Goal: Task Accomplishment & Management: Complete application form

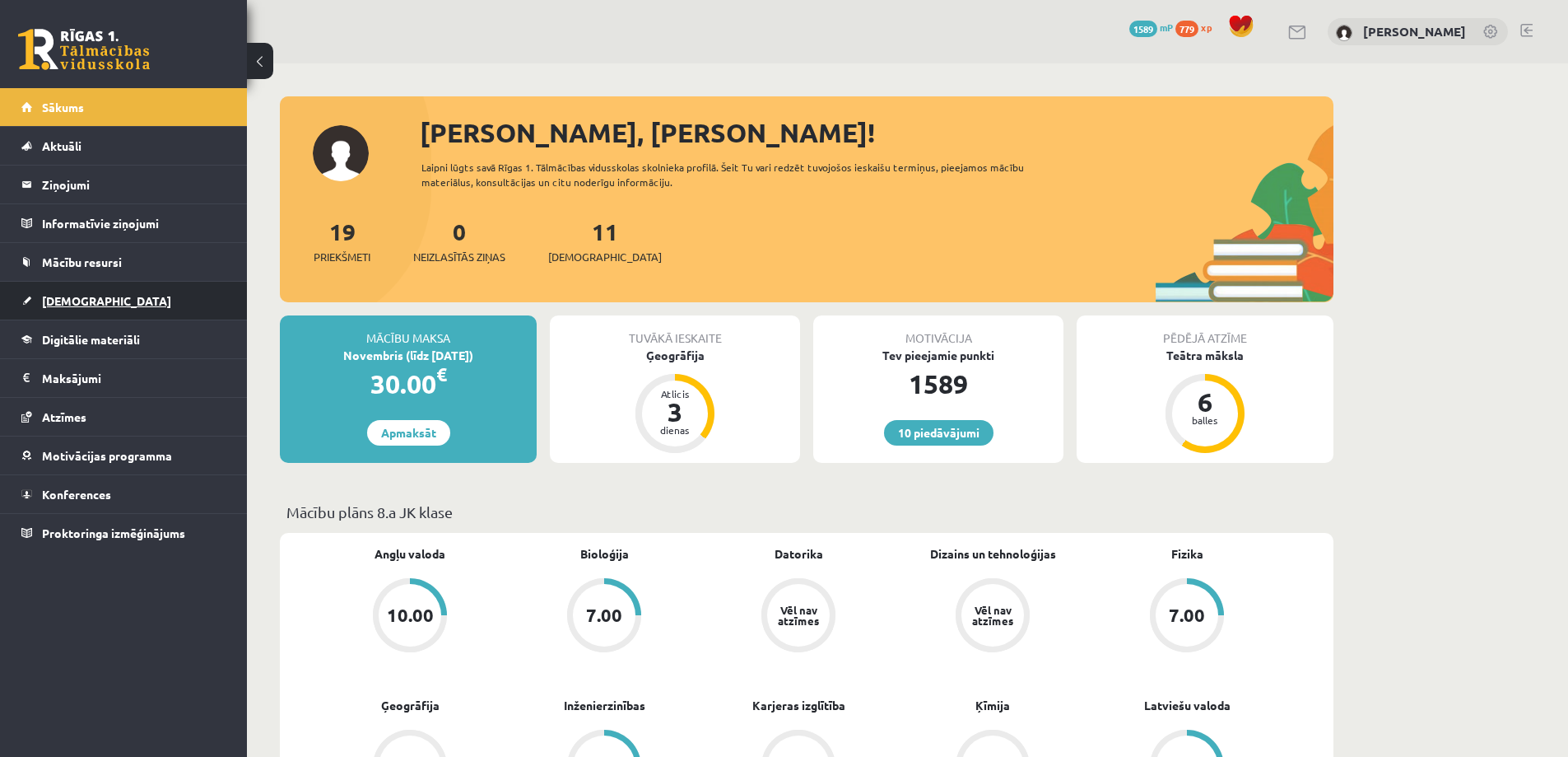
click at [67, 304] on span "[DEMOGRAPHIC_DATA]" at bounding box center [106, 300] width 129 height 15
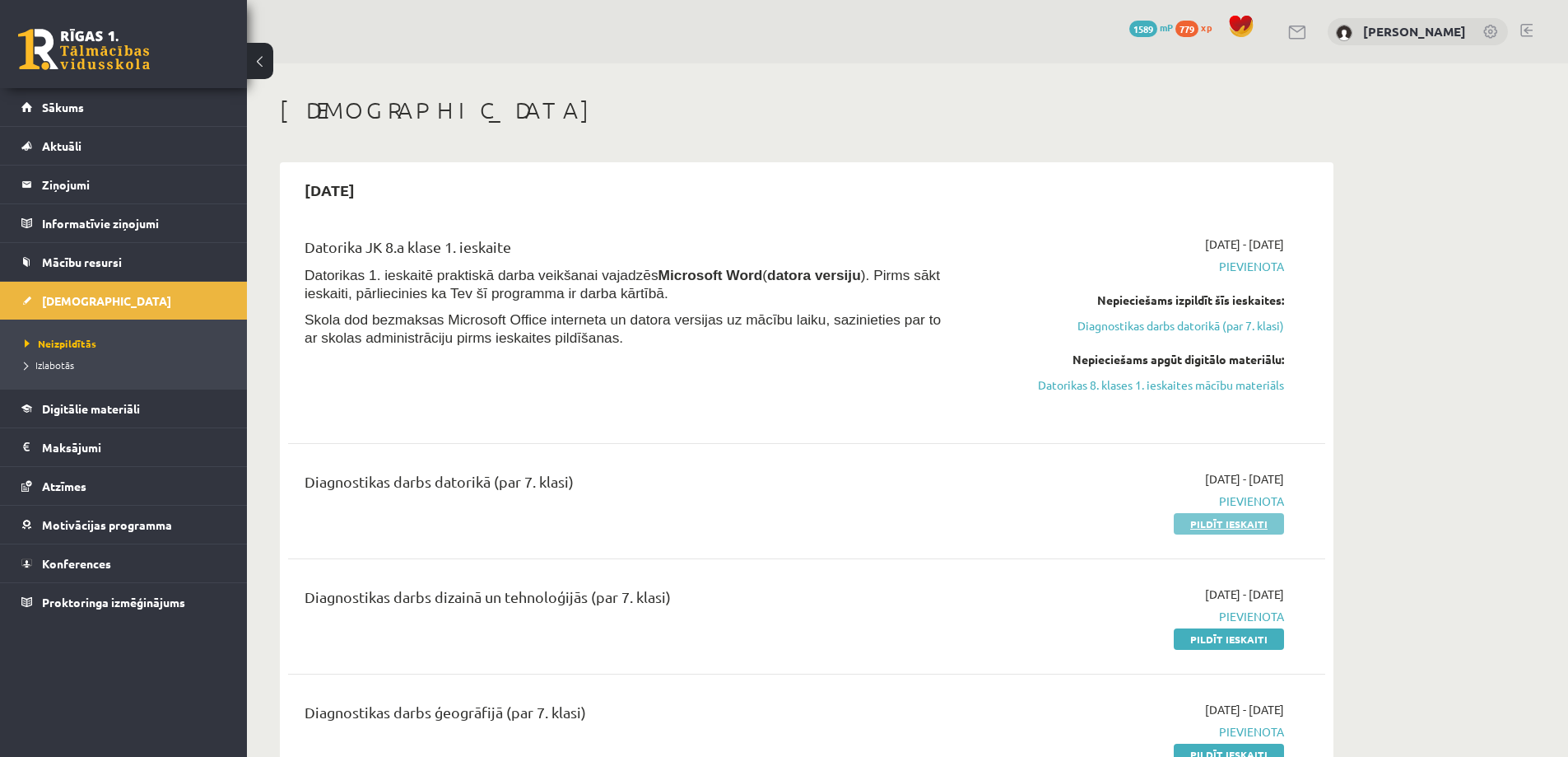
click at [1230, 520] on link "Pildīt ieskaiti" at bounding box center [1229, 524] width 111 height 22
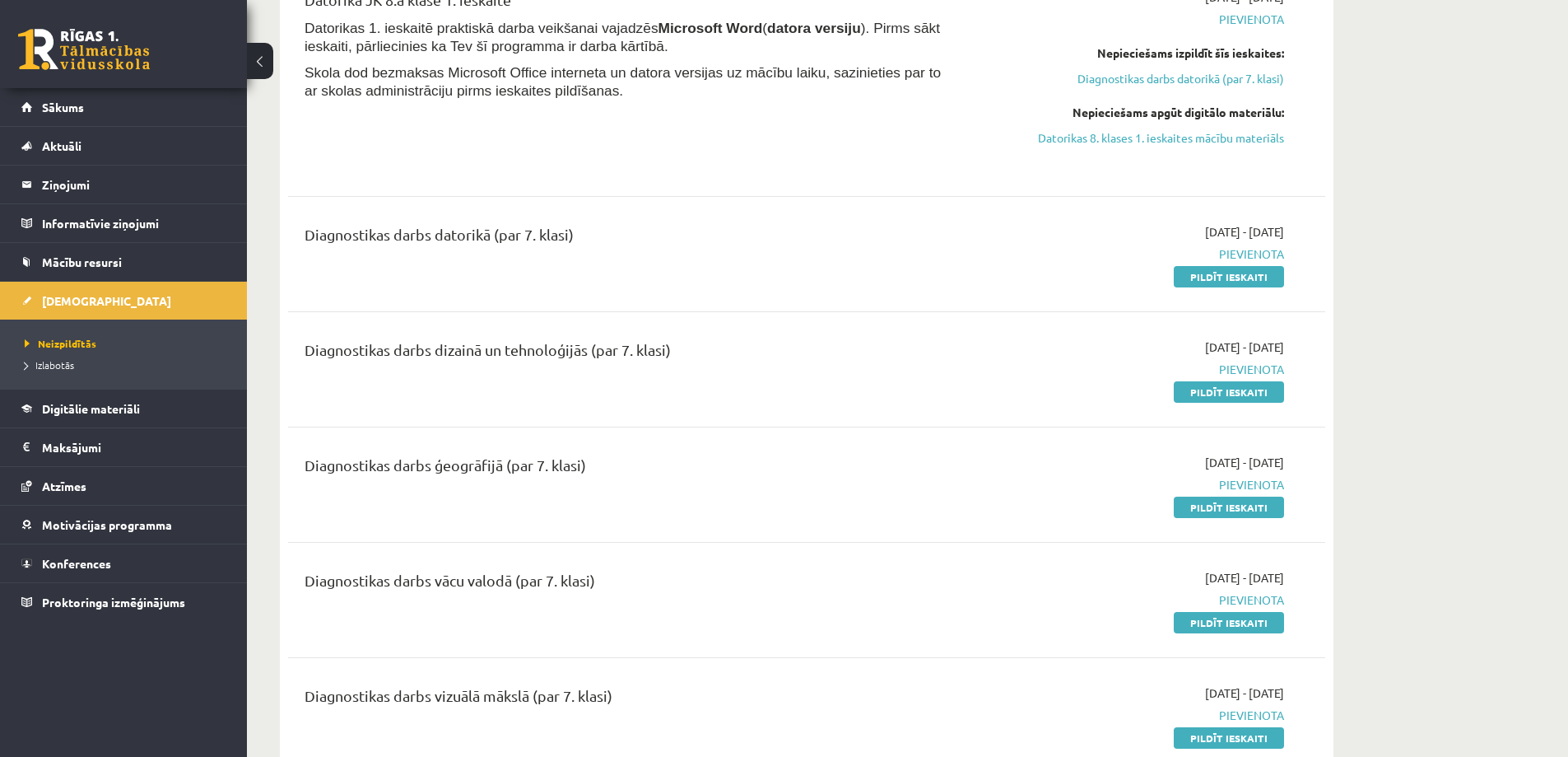
scroll to position [165, 0]
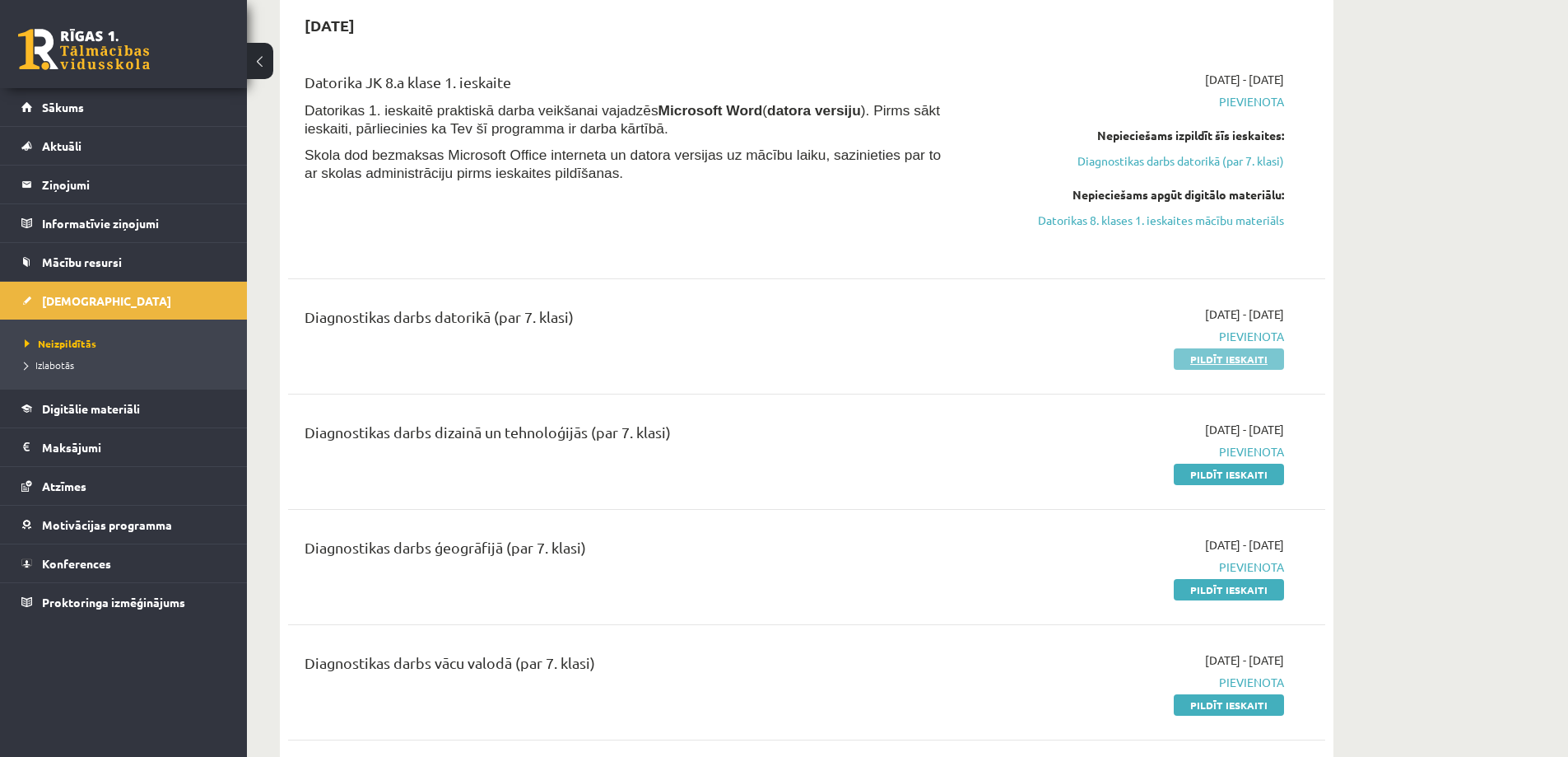
click at [1252, 359] on link "Pildīt ieskaiti" at bounding box center [1229, 359] width 111 height 22
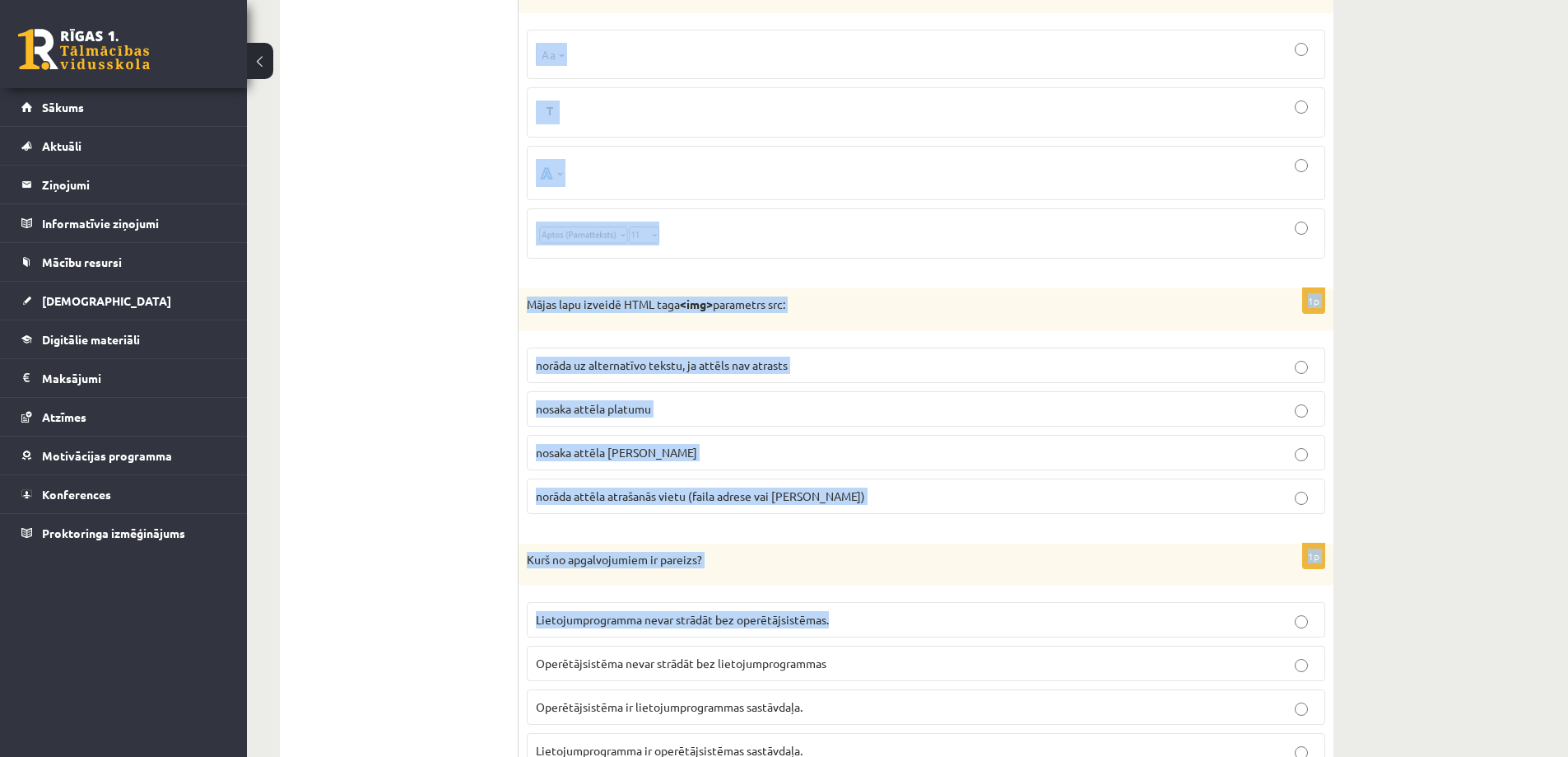
scroll to position [7902, 0]
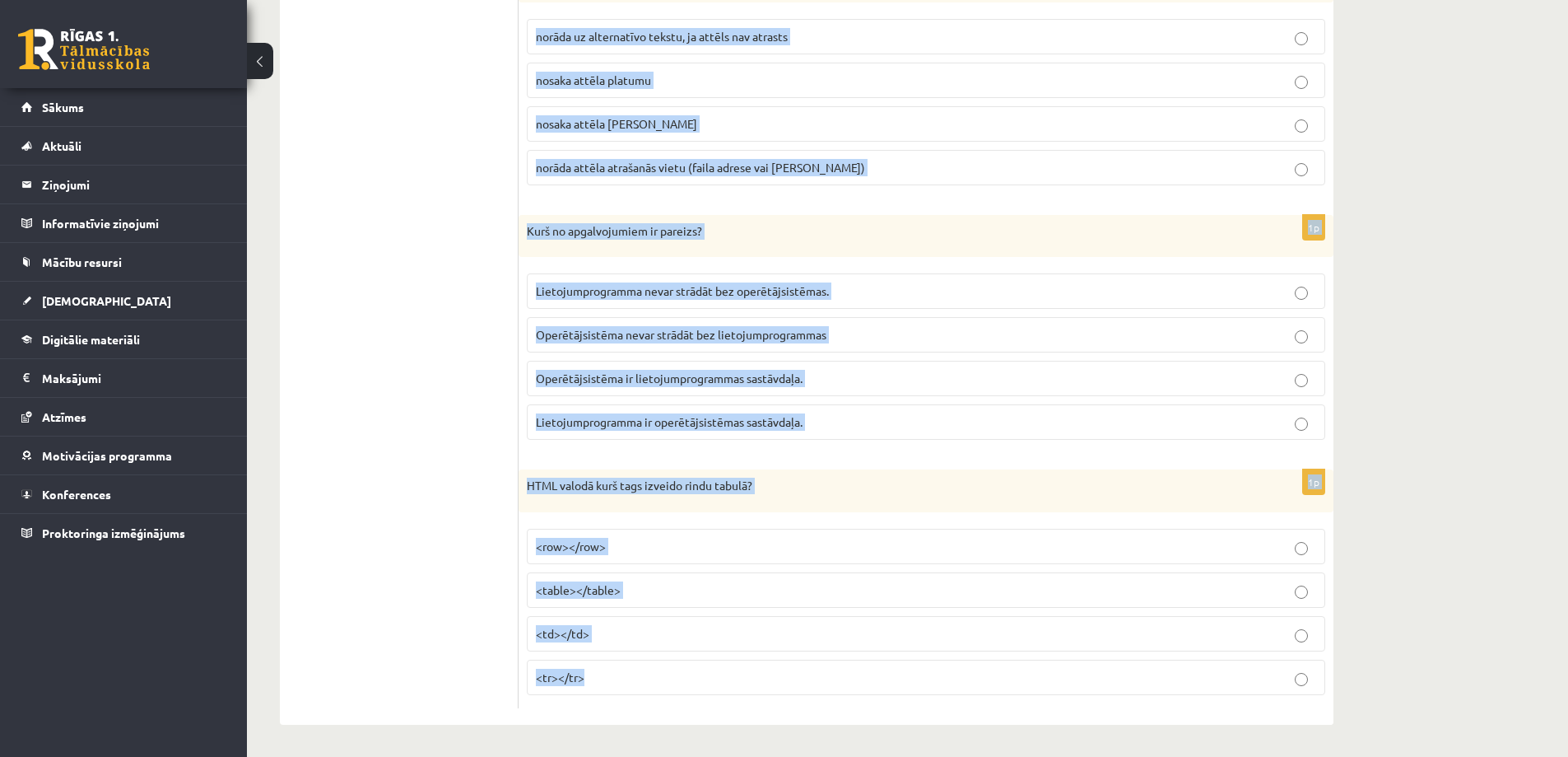
drag, startPoint x: 542, startPoint y: 326, endPoint x: 1093, endPoint y: 660, distance: 644.3
copy form "Lore ip dol sitametco Ad elitsedd eius temporinc utlaboreet dolore Magnaaliqu? …"
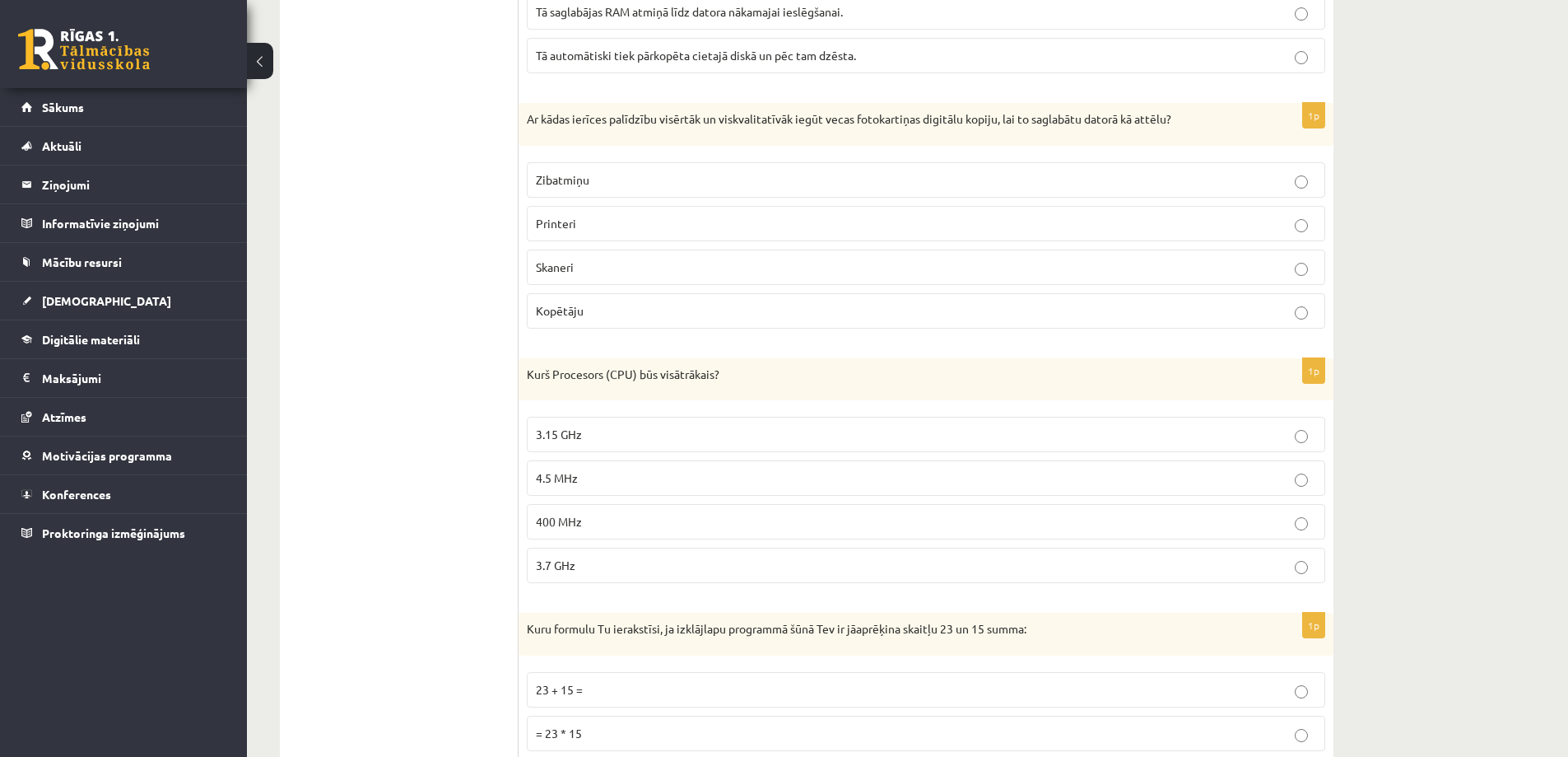
scroll to position [0, 0]
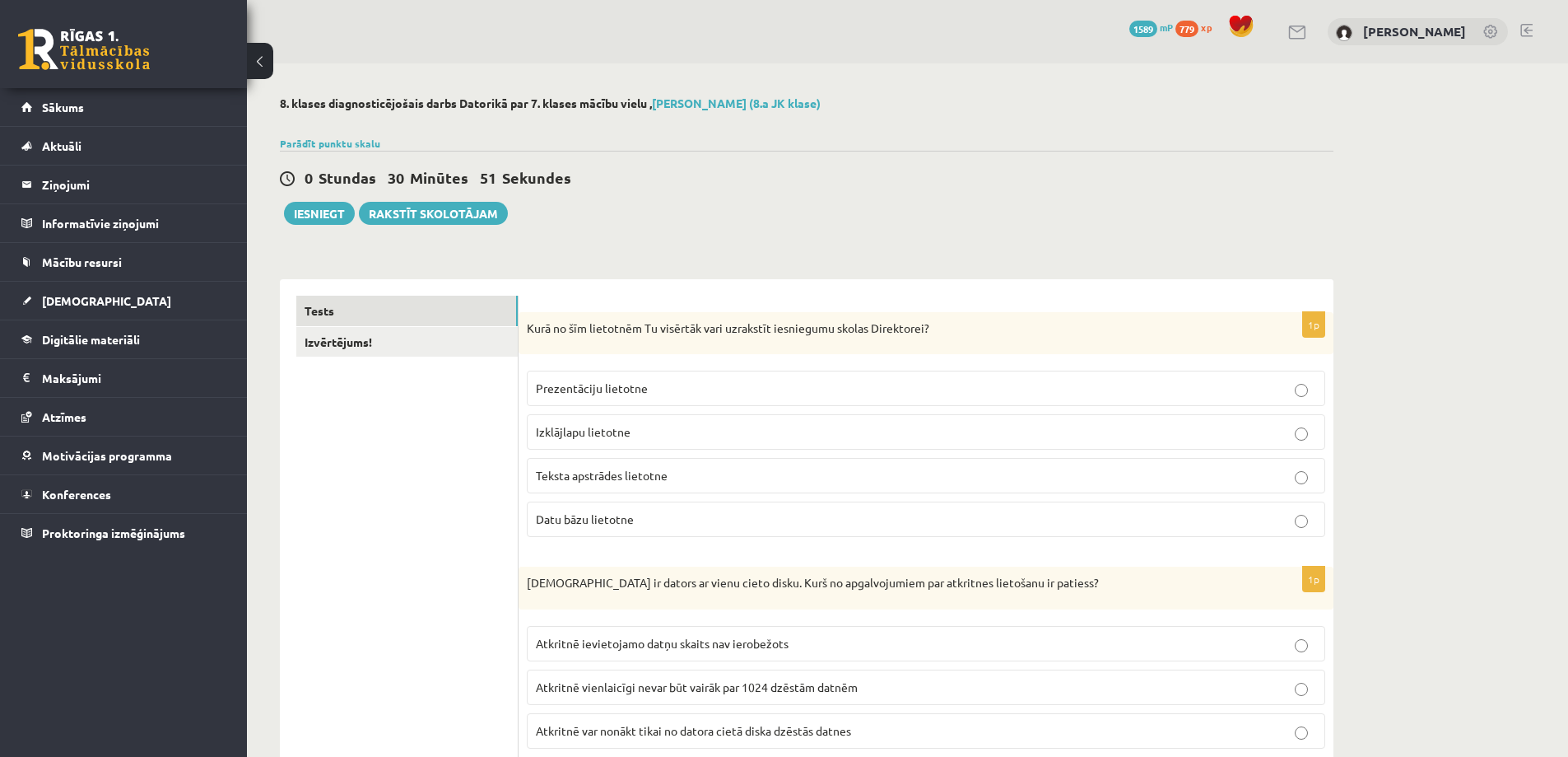
click at [616, 482] on span "Teksta apstrādes lietotne" at bounding box center [601, 474] width 131 height 15
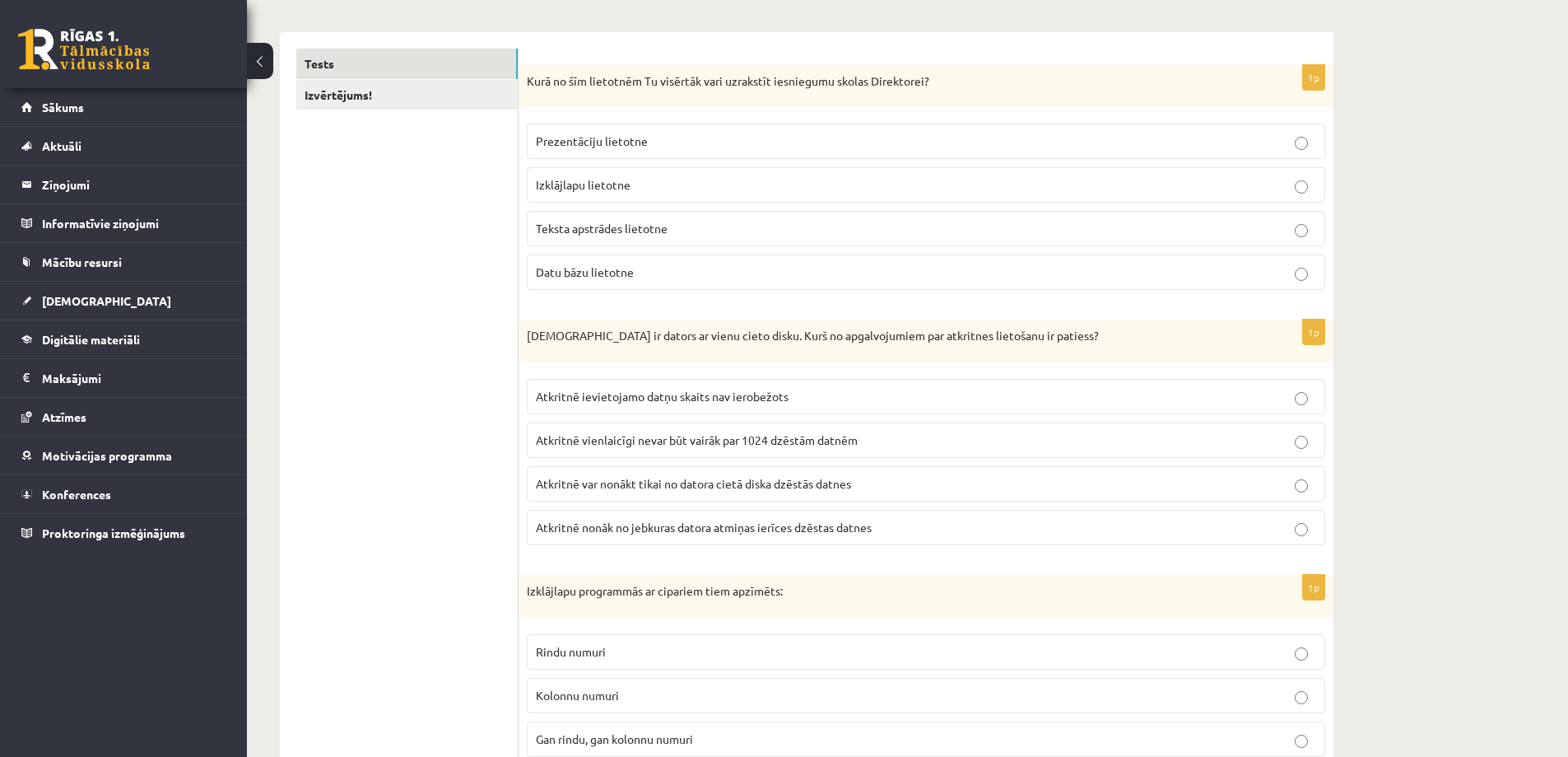
click at [638, 485] on span "Atkritnē var nonākt tikai no datora cietā diska dzēstās datnes" at bounding box center [693, 482] width 315 height 15
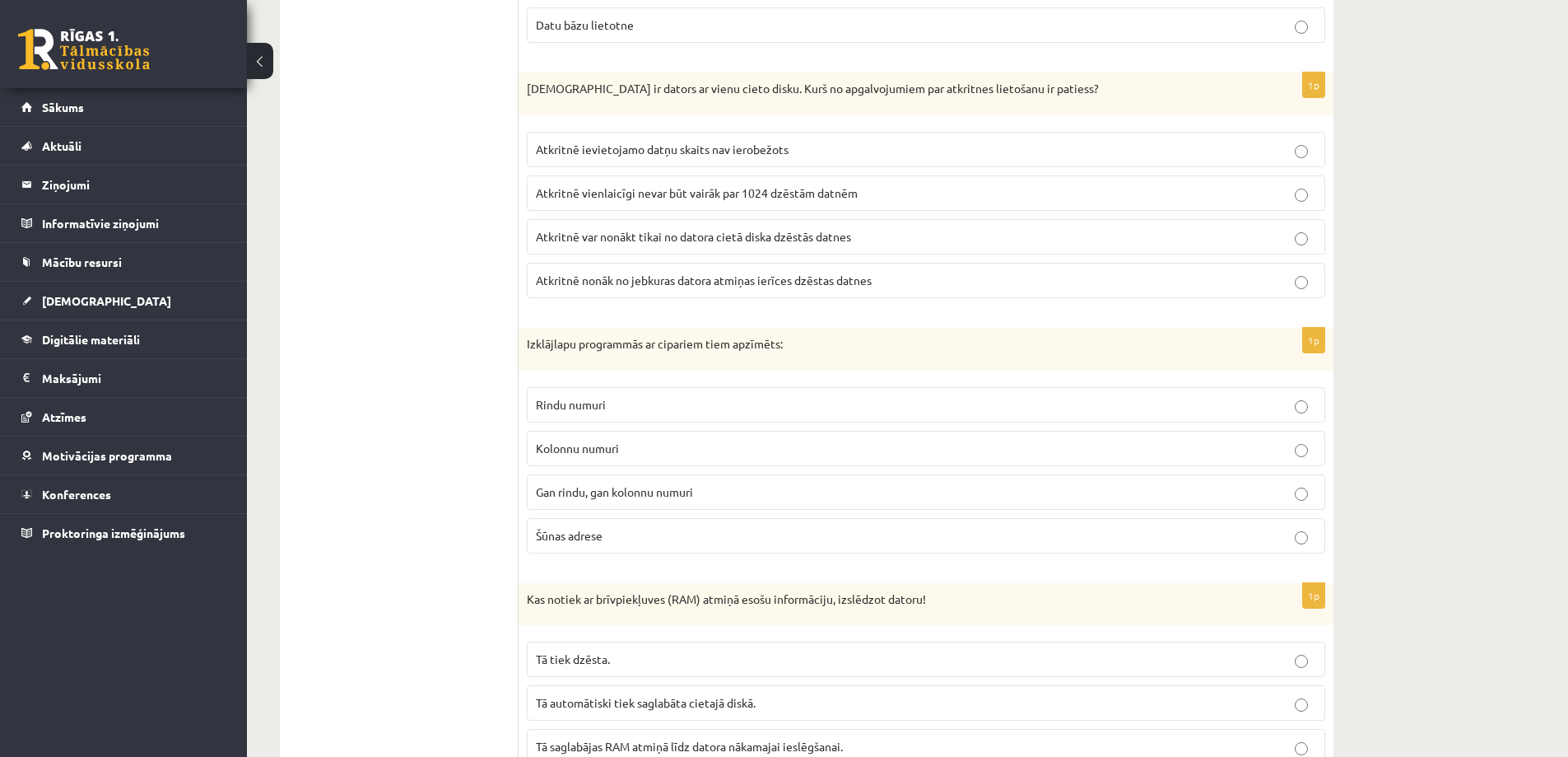
click at [599, 407] on span "Rindu numuri" at bounding box center [570, 404] width 70 height 15
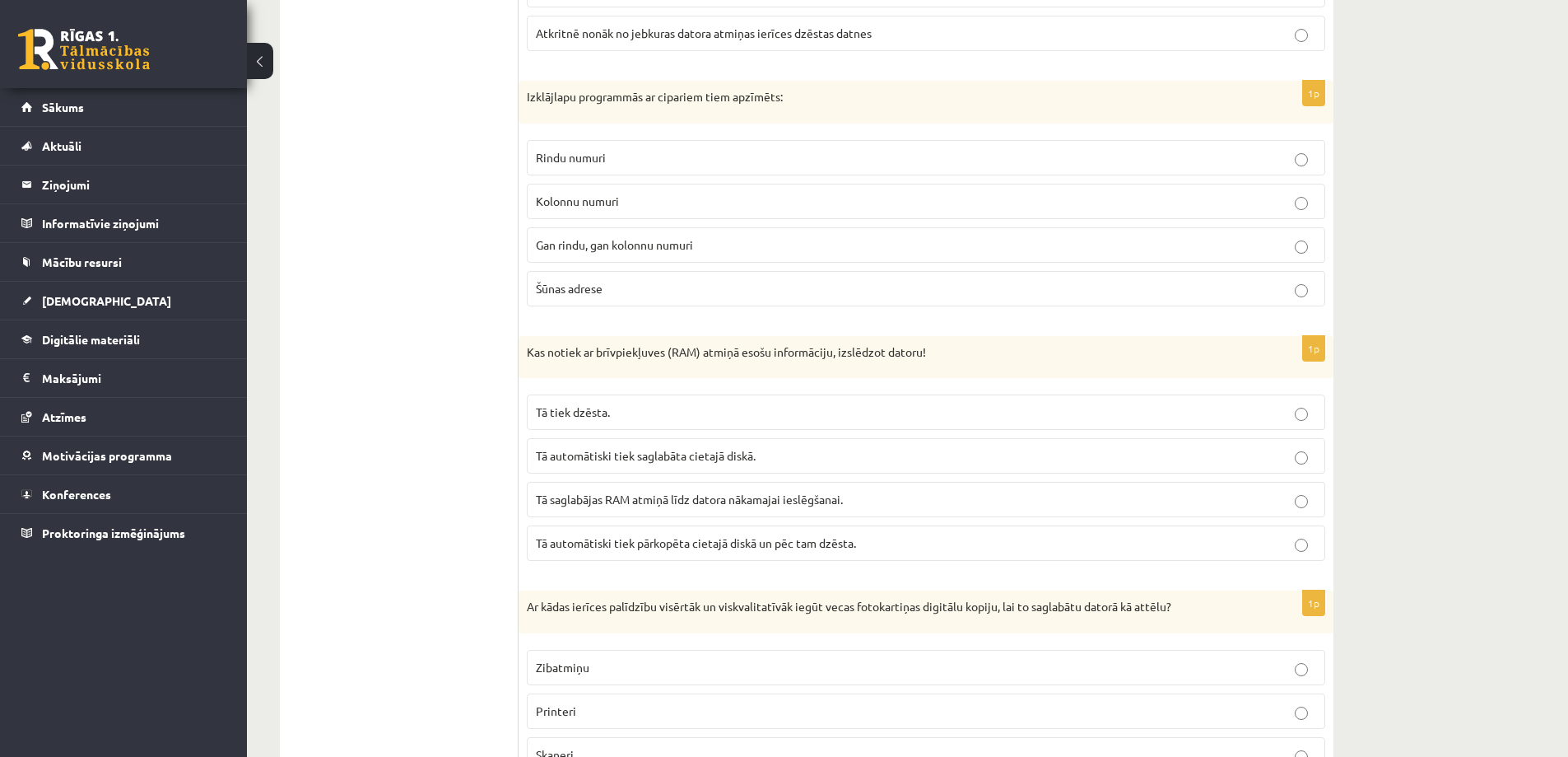
click at [605, 422] on label "Tā tiek dzēsta." at bounding box center [926, 412] width 798 height 36
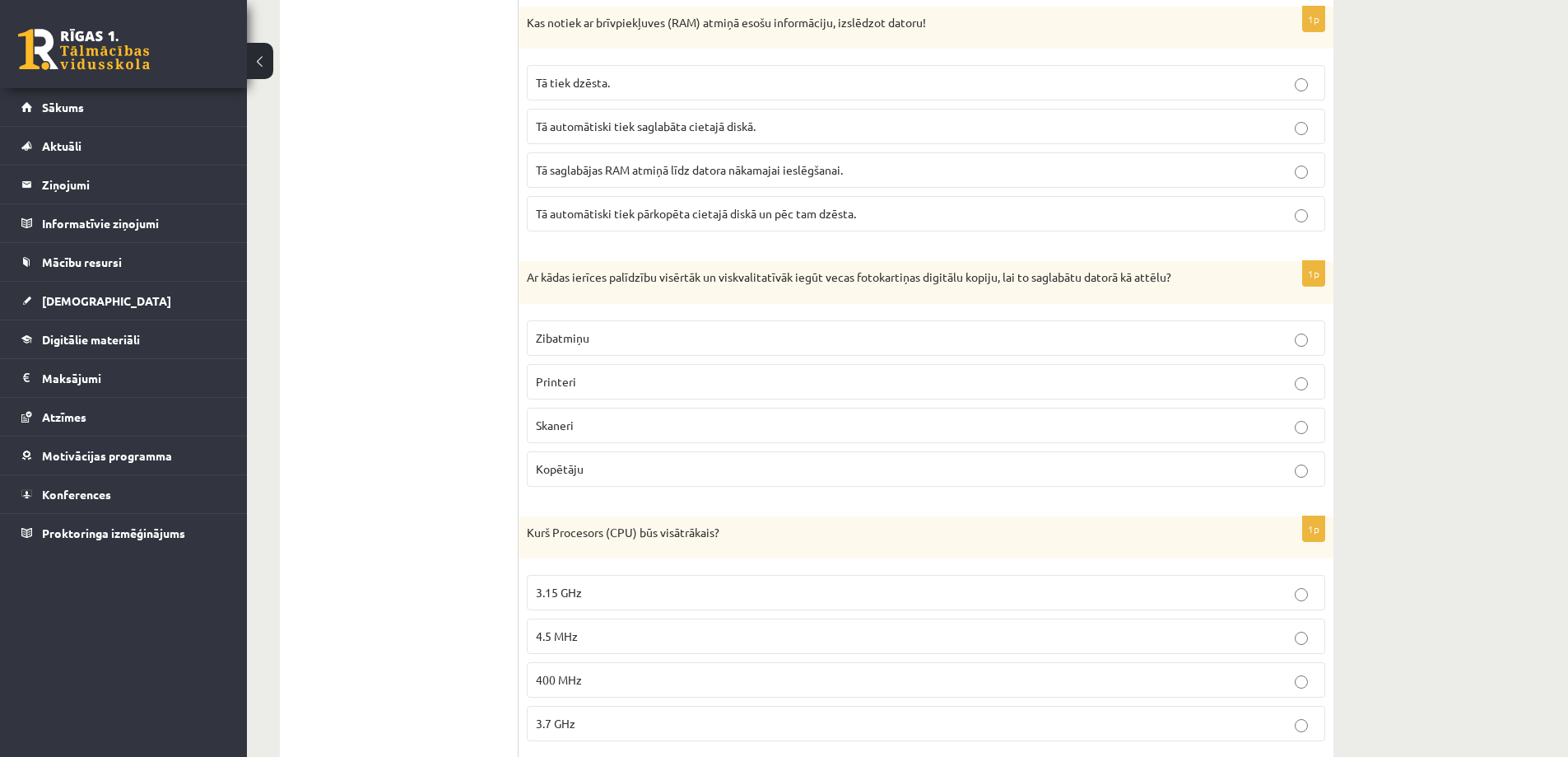
click at [574, 432] on p "Skaneri" at bounding box center [926, 425] width 781 height 17
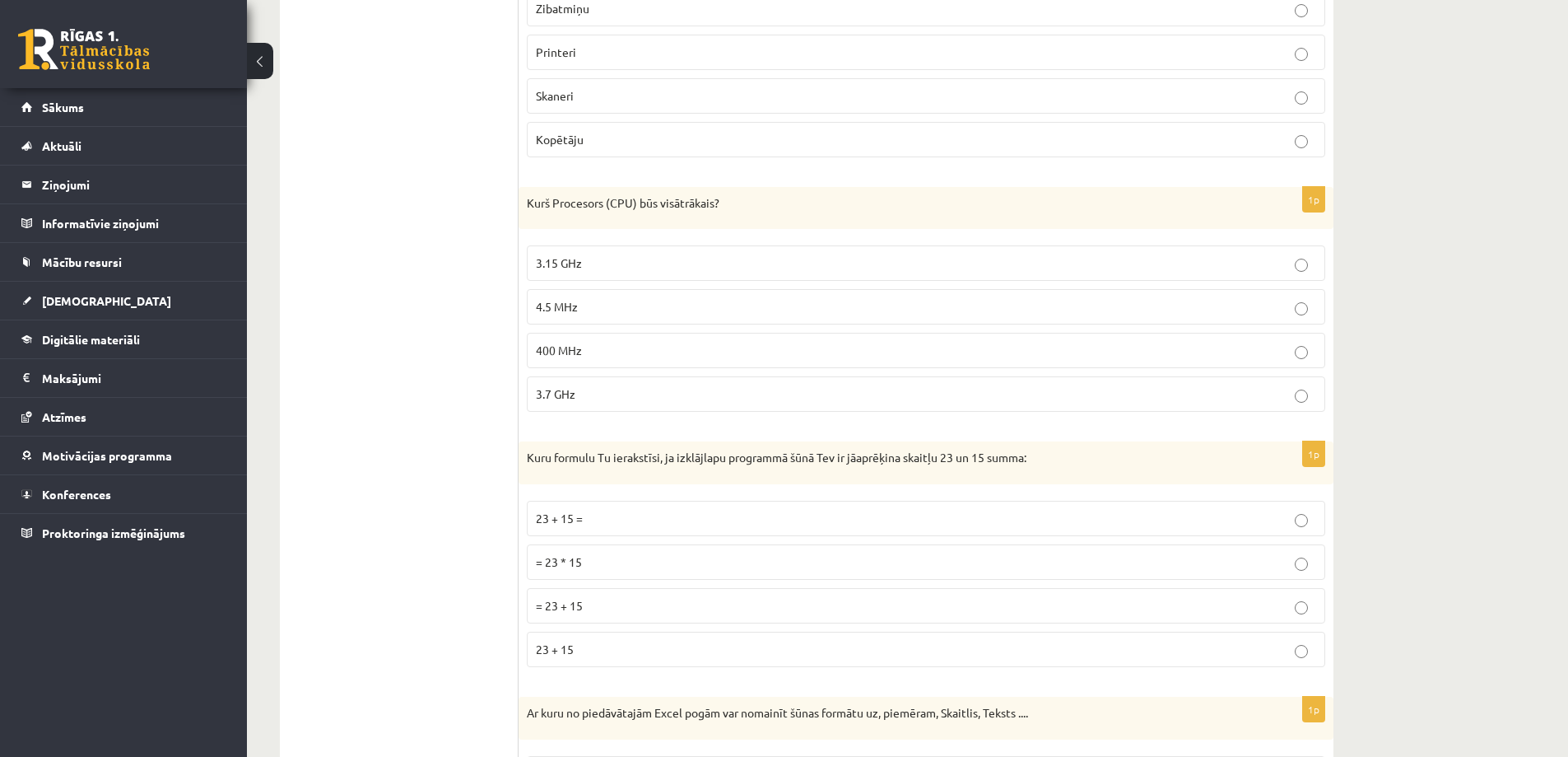
click at [569, 402] on p "3.7 GHz" at bounding box center [926, 393] width 781 height 17
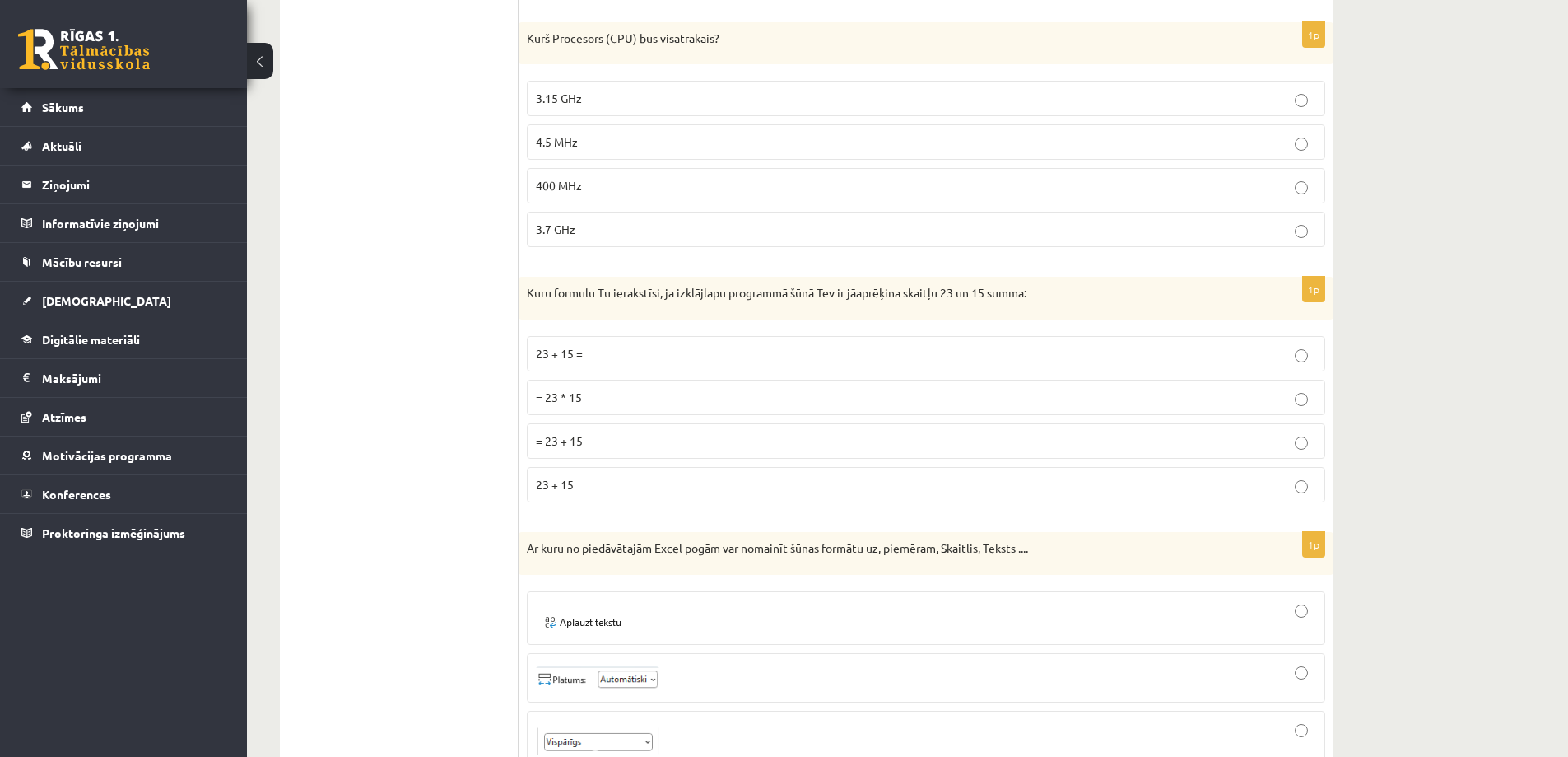
click at [584, 434] on p "= 23 + 15" at bounding box center [926, 440] width 781 height 17
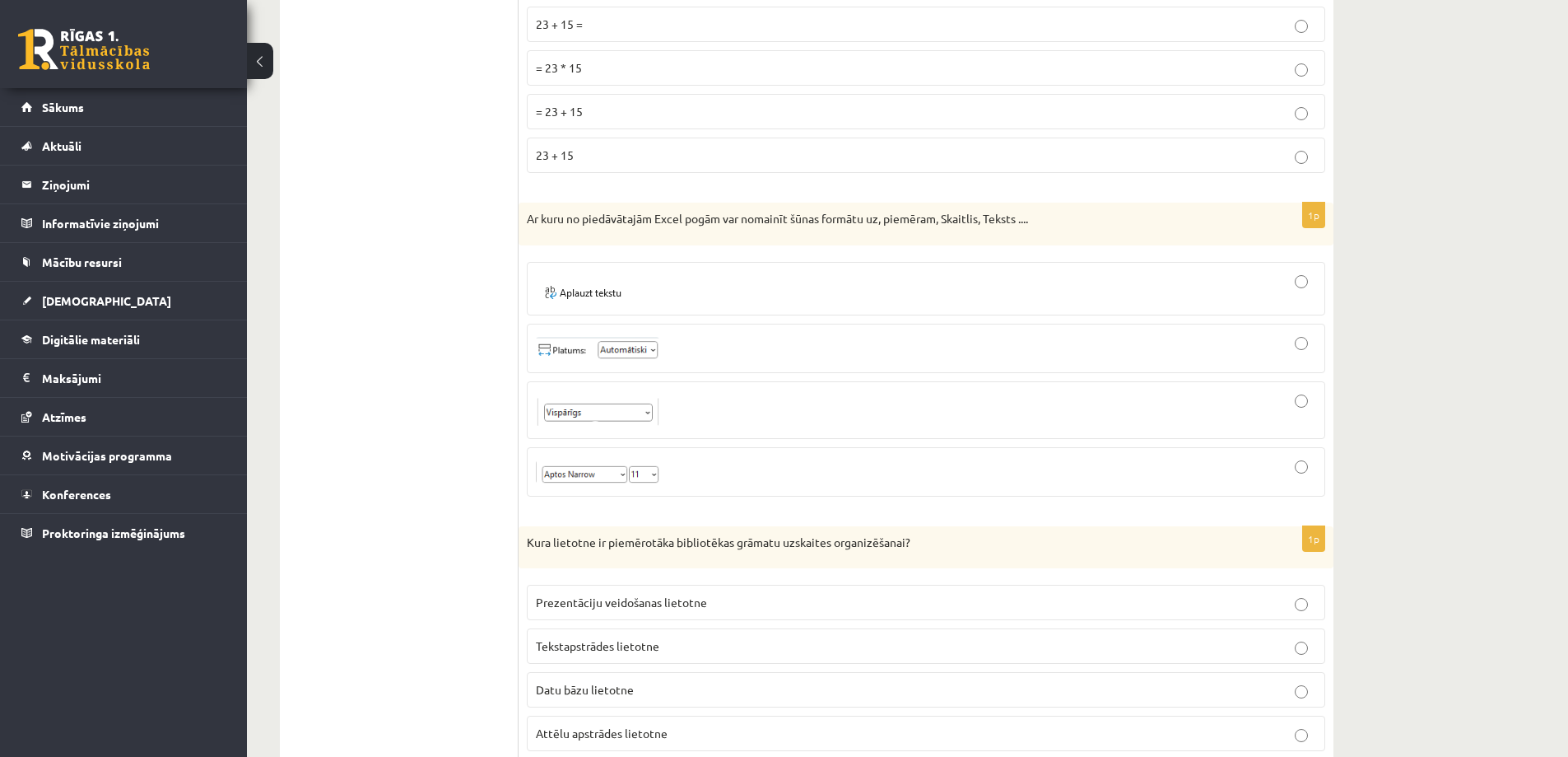
click at [604, 347] on img at bounding box center [597, 348] width 124 height 23
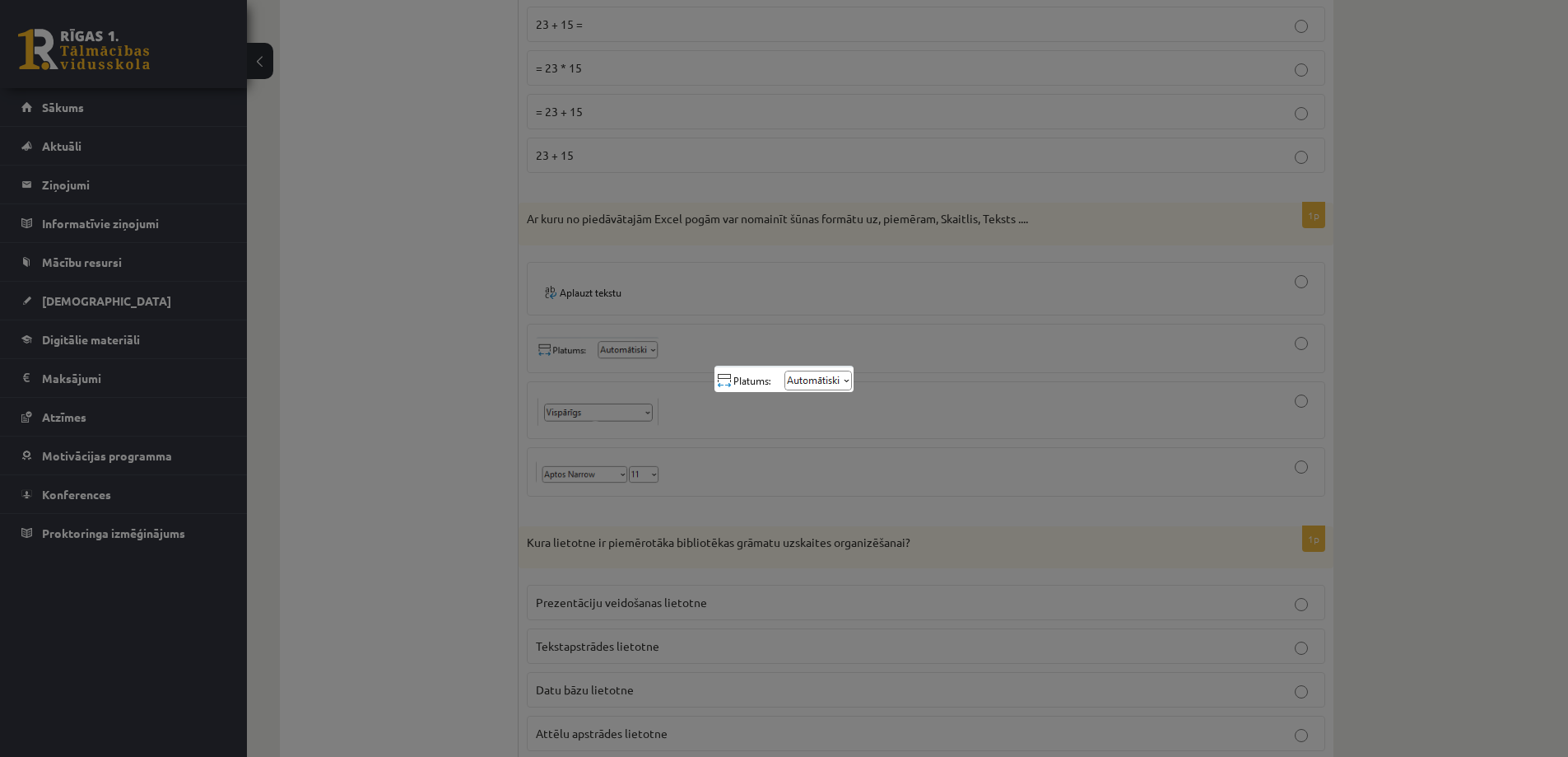
click at [604, 347] on div at bounding box center [784, 378] width 1568 height 757
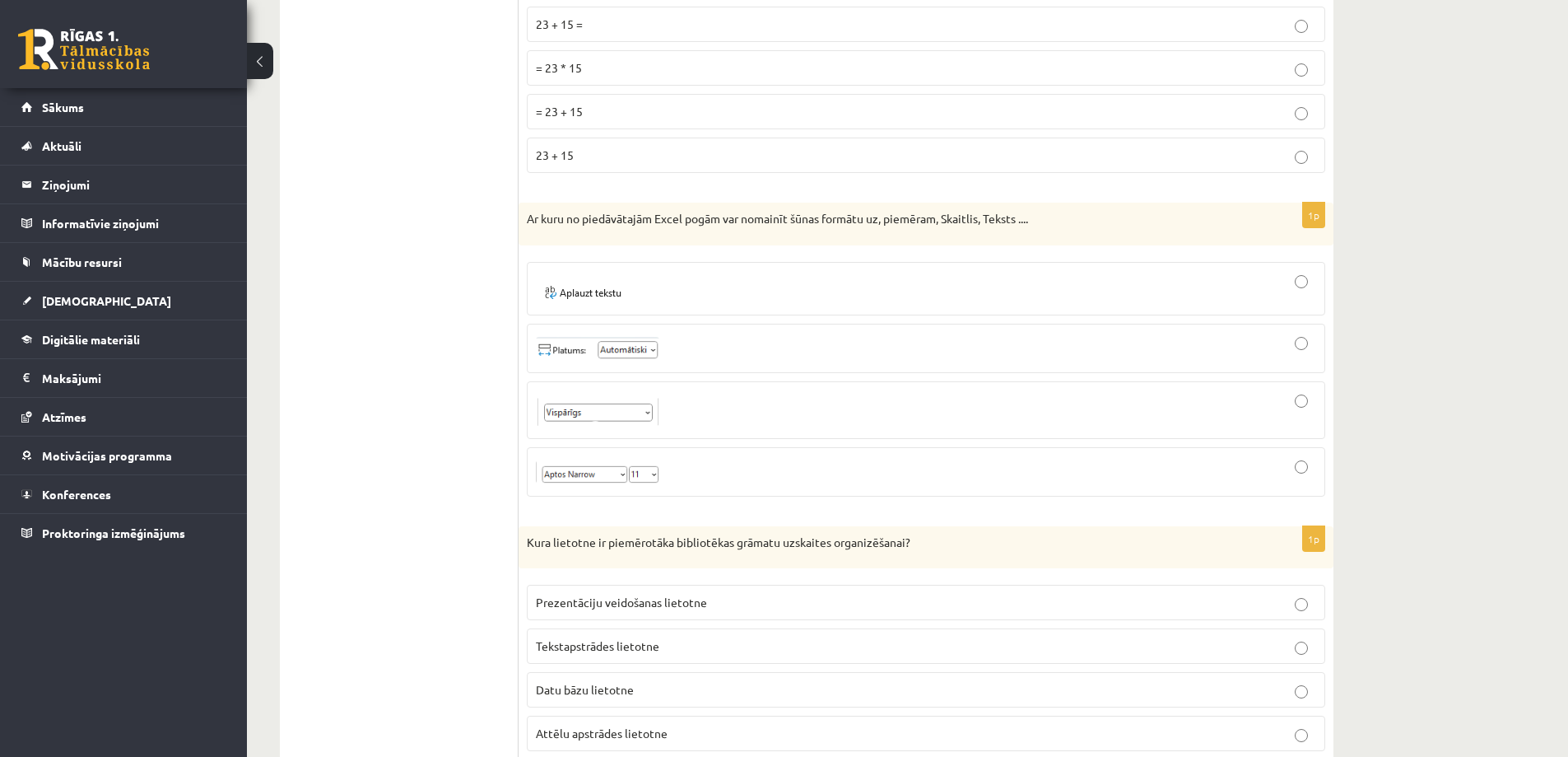
click at [1288, 330] on label at bounding box center [926, 348] width 798 height 49
click at [1286, 293] on div at bounding box center [926, 289] width 781 height 36
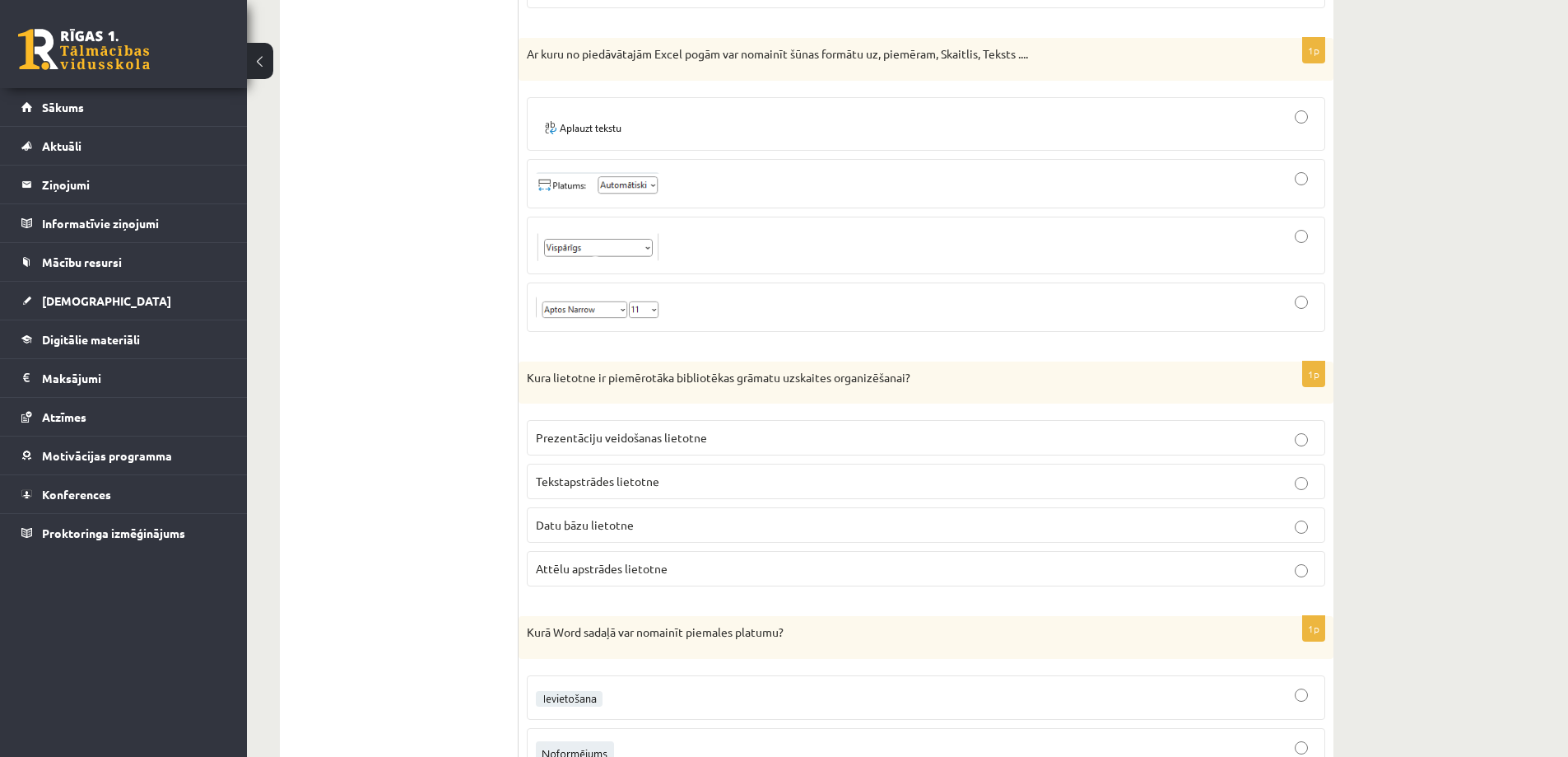
click at [608, 533] on p "Datu bāzu lietotne" at bounding box center [926, 524] width 781 height 17
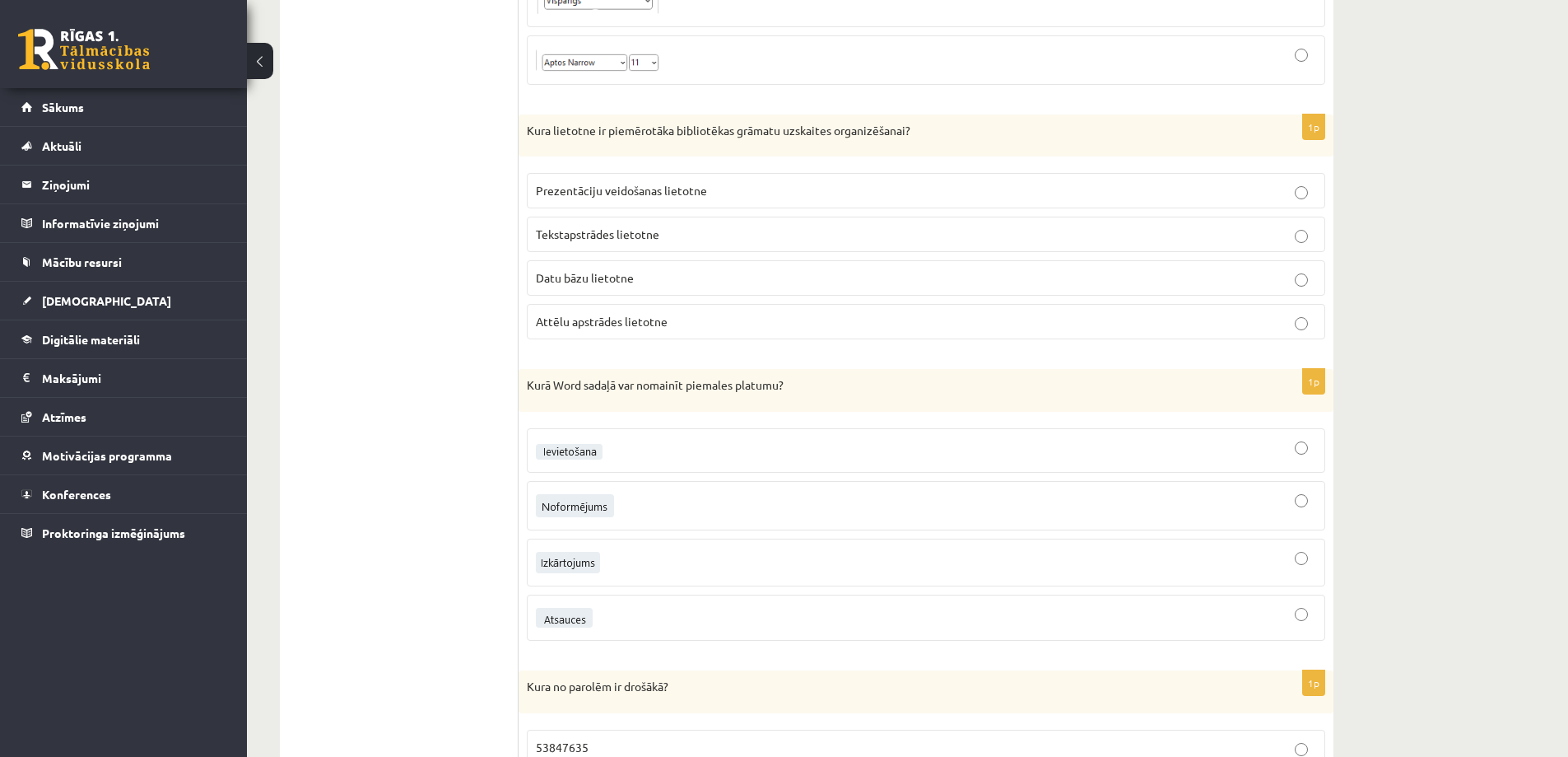
scroll to position [2470, 0]
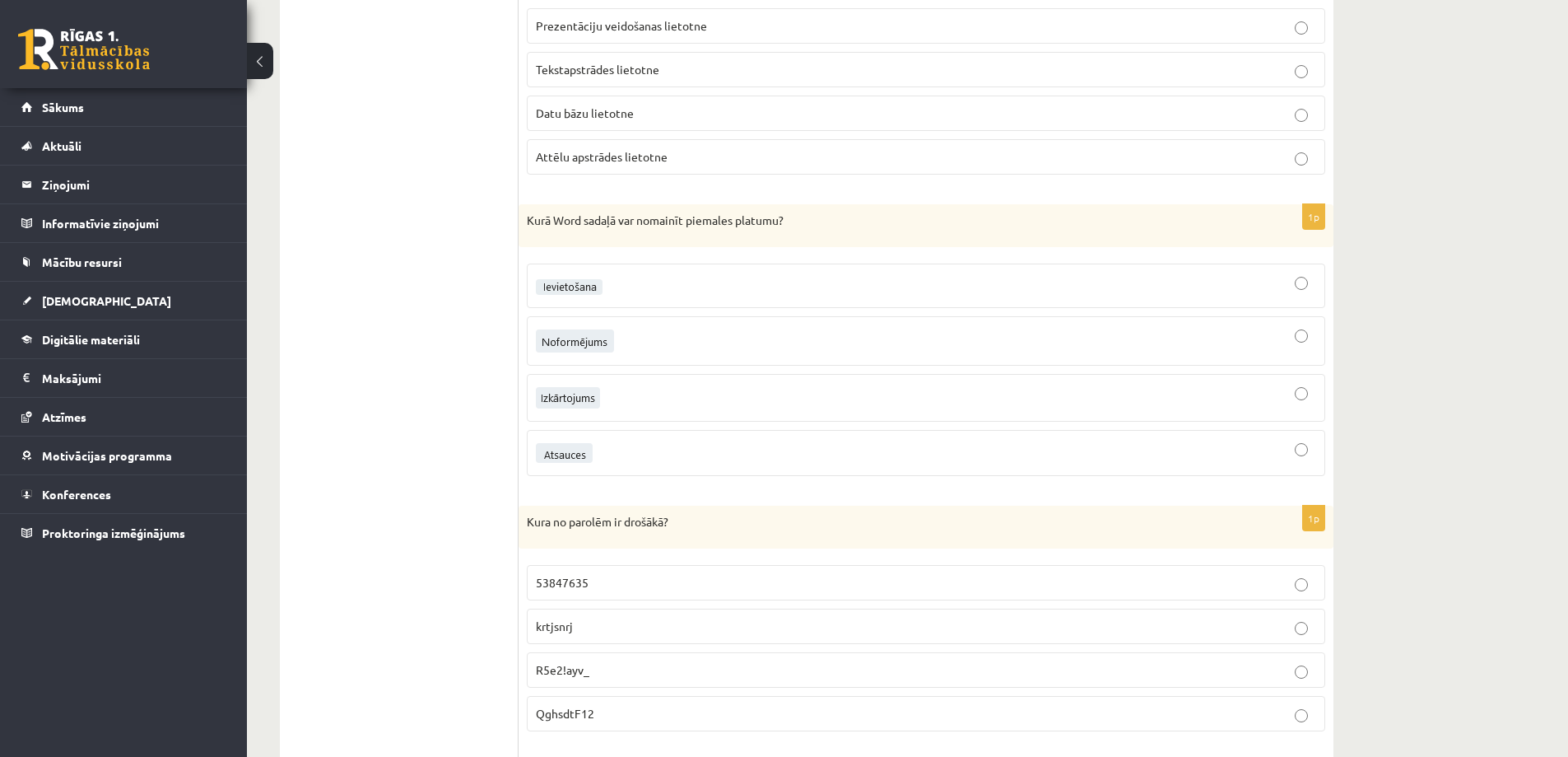
click at [578, 284] on img at bounding box center [568, 287] width 66 height 16
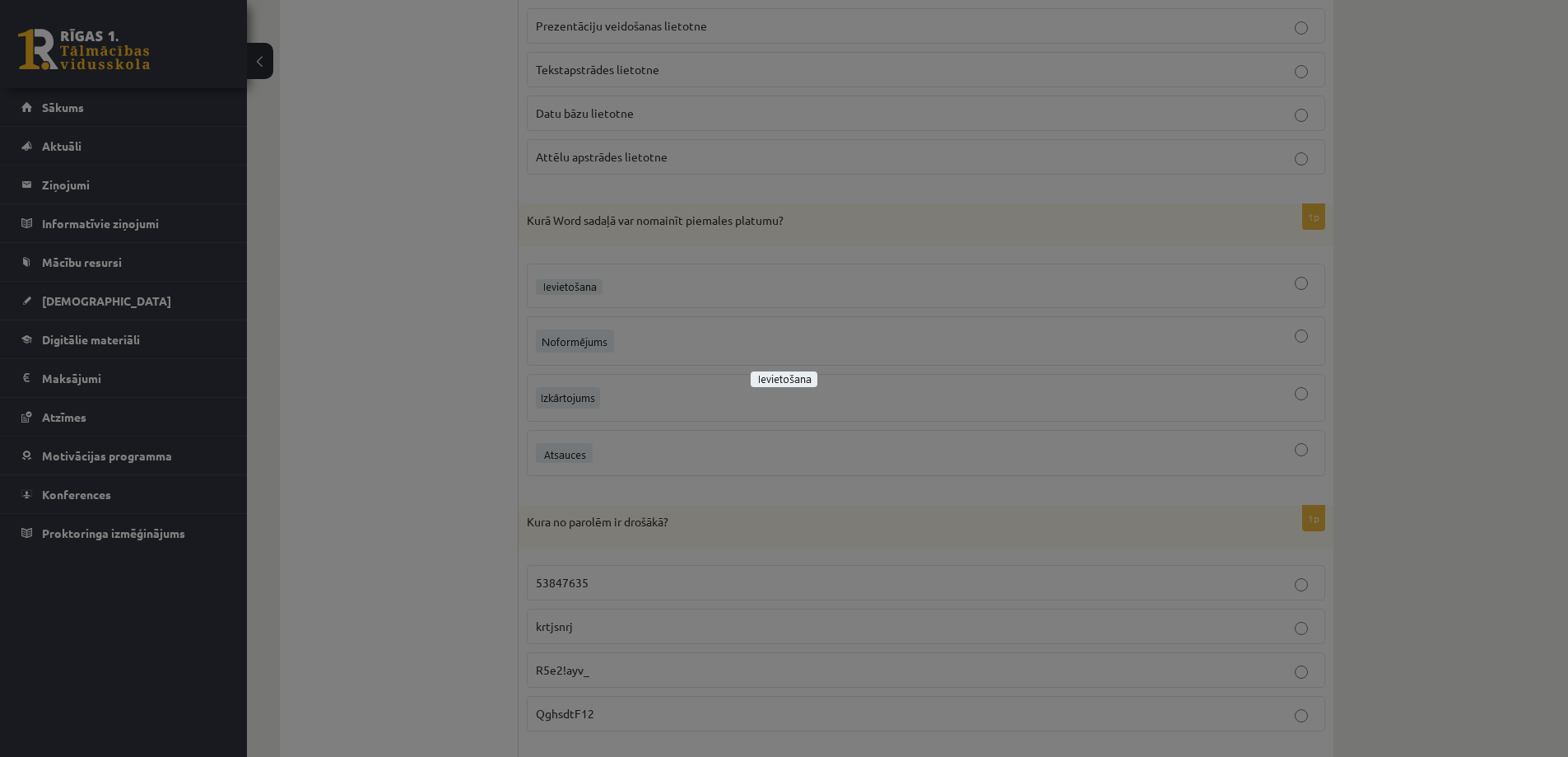
click at [472, 318] on div at bounding box center [784, 378] width 1568 height 757
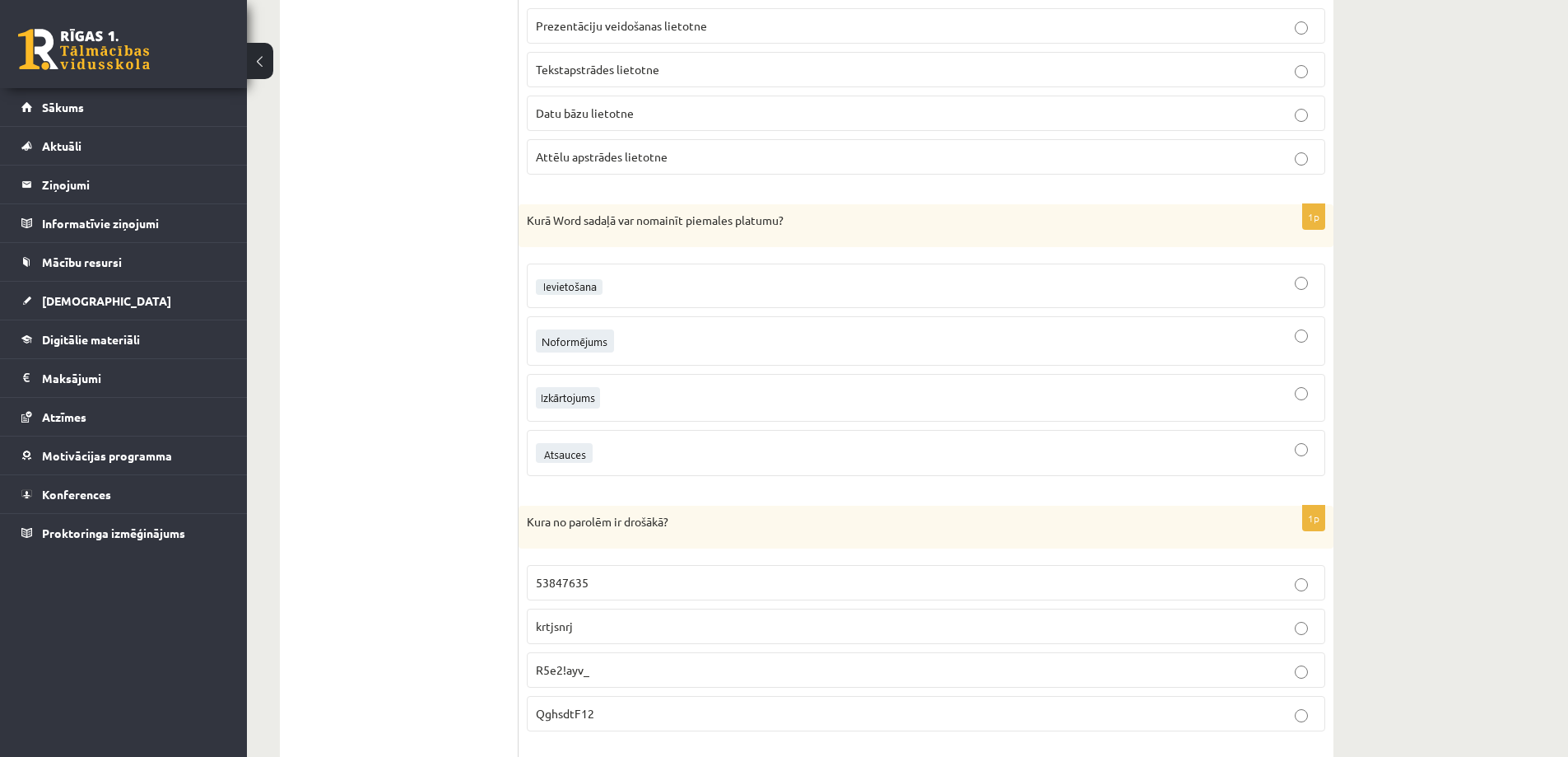
click at [628, 397] on div at bounding box center [926, 397] width 781 height 30
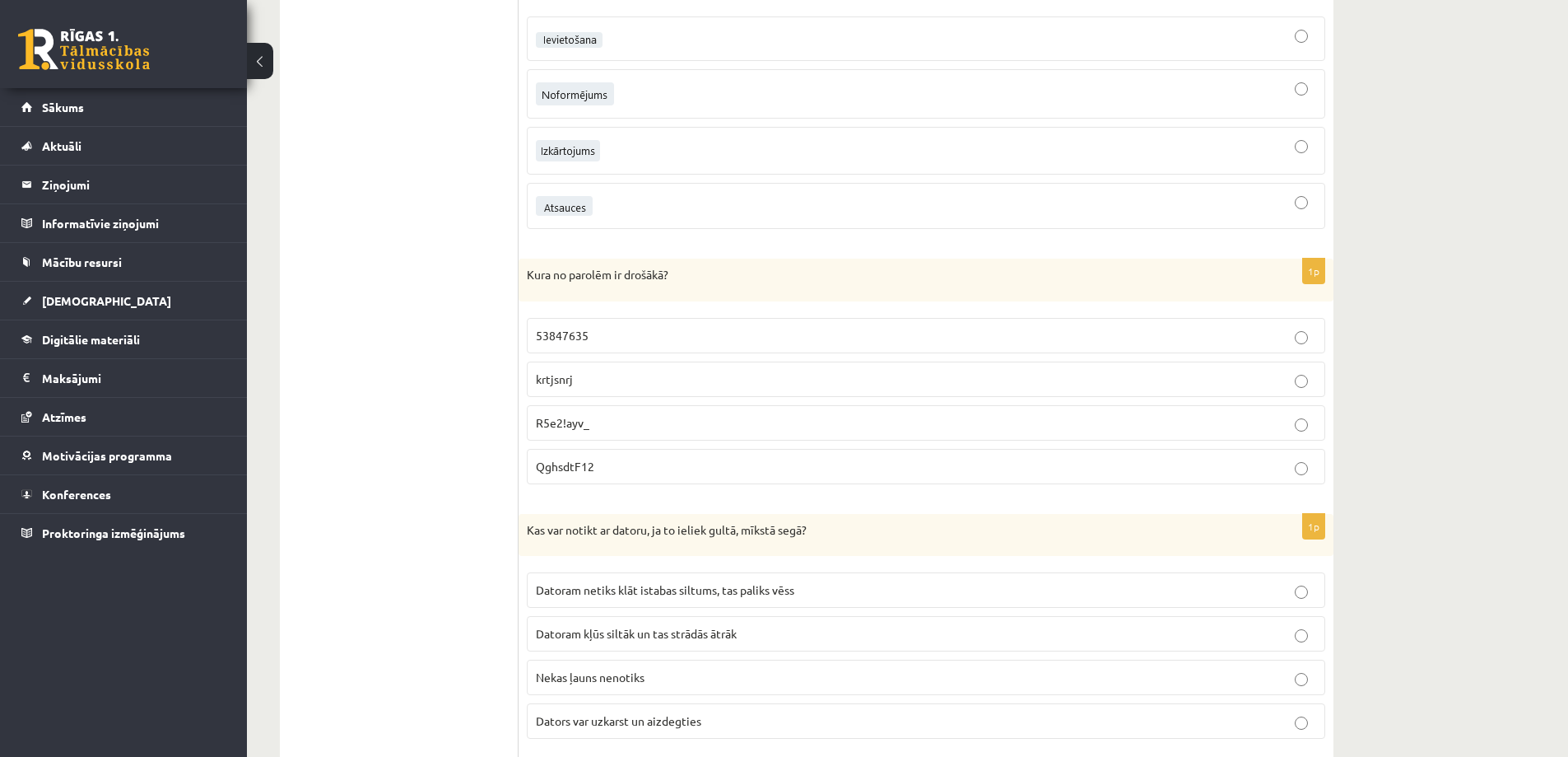
click at [623, 425] on p "R5e2!ayv_" at bounding box center [926, 422] width 781 height 17
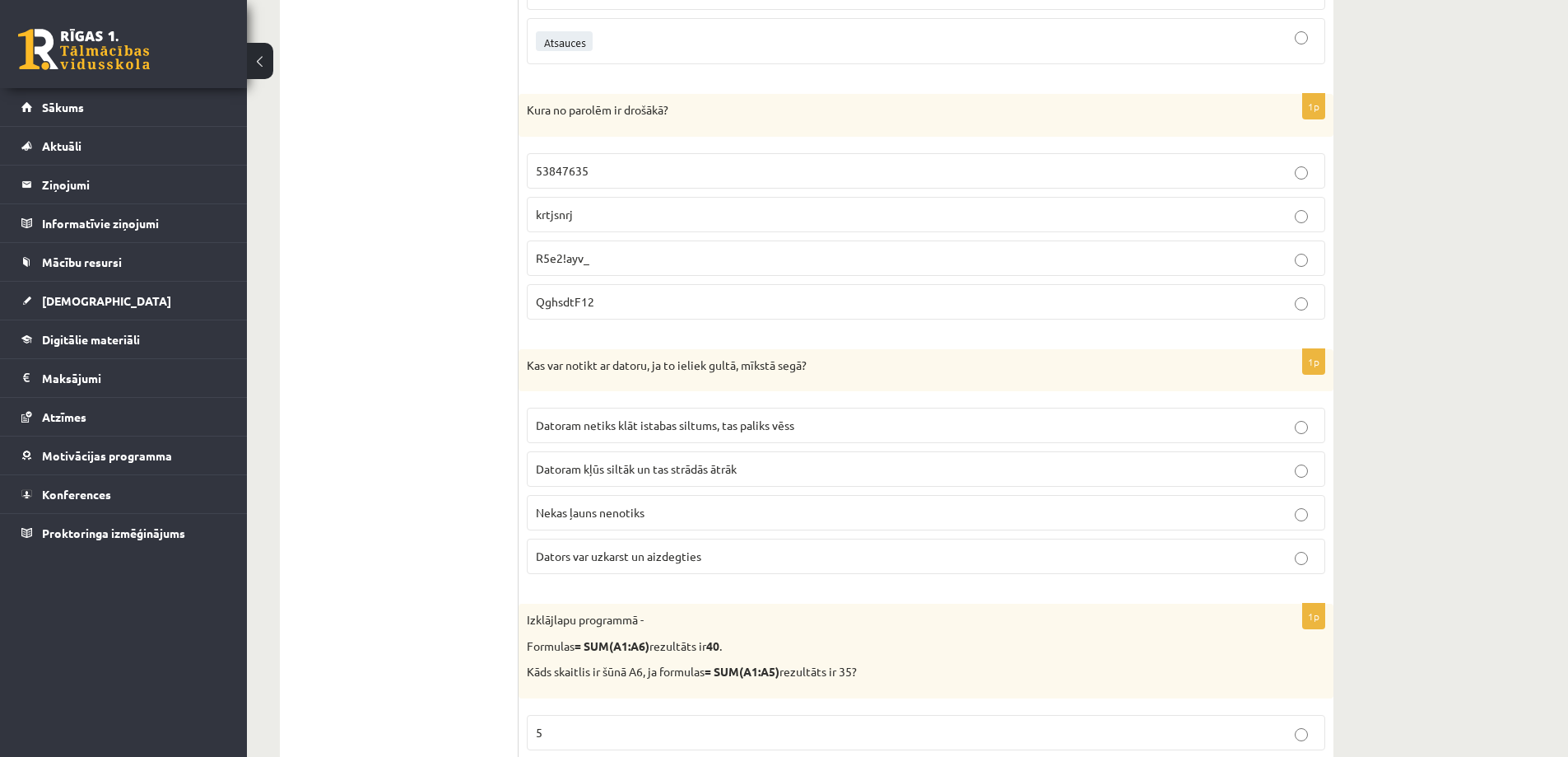
scroll to position [2964, 0]
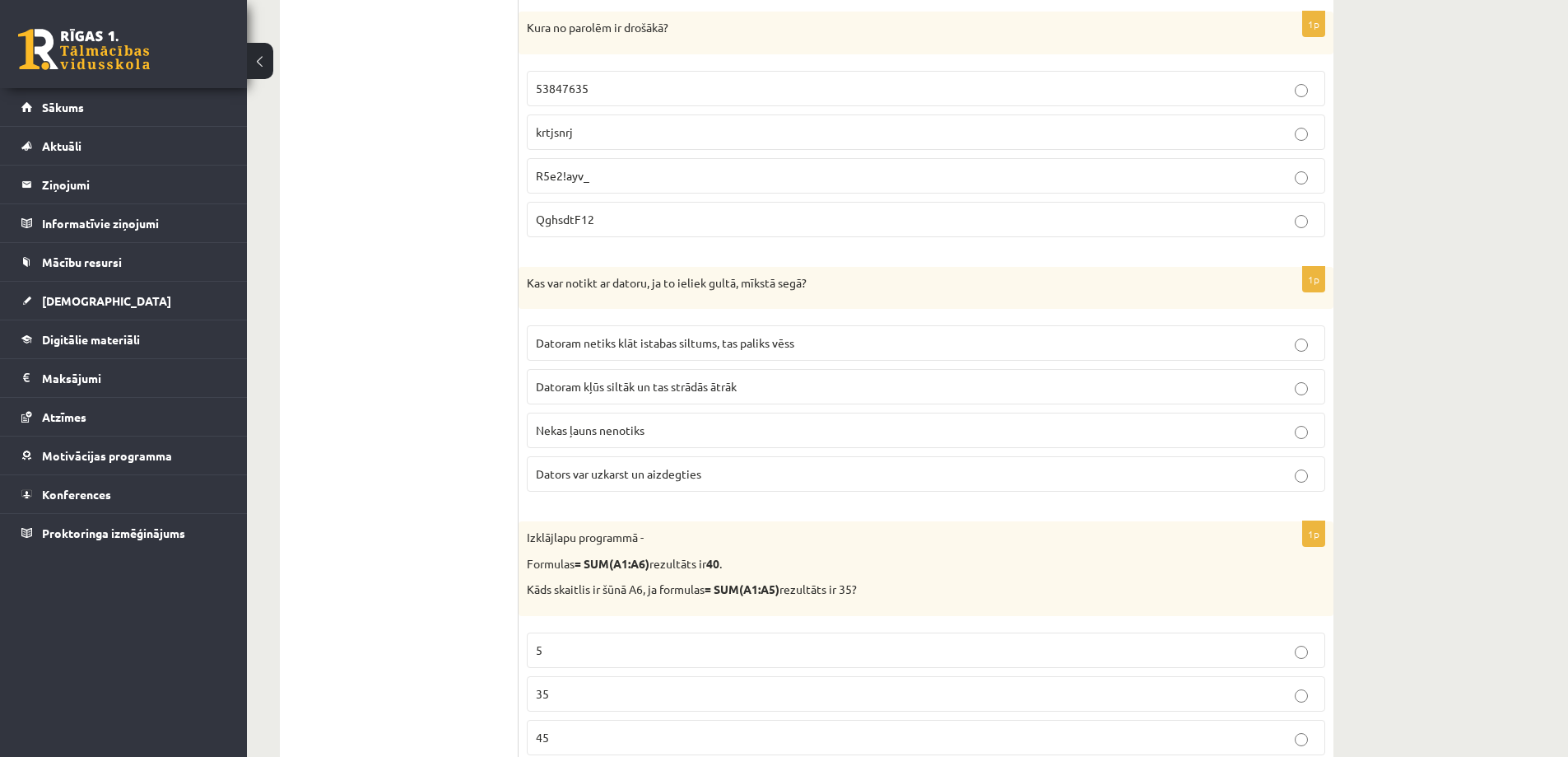
click at [681, 474] on span "Dators var uzkarst un aizdegties" at bounding box center [618, 472] width 165 height 15
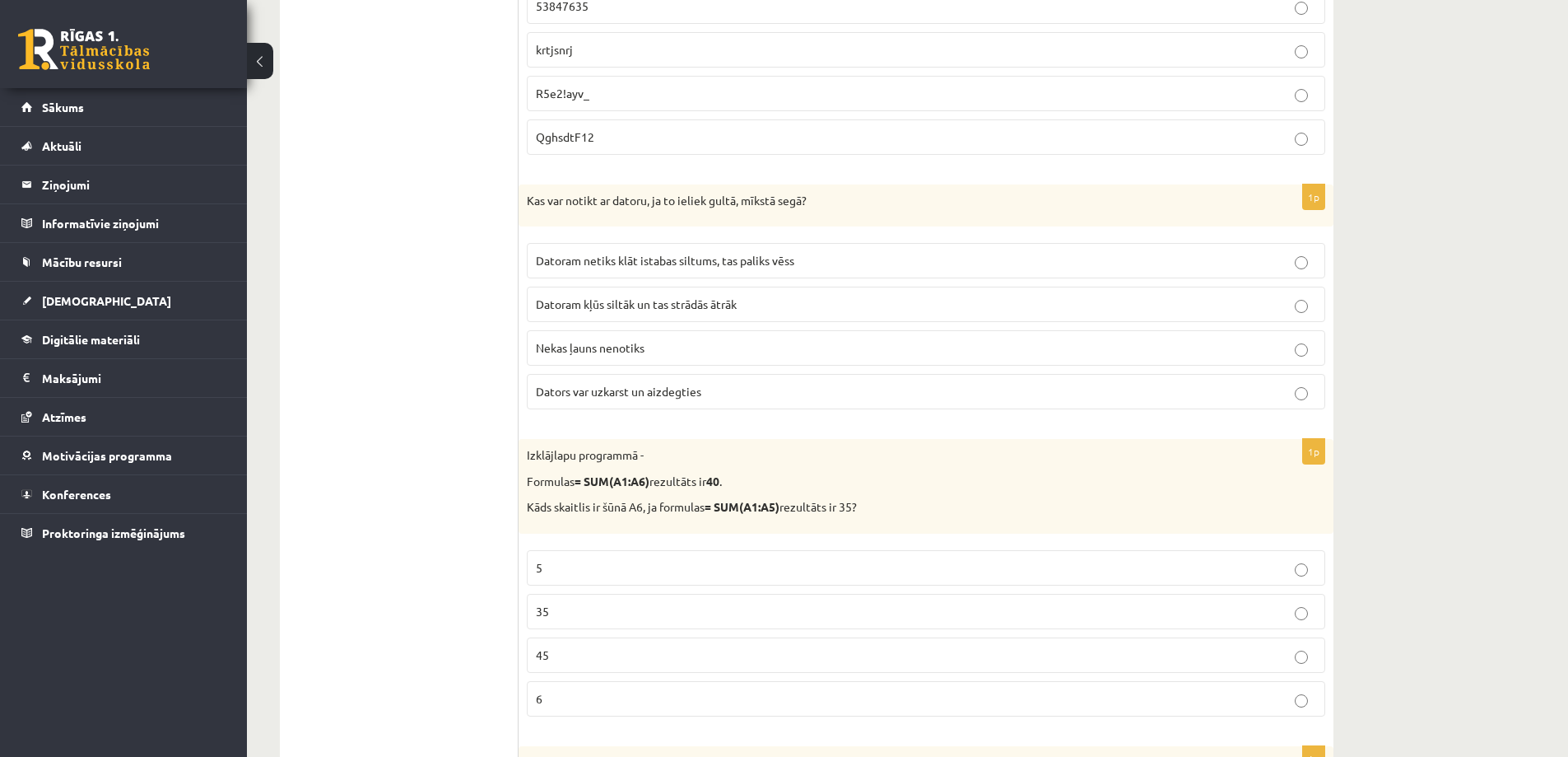
scroll to position [3129, 0]
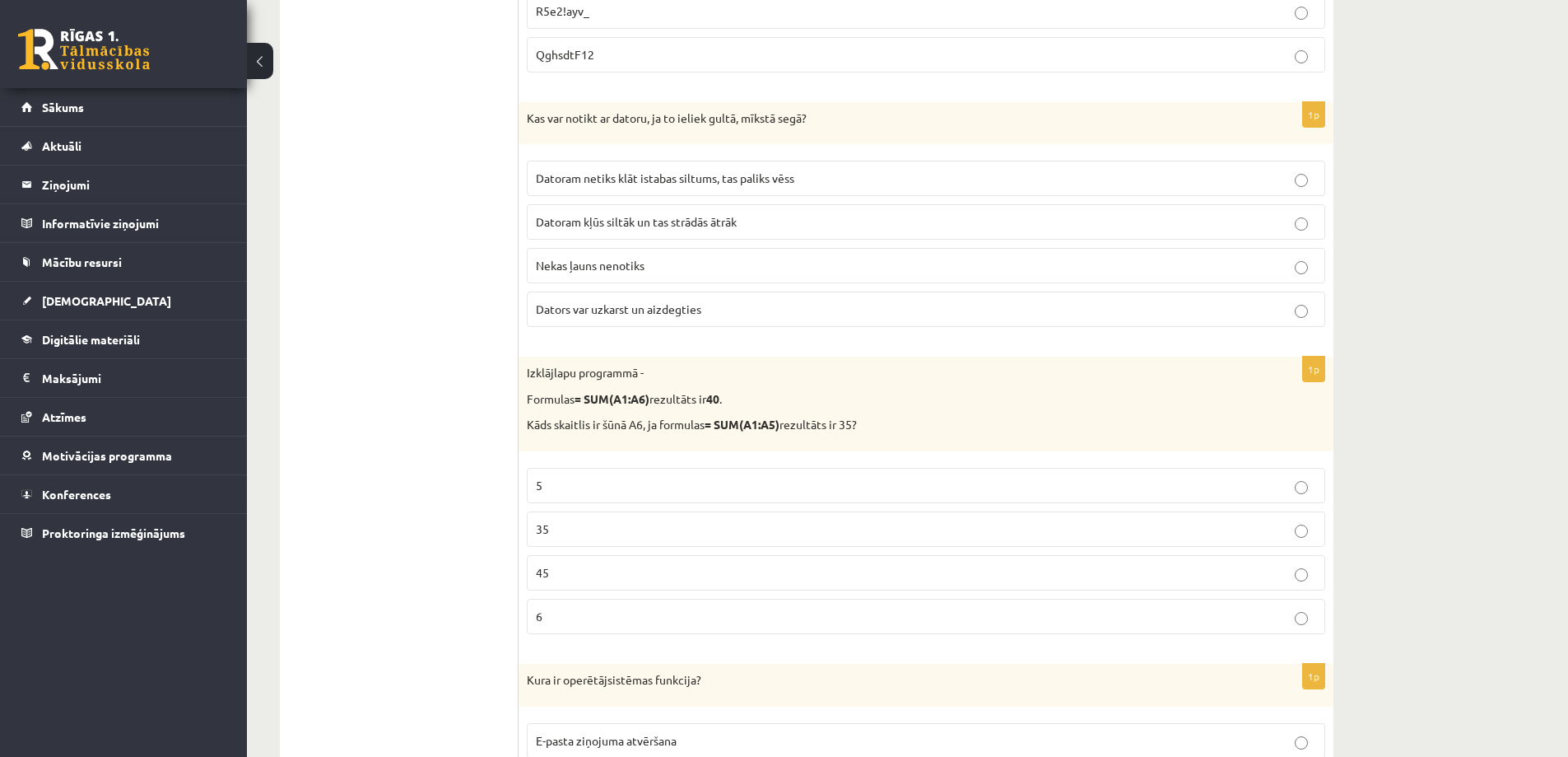
click at [562, 527] on p "35" at bounding box center [926, 528] width 781 height 17
click at [589, 478] on p "5" at bounding box center [926, 484] width 781 height 17
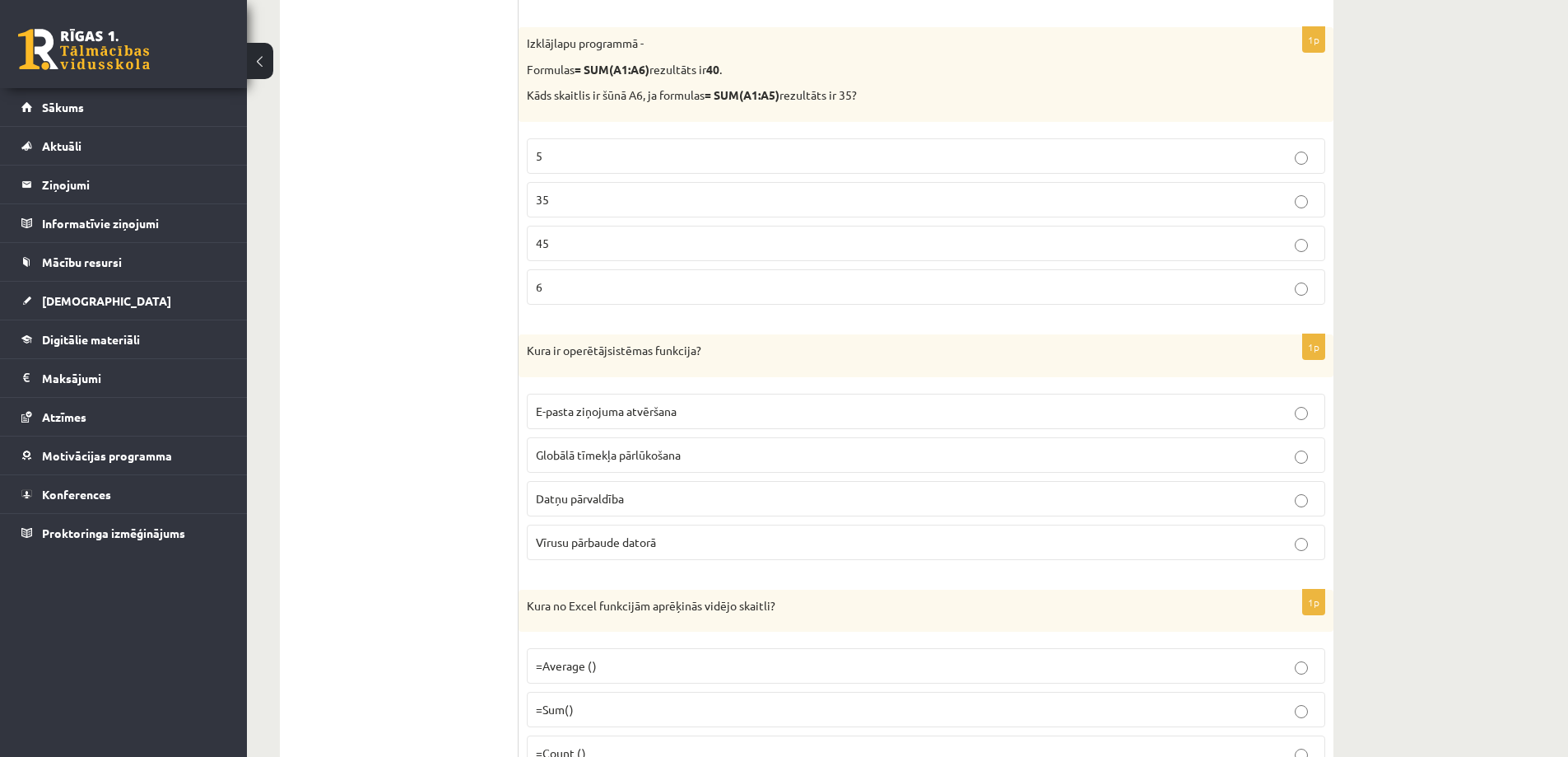
drag, startPoint x: 593, startPoint y: 485, endPoint x: 587, endPoint y: 523, distance: 38.5
click at [593, 486] on label "Datņu pārvaldība" at bounding box center [926, 498] width 798 height 36
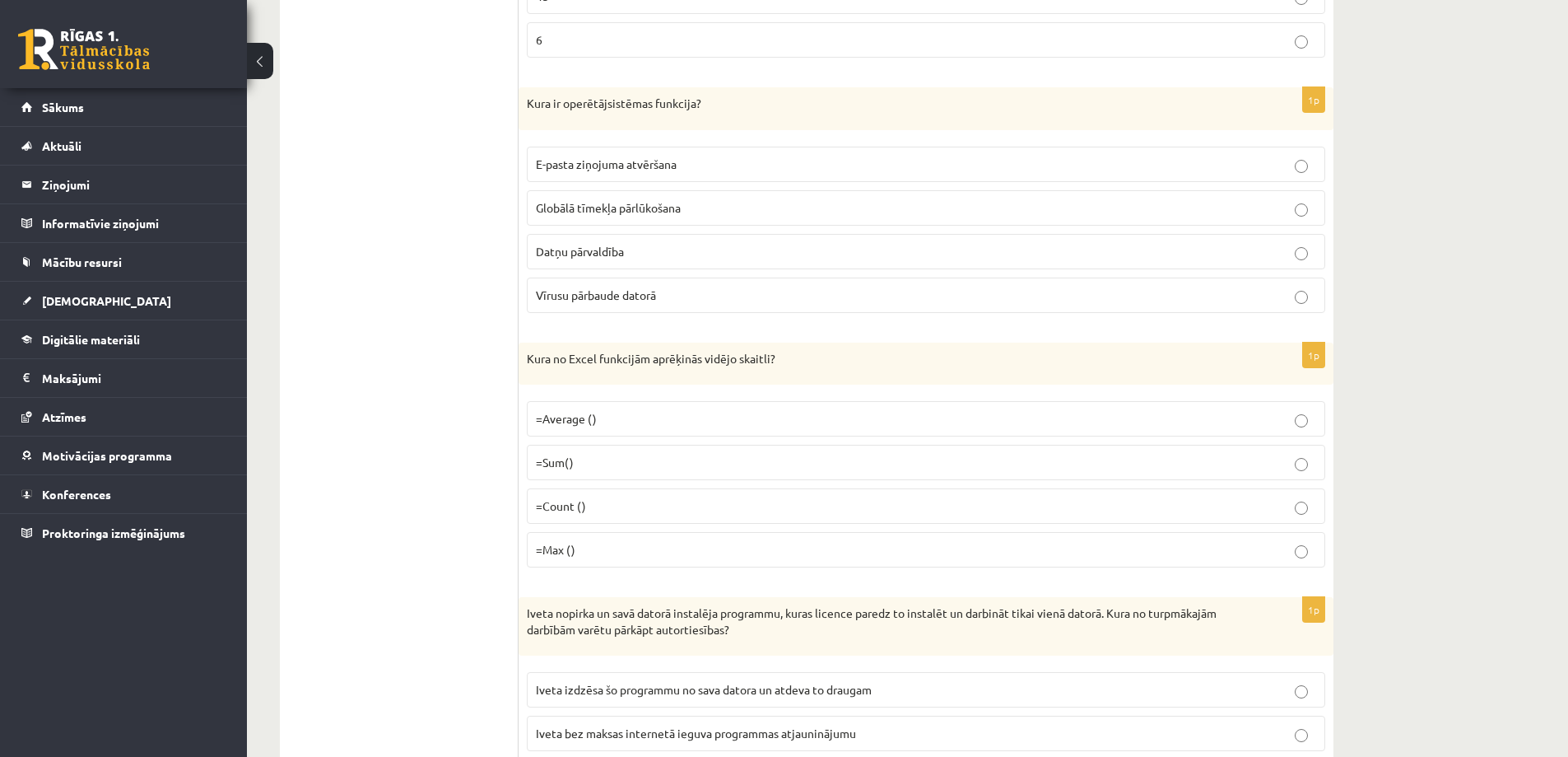
click at [593, 419] on span "=Average ()" at bounding box center [566, 418] width 61 height 15
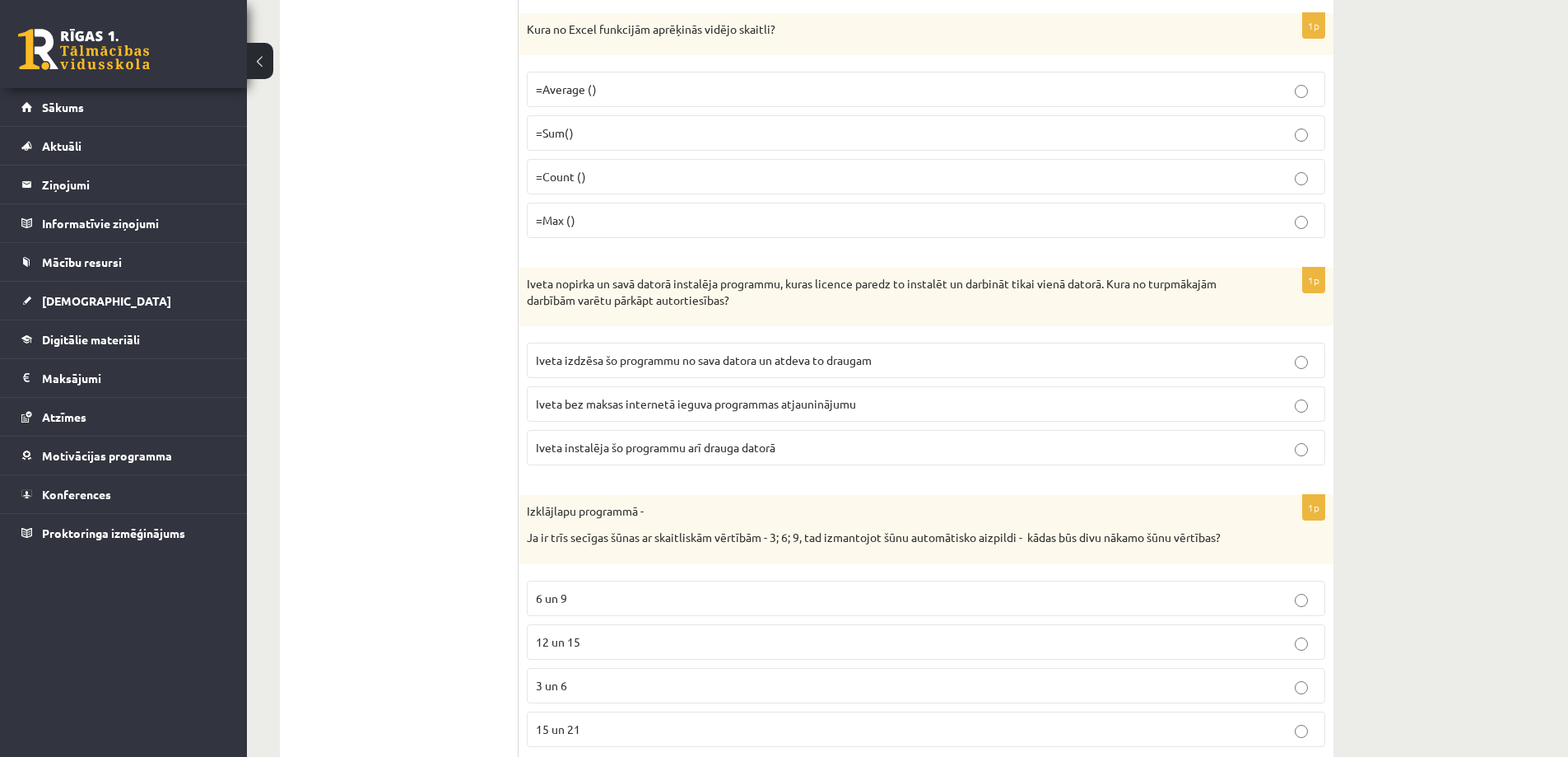
click at [590, 439] on p "Iveta instalēja šo programmu arī drauga datorā" at bounding box center [926, 447] width 781 height 17
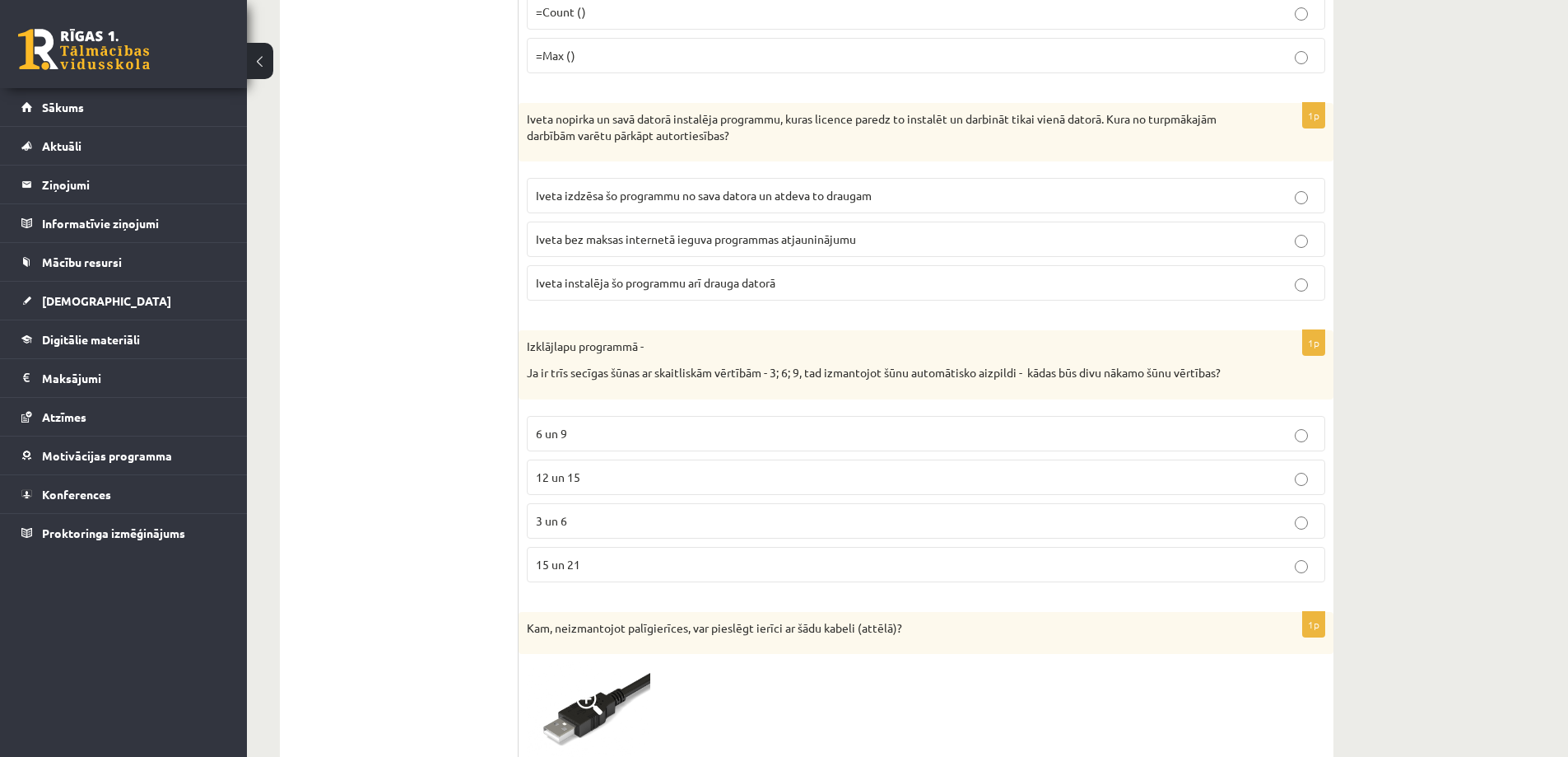
scroll to position [4281, 0]
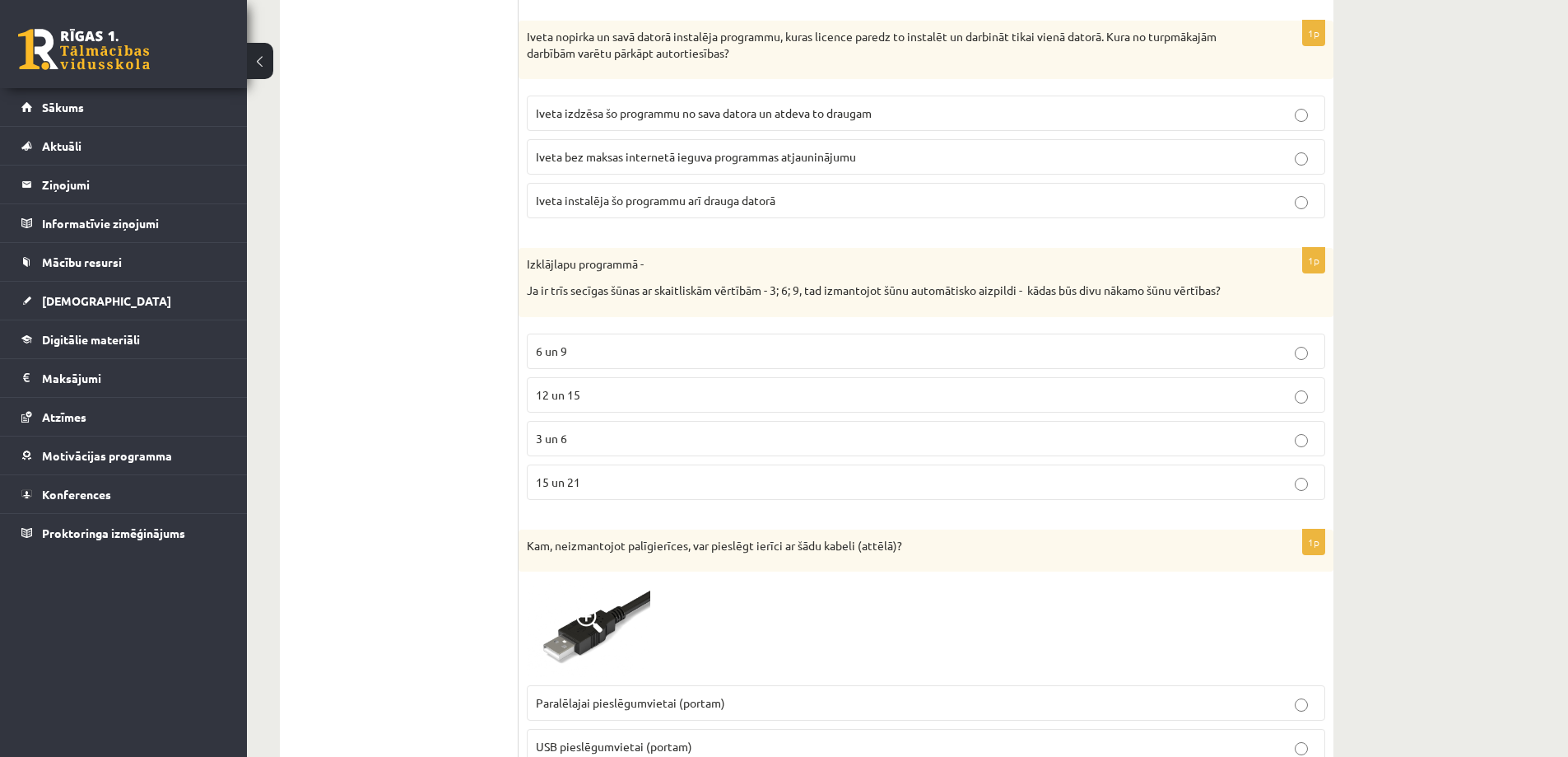
click at [580, 396] on span "12 un 15" at bounding box center [557, 394] width 44 height 15
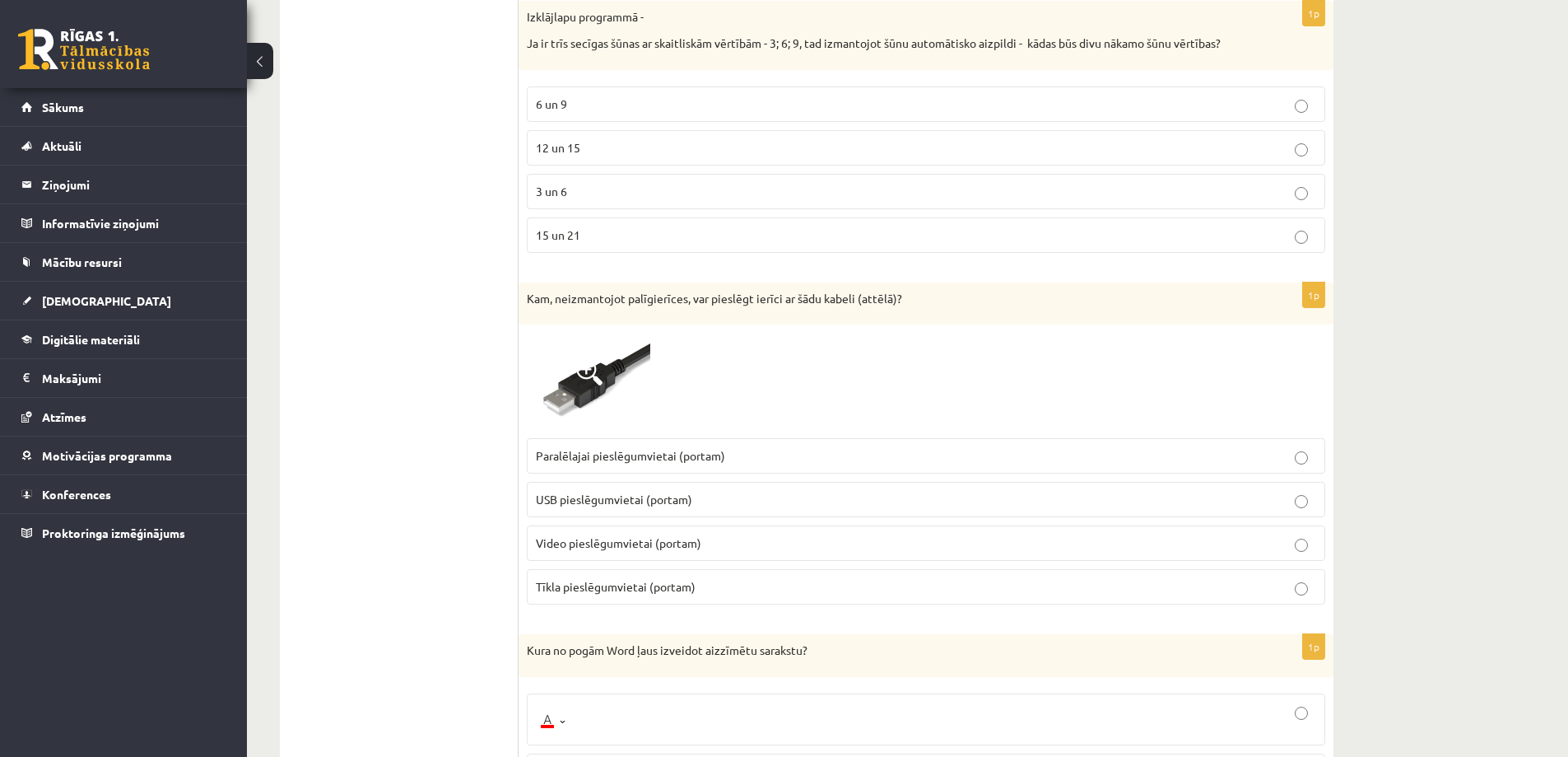
click at [597, 500] on span "USB pieslēgumvietai (portam)" at bounding box center [614, 498] width 156 height 15
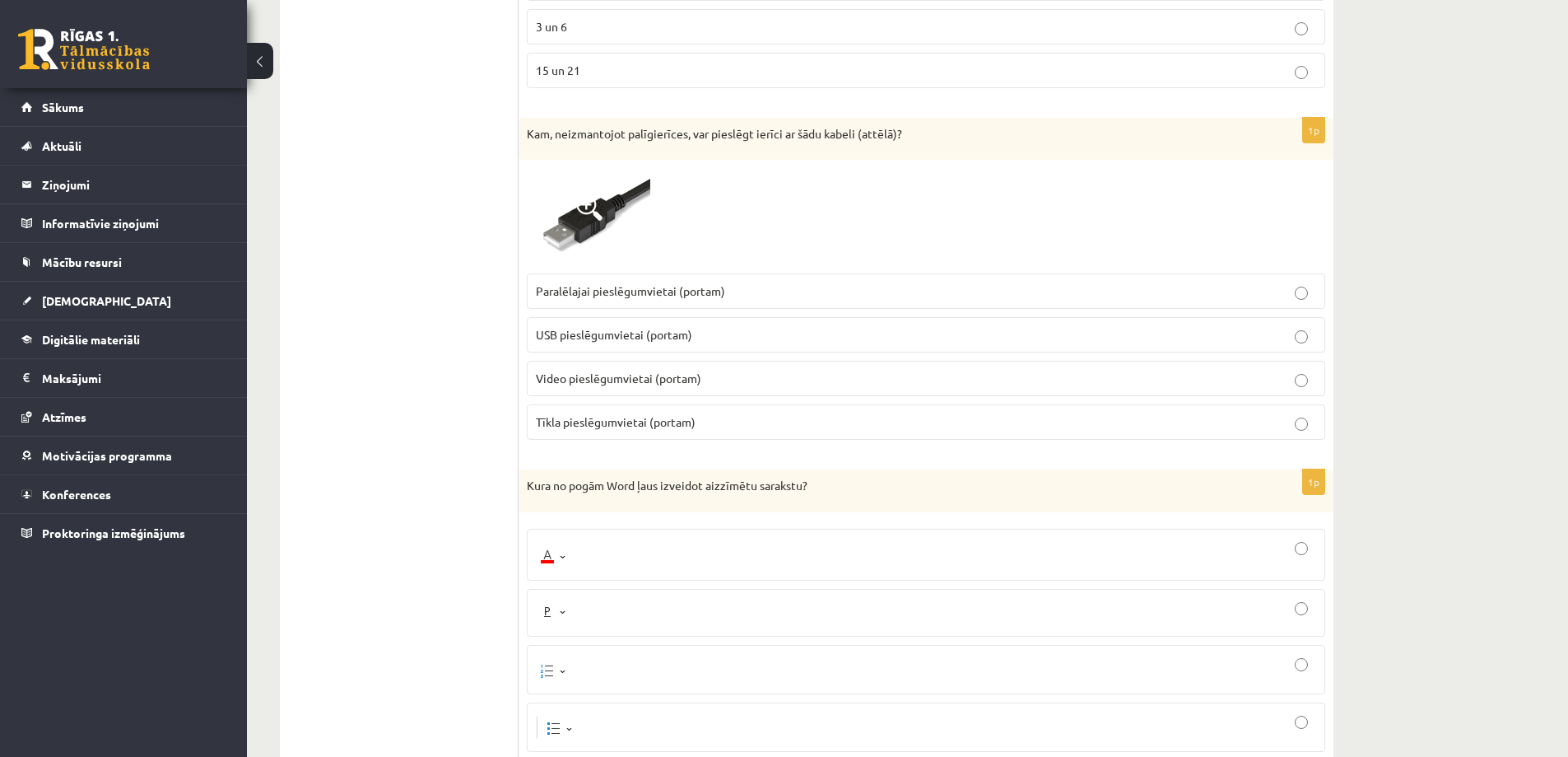
scroll to position [4939, 0]
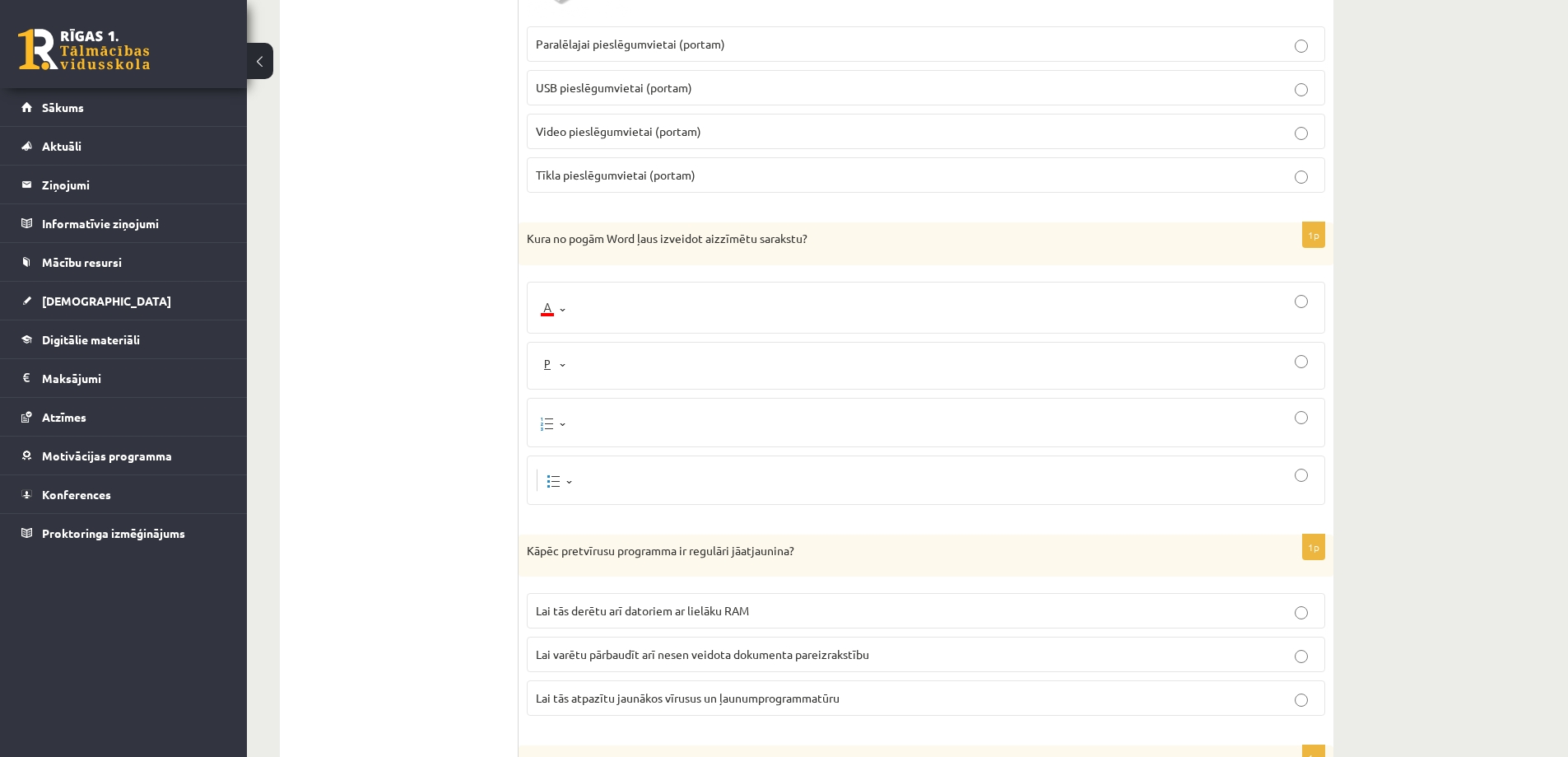
click at [572, 360] on div at bounding box center [926, 366] width 781 height 30
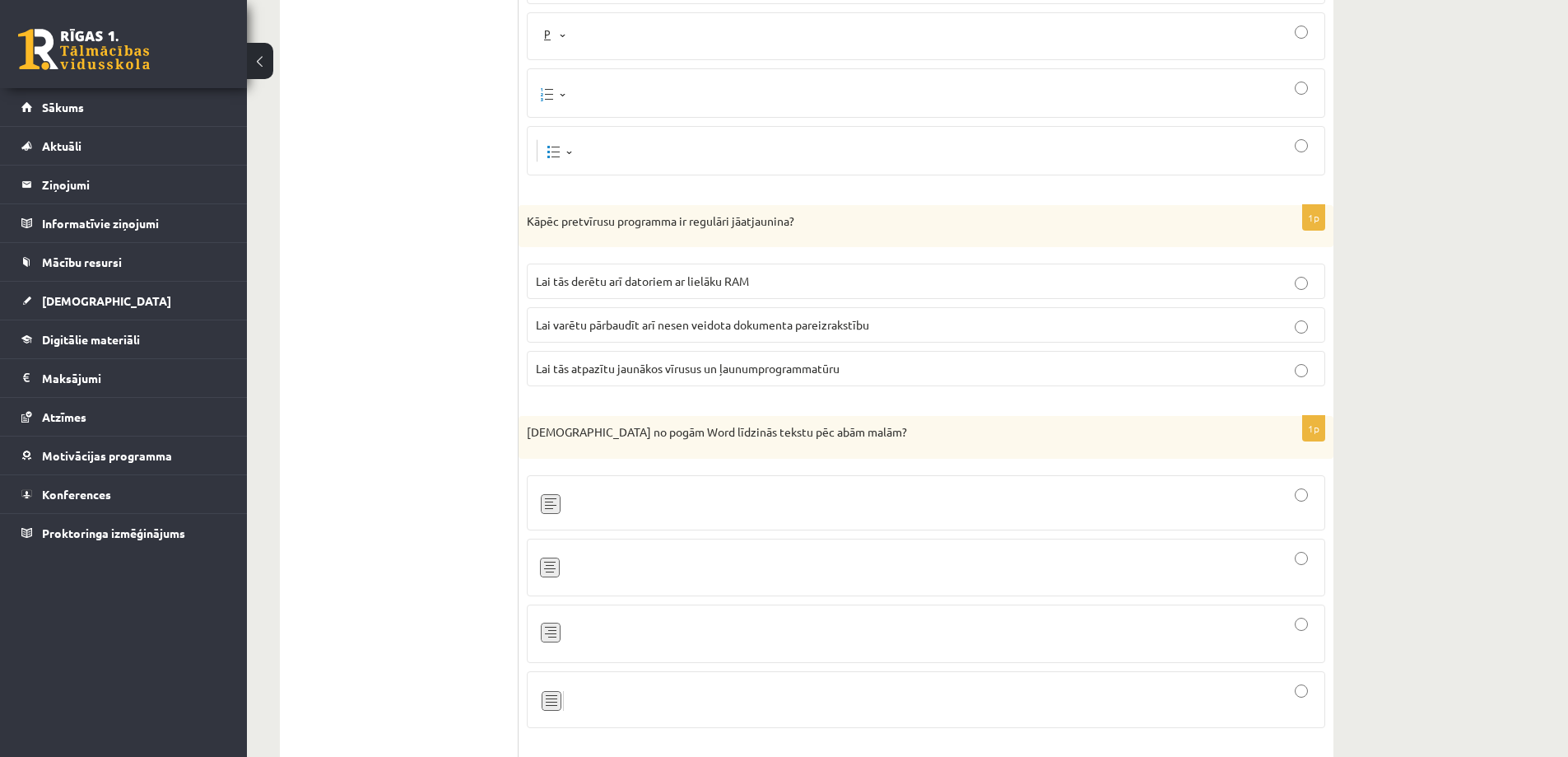
scroll to position [5104, 0]
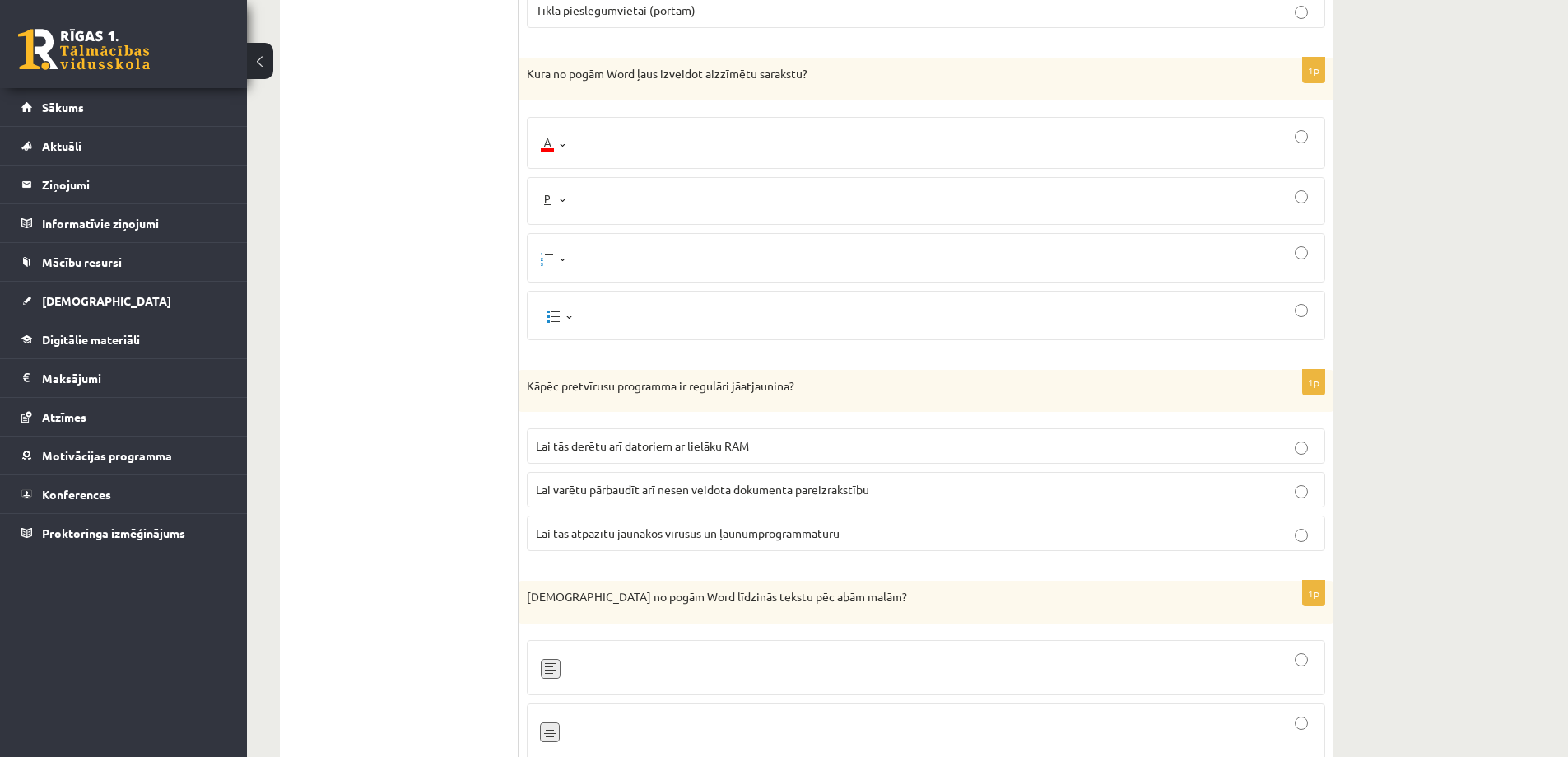
click at [591, 533] on span "Lai tās atpazītu jaunākos vīrusus un ļaunumprogrammatūru" at bounding box center [687, 532] width 303 height 15
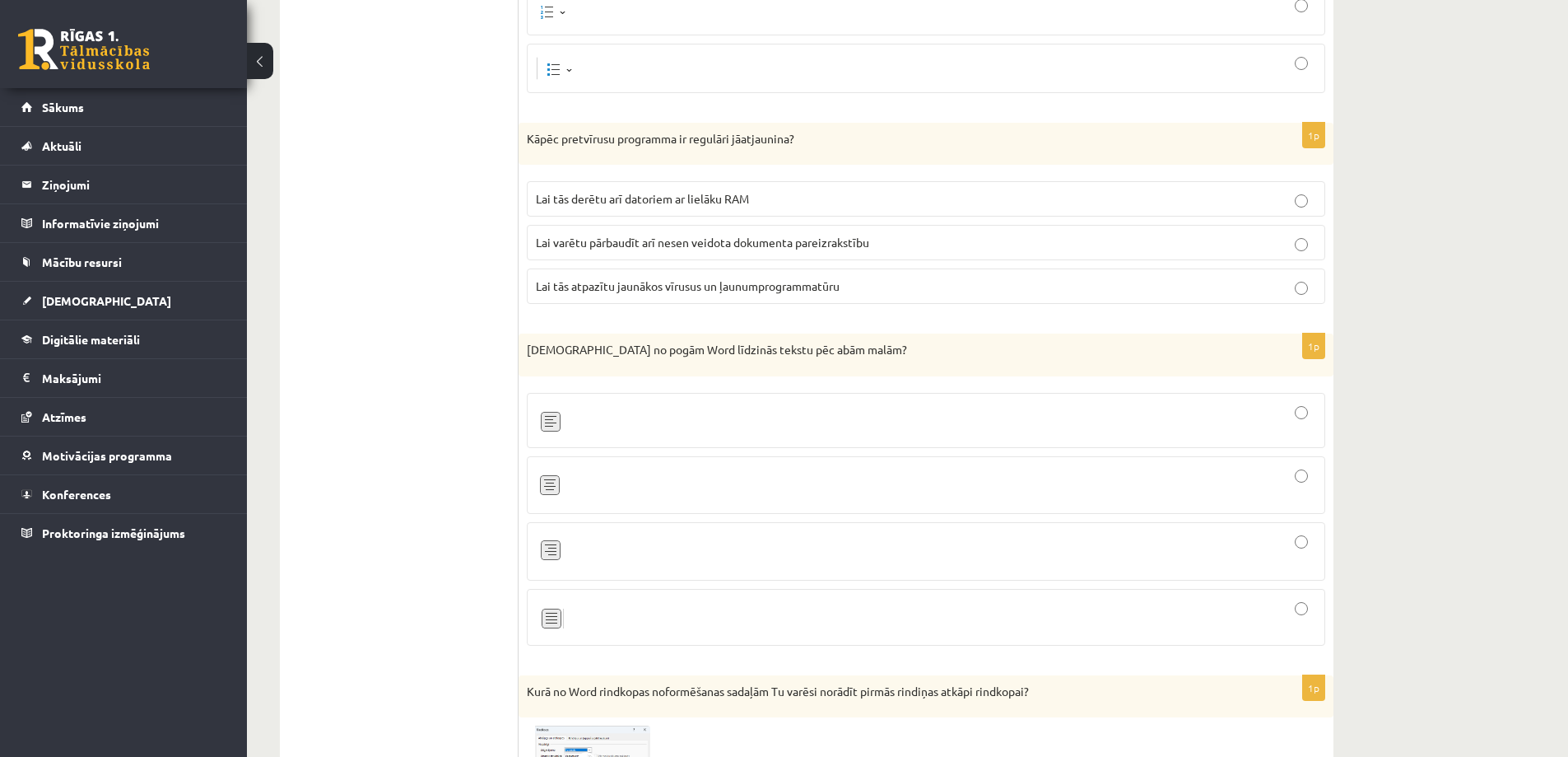
click at [608, 614] on div at bounding box center [926, 617] width 781 height 39
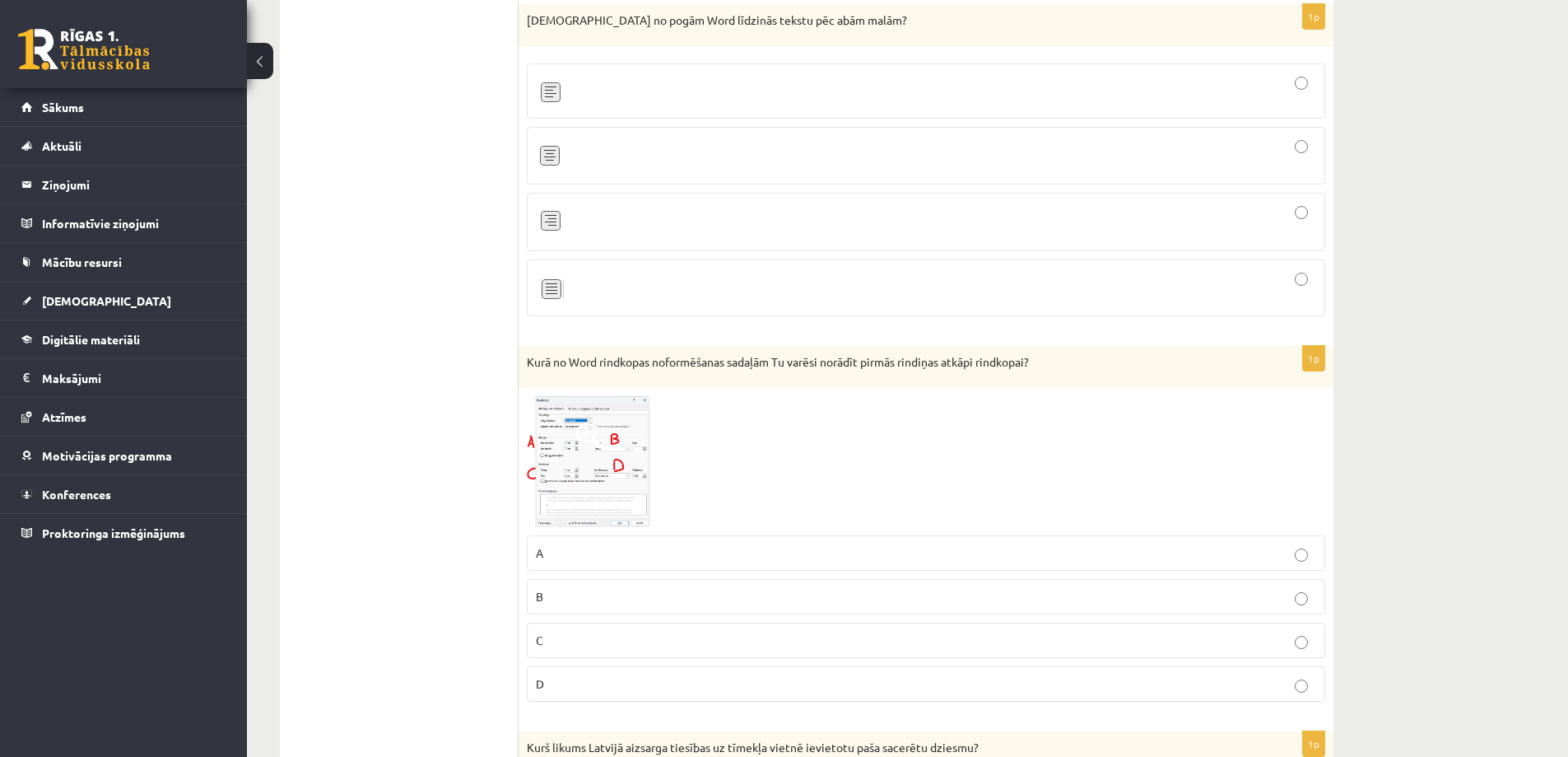
scroll to position [5846, 0]
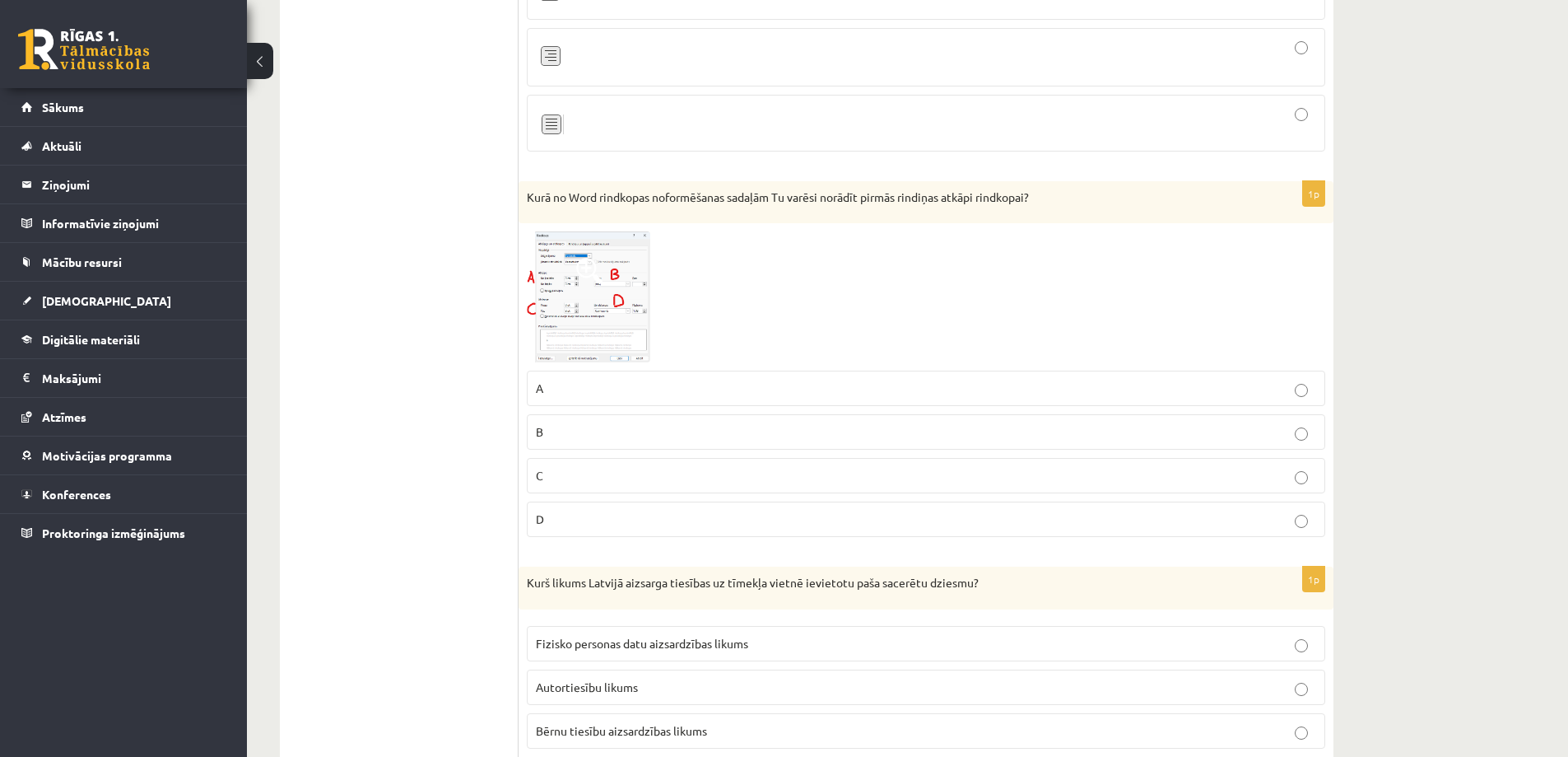
click at [619, 353] on img at bounding box center [588, 296] width 124 height 130
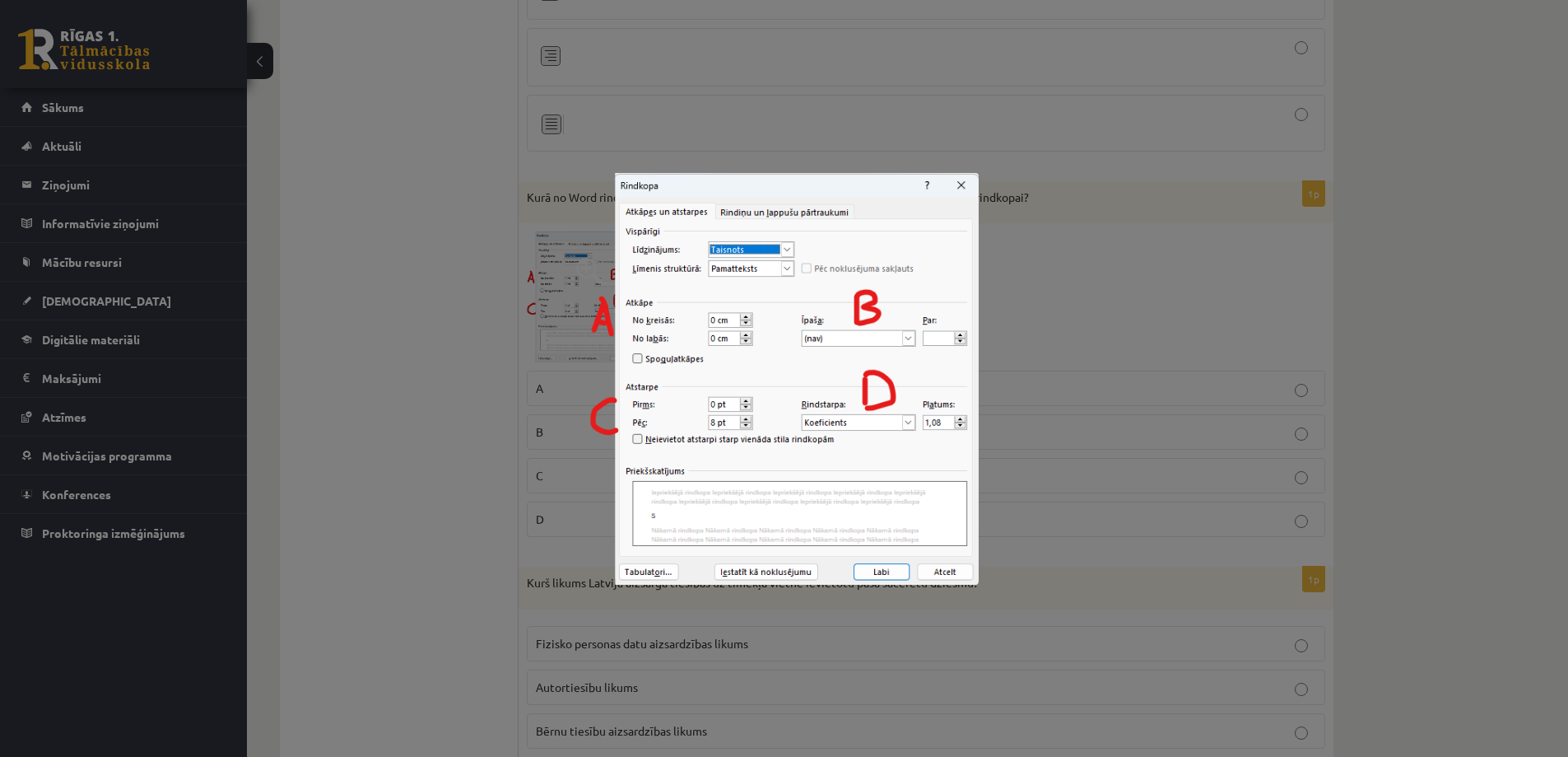
click at [516, 381] on div at bounding box center [784, 378] width 1568 height 757
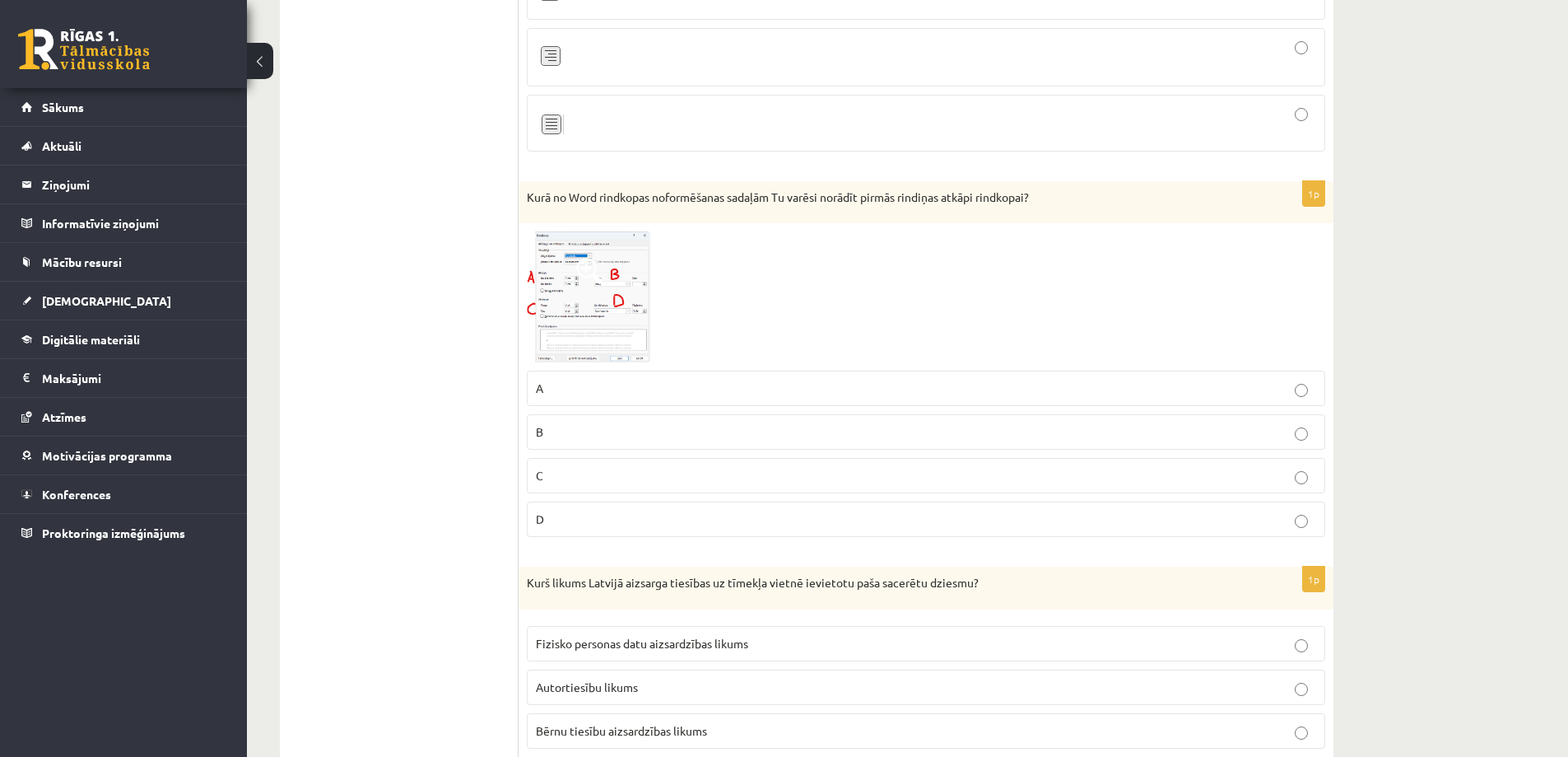
click at [582, 432] on p "B" at bounding box center [926, 431] width 781 height 17
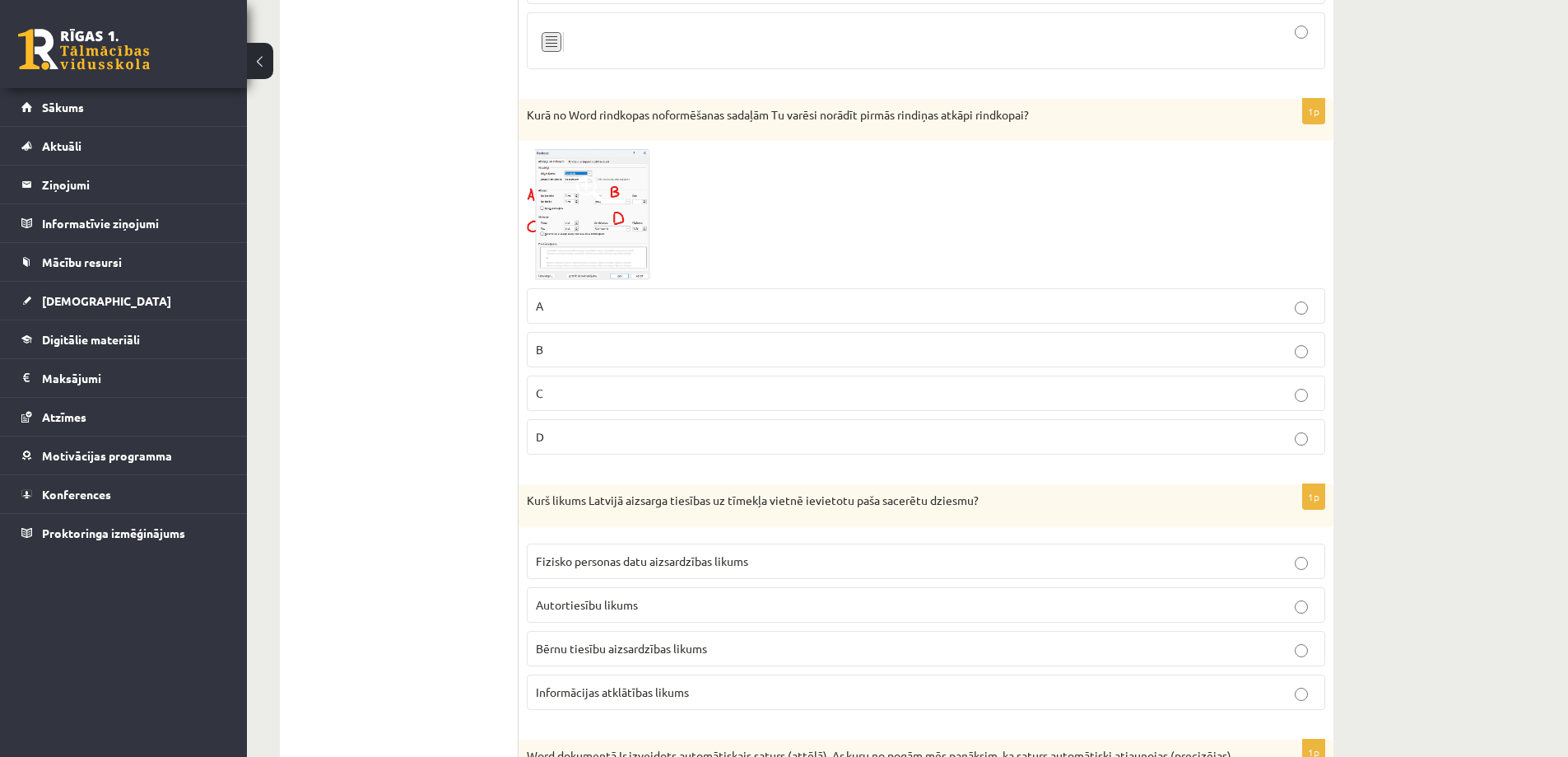
scroll to position [6092, 0]
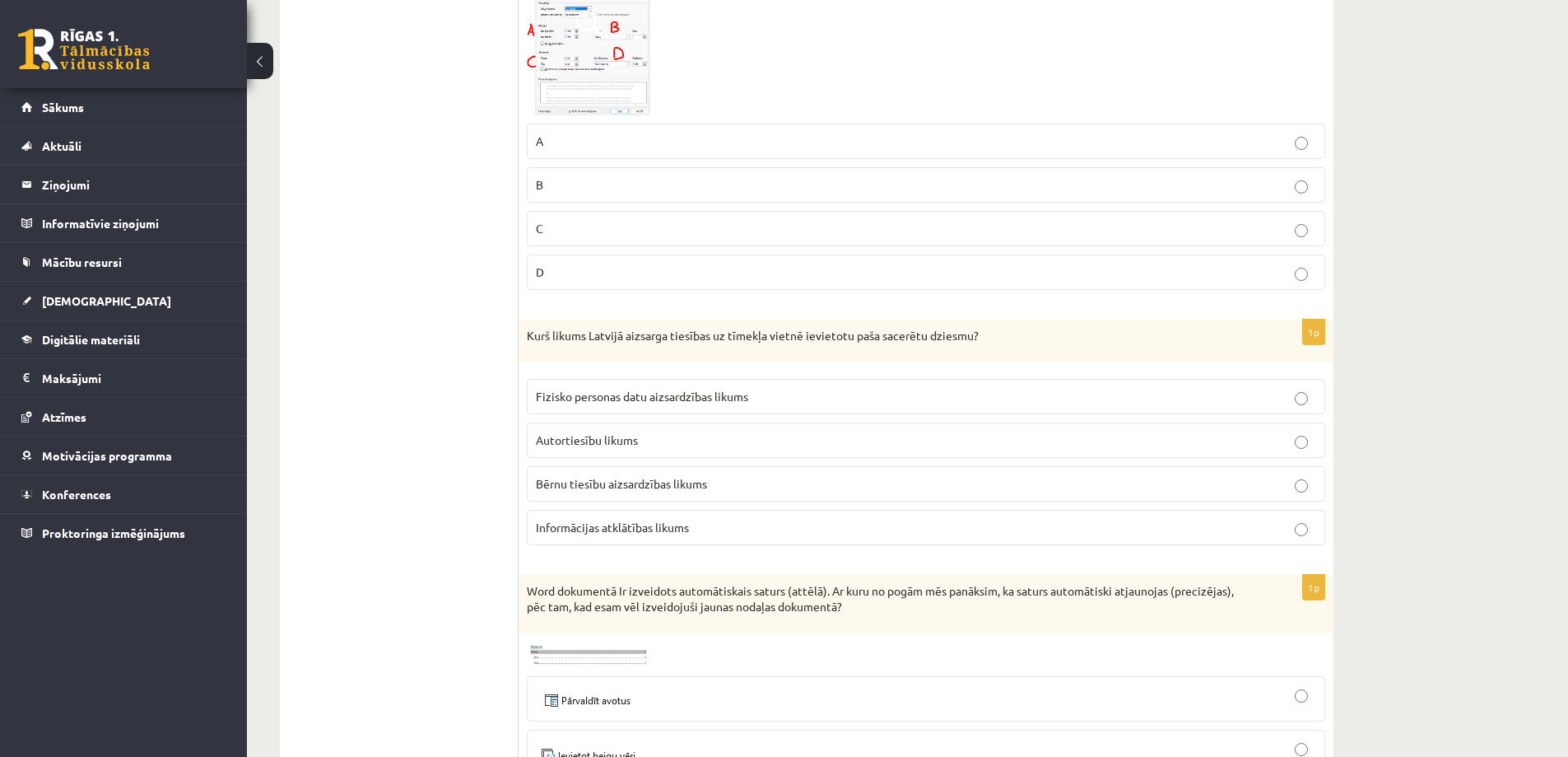
click at [622, 447] on p "Autortiesību likums" at bounding box center [926, 440] width 781 height 17
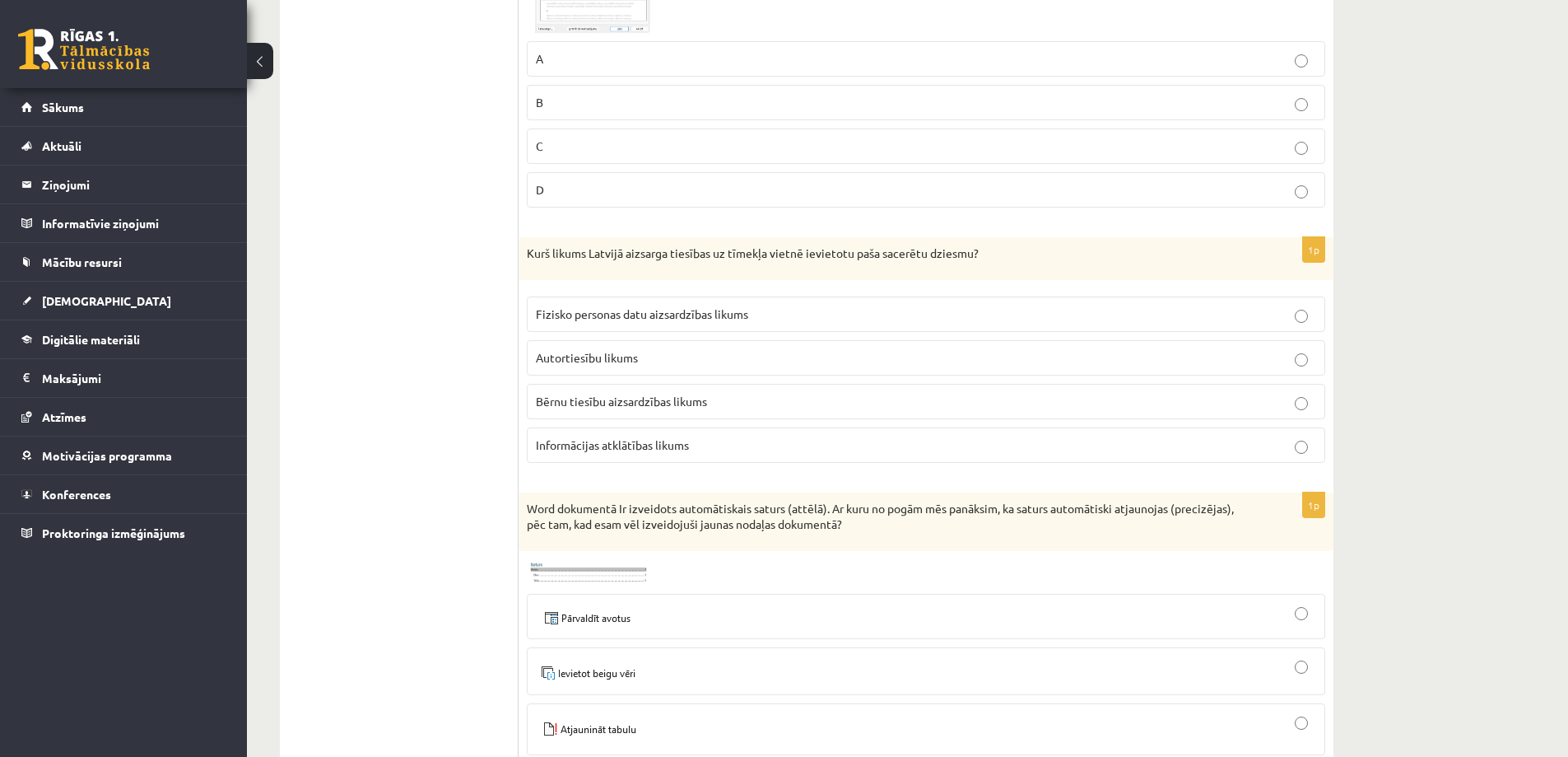
scroll to position [6504, 0]
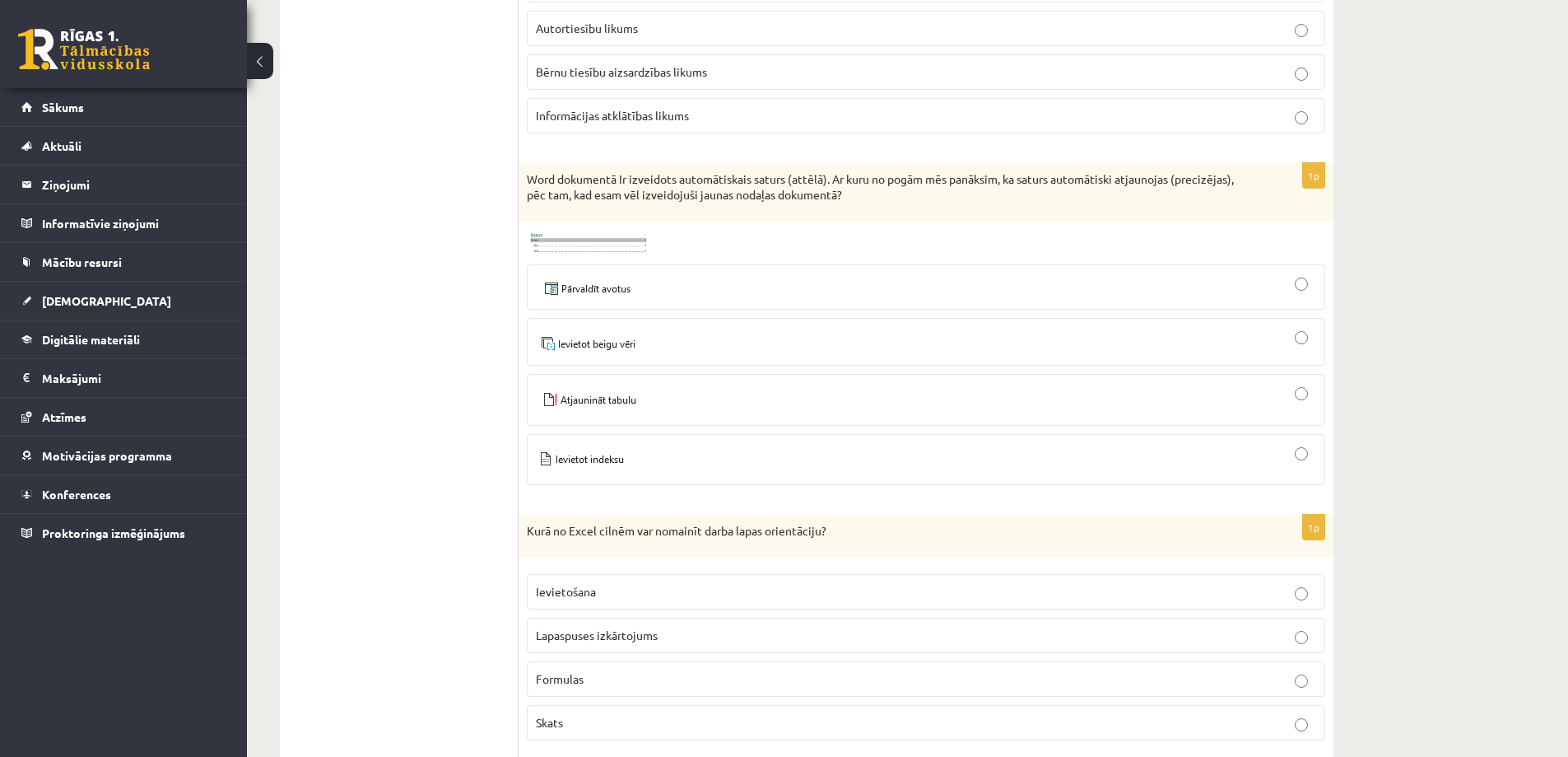
click at [648, 636] on span "Lapaspuses izkārtojums" at bounding box center [596, 634] width 122 height 15
click at [676, 414] on div at bounding box center [926, 399] width 781 height 34
click at [693, 288] on div at bounding box center [926, 288] width 781 height 28
click at [635, 262] on fieldset at bounding box center [926, 373] width 798 height 234
click at [599, 249] on img at bounding box center [588, 242] width 124 height 27
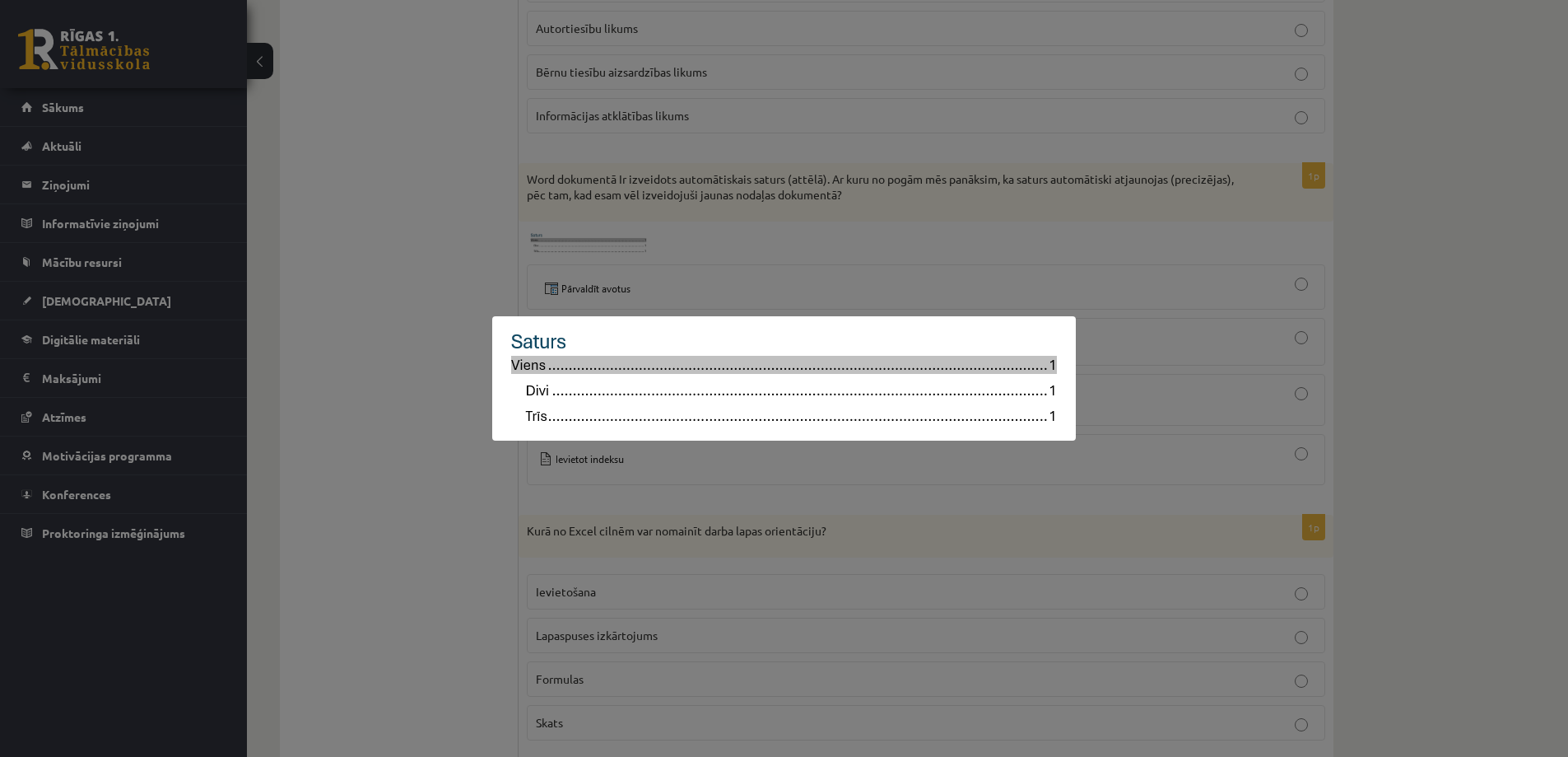
click at [421, 328] on div at bounding box center [784, 378] width 1568 height 757
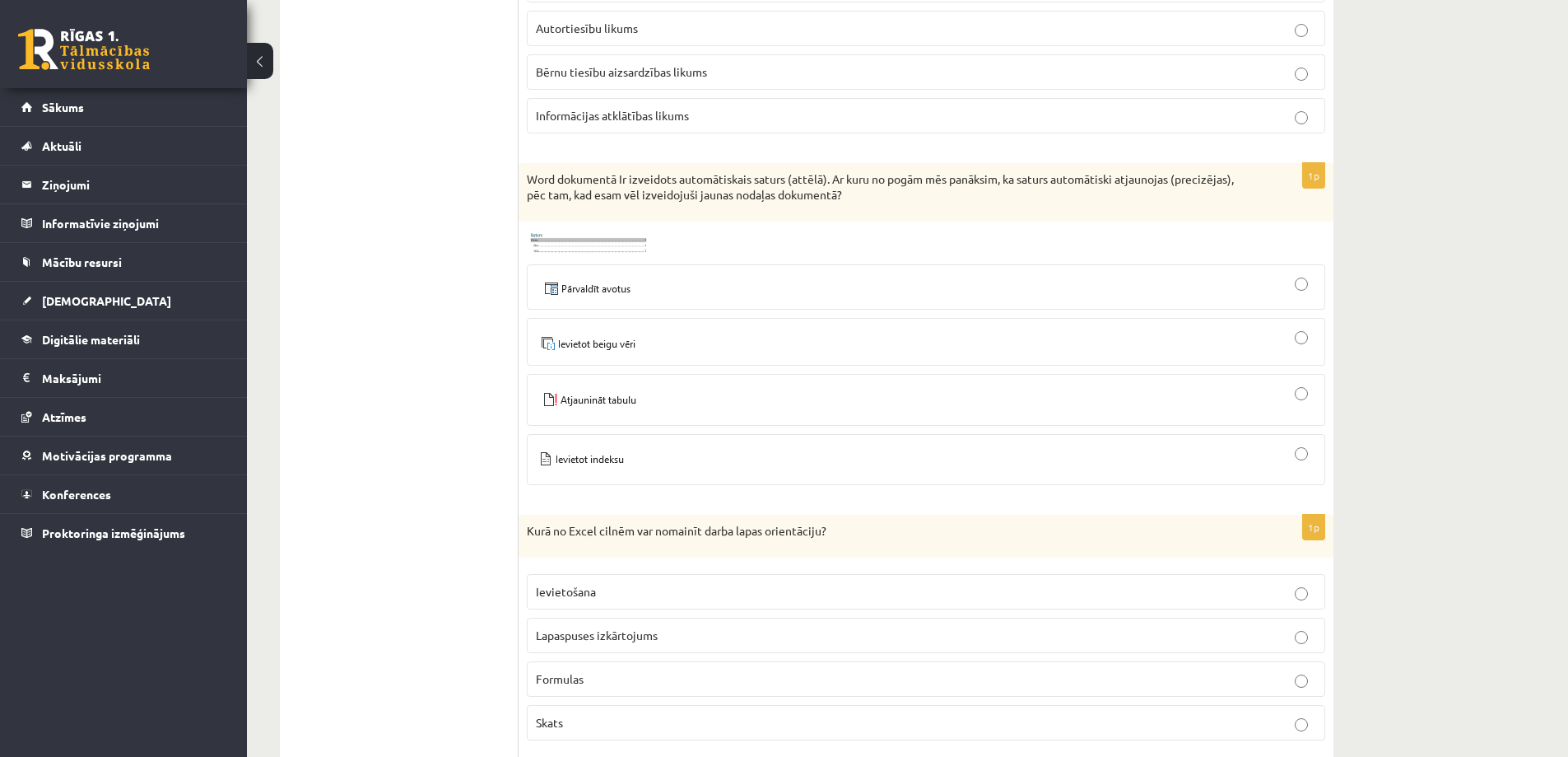
click at [618, 464] on img at bounding box center [583, 459] width 96 height 25
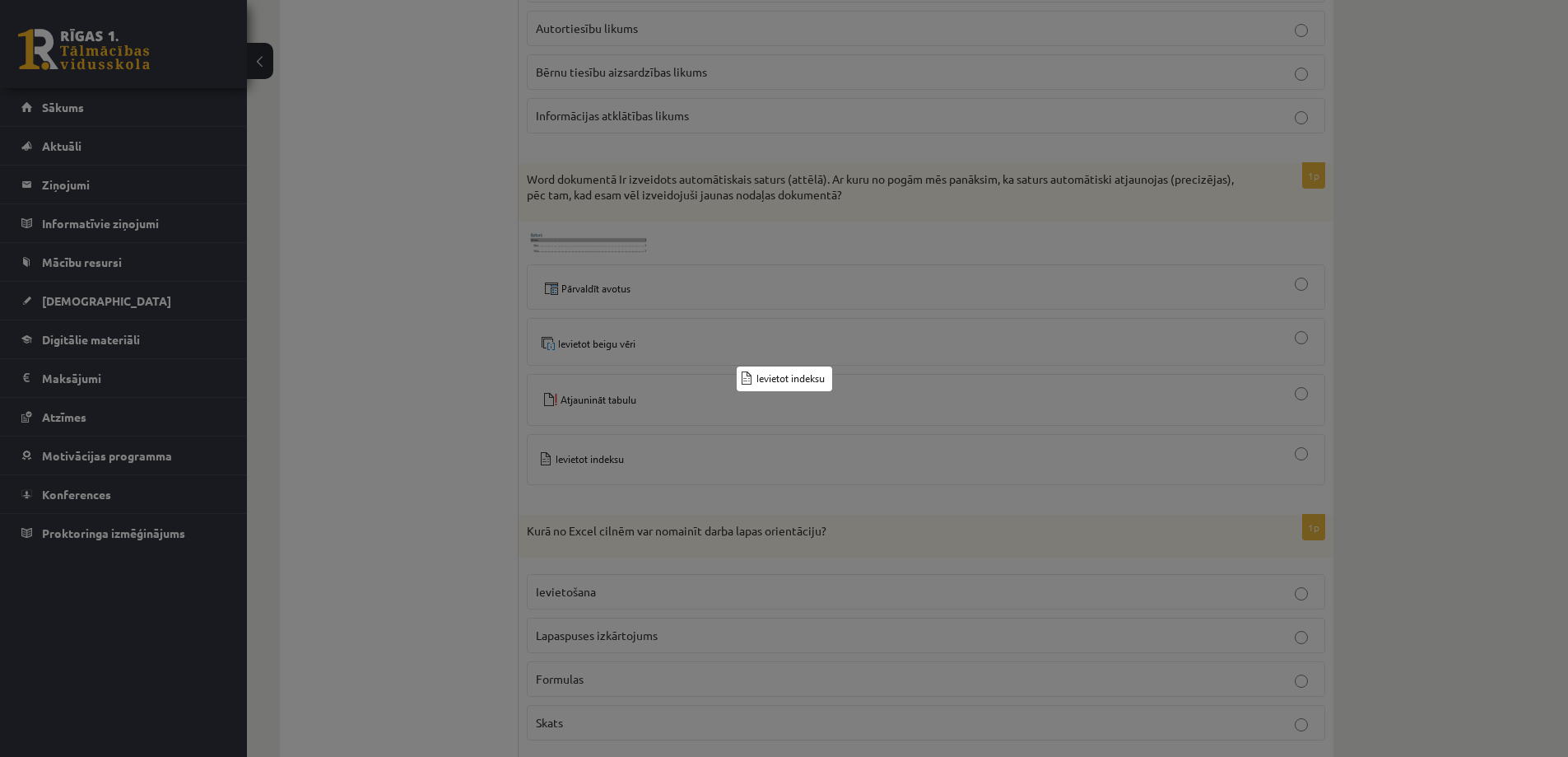
drag, startPoint x: 597, startPoint y: 503, endPoint x: 780, endPoint y: 468, distance: 186.3
click at [608, 503] on div at bounding box center [784, 378] width 1568 height 757
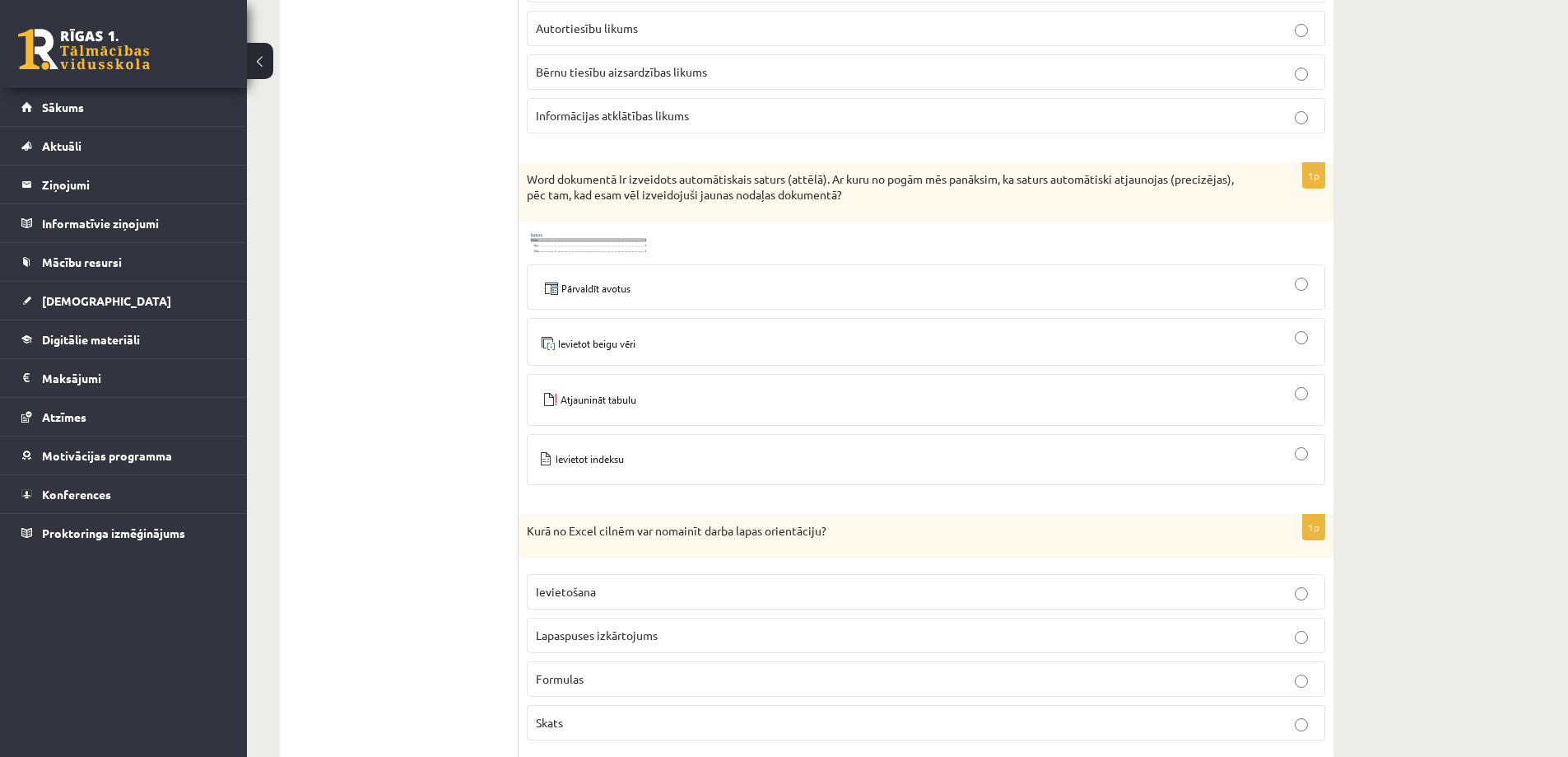
click at [943, 457] on div at bounding box center [926, 459] width 781 height 33
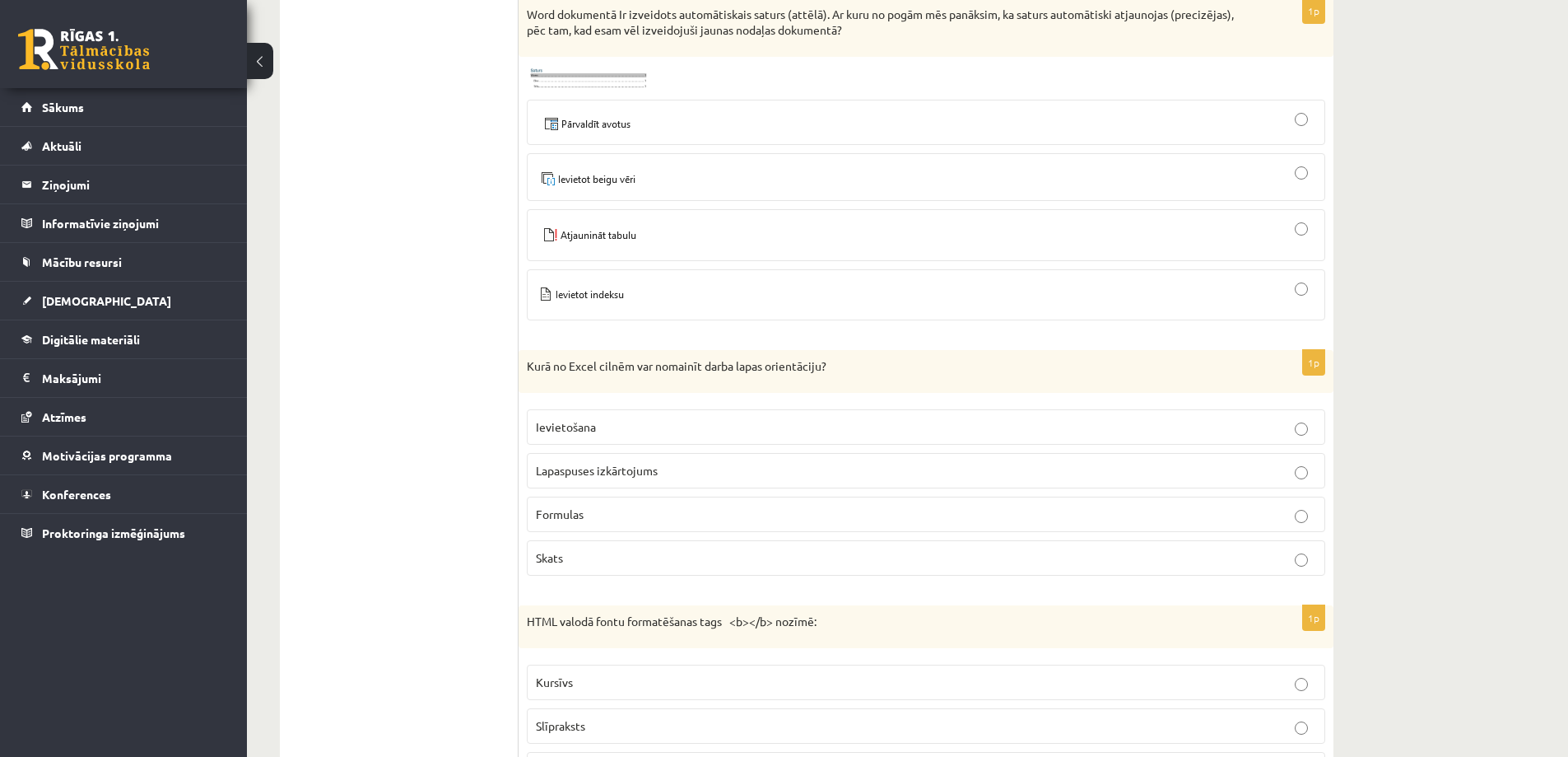
scroll to position [6833, 0]
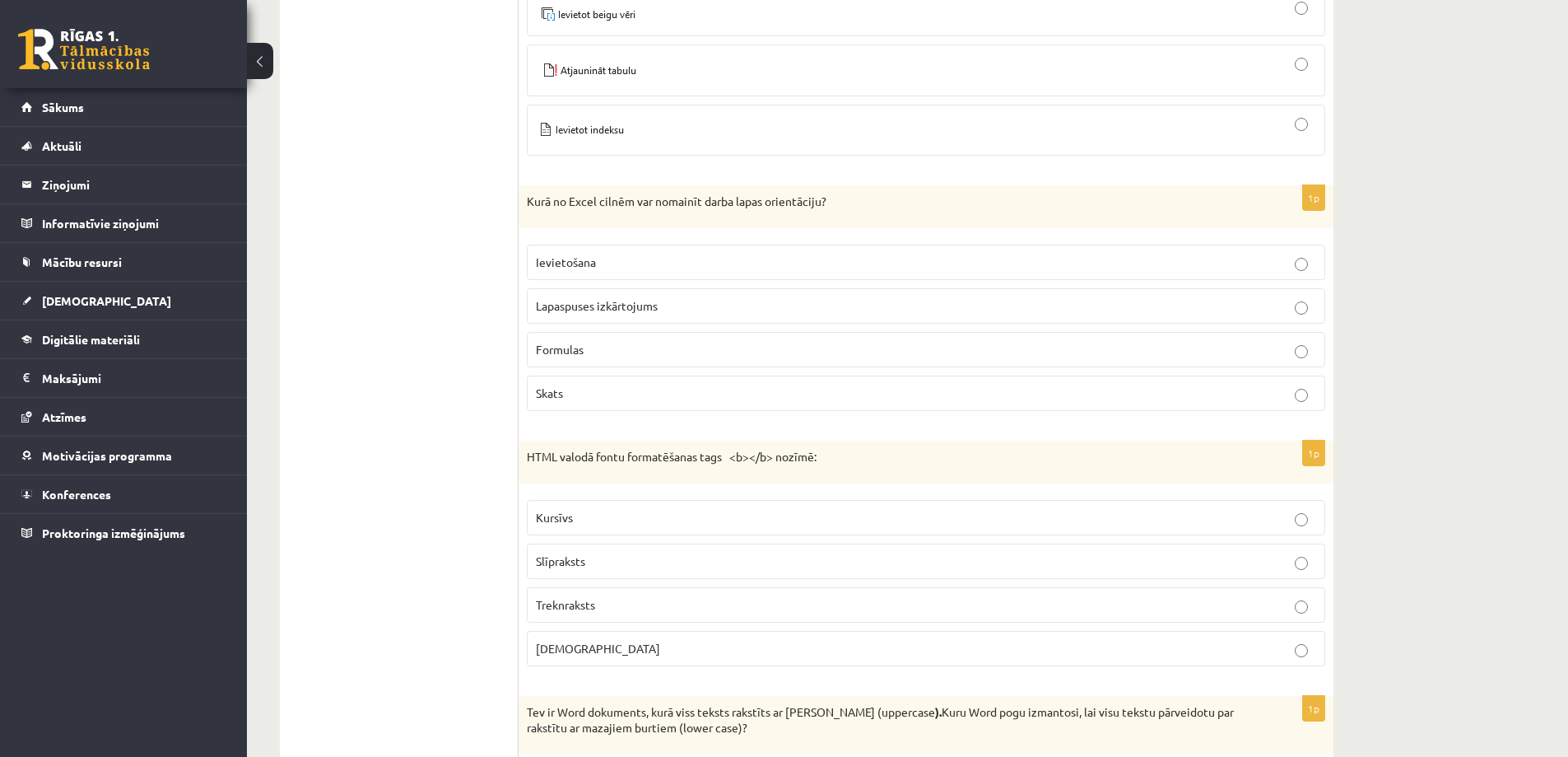
click at [590, 604] on span "Treknraksts" at bounding box center [565, 604] width 59 height 15
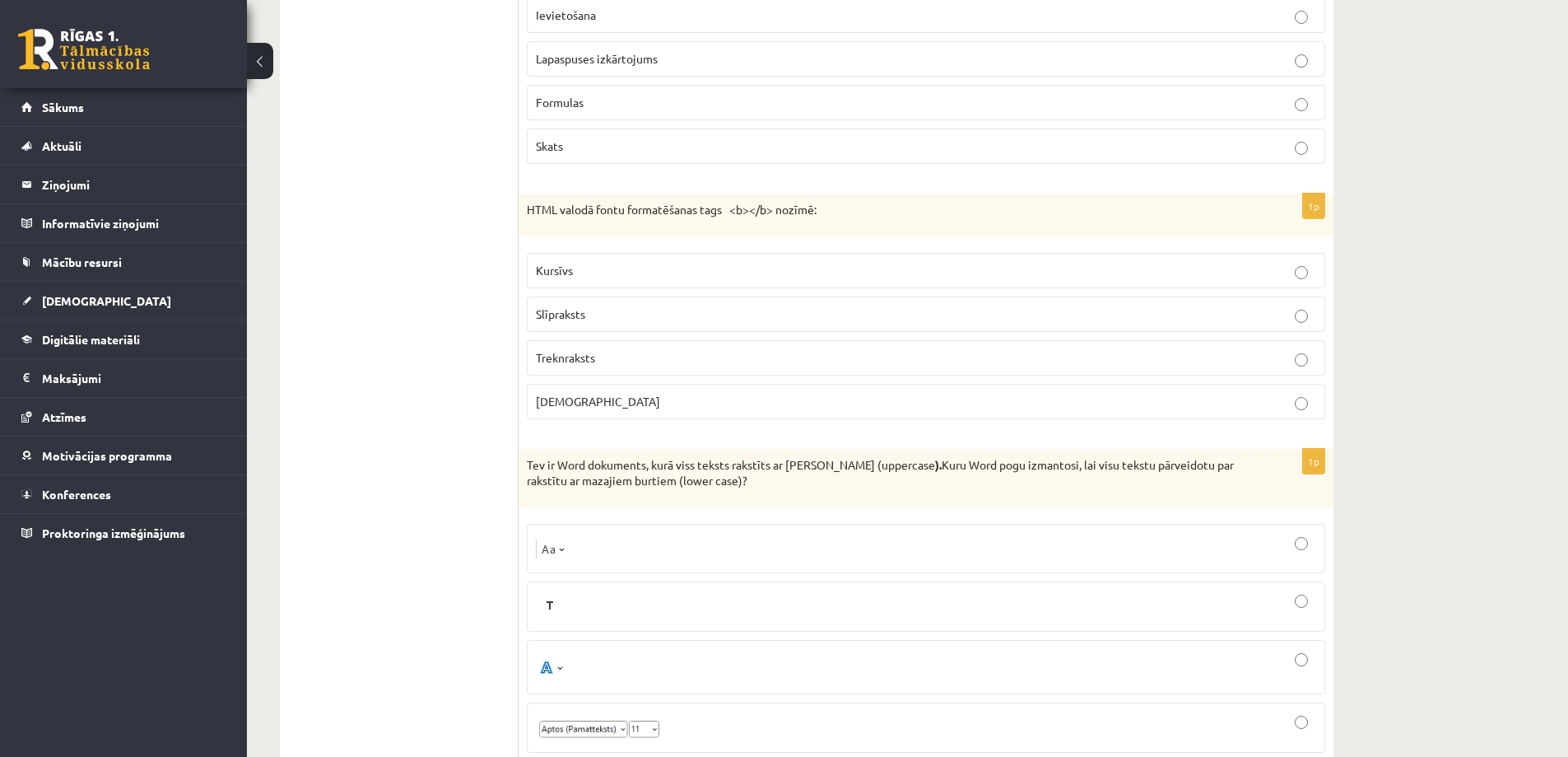
scroll to position [7327, 0]
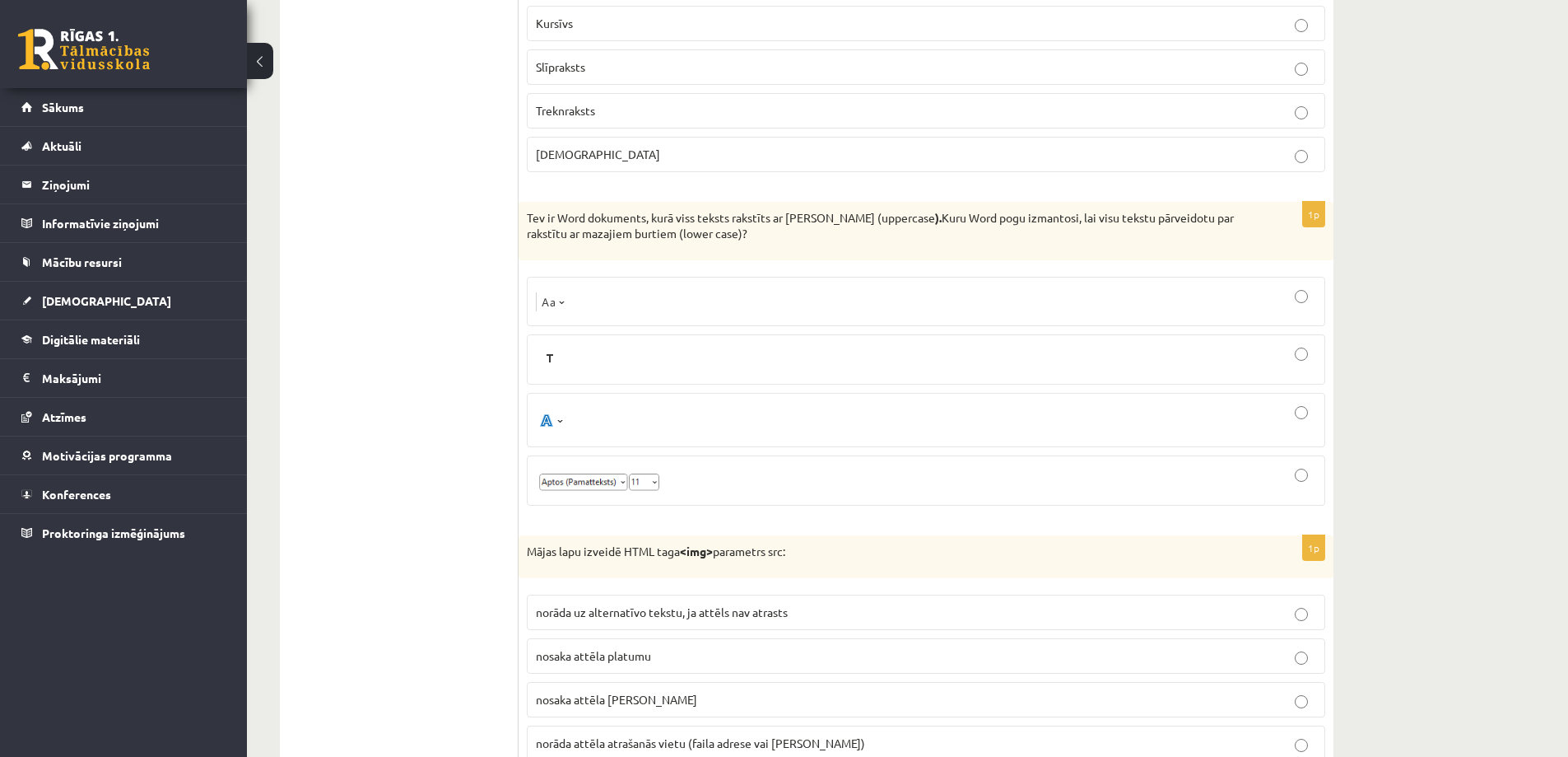
click at [1037, 353] on div at bounding box center [926, 359] width 781 height 32
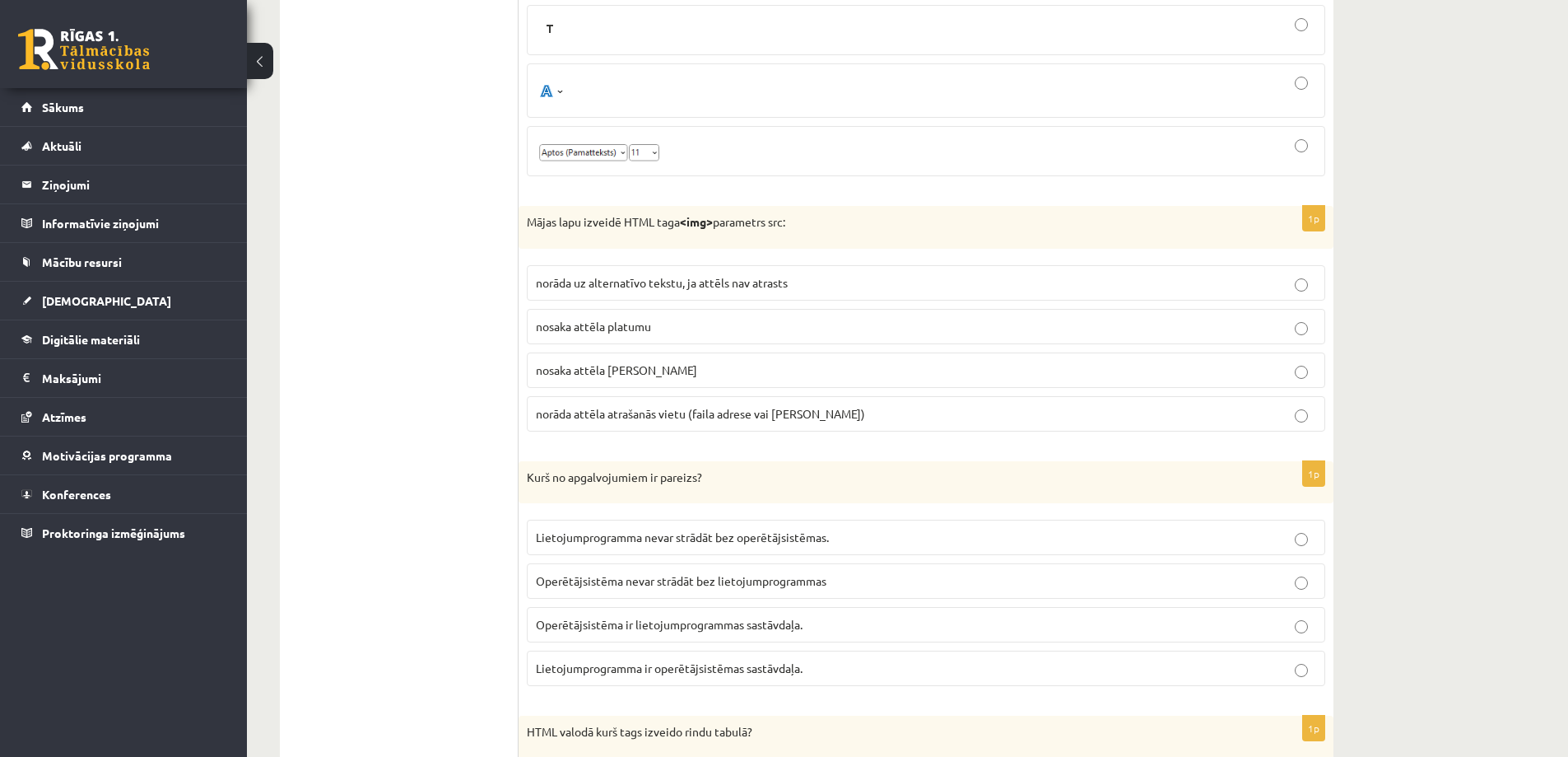
click at [650, 540] on span "Lietojumprogramma nevar strādāt bez operētājsistēmas." at bounding box center [682, 537] width 293 height 15
click at [593, 284] on span "norāda uz alternatīvo tekstu, ja attēls nav atrasts" at bounding box center [661, 282] width 252 height 15
click at [649, 412] on span "norāda attēla atrašanās vietu (faila adrese vai [PERSON_NAME])" at bounding box center [700, 413] width 329 height 15
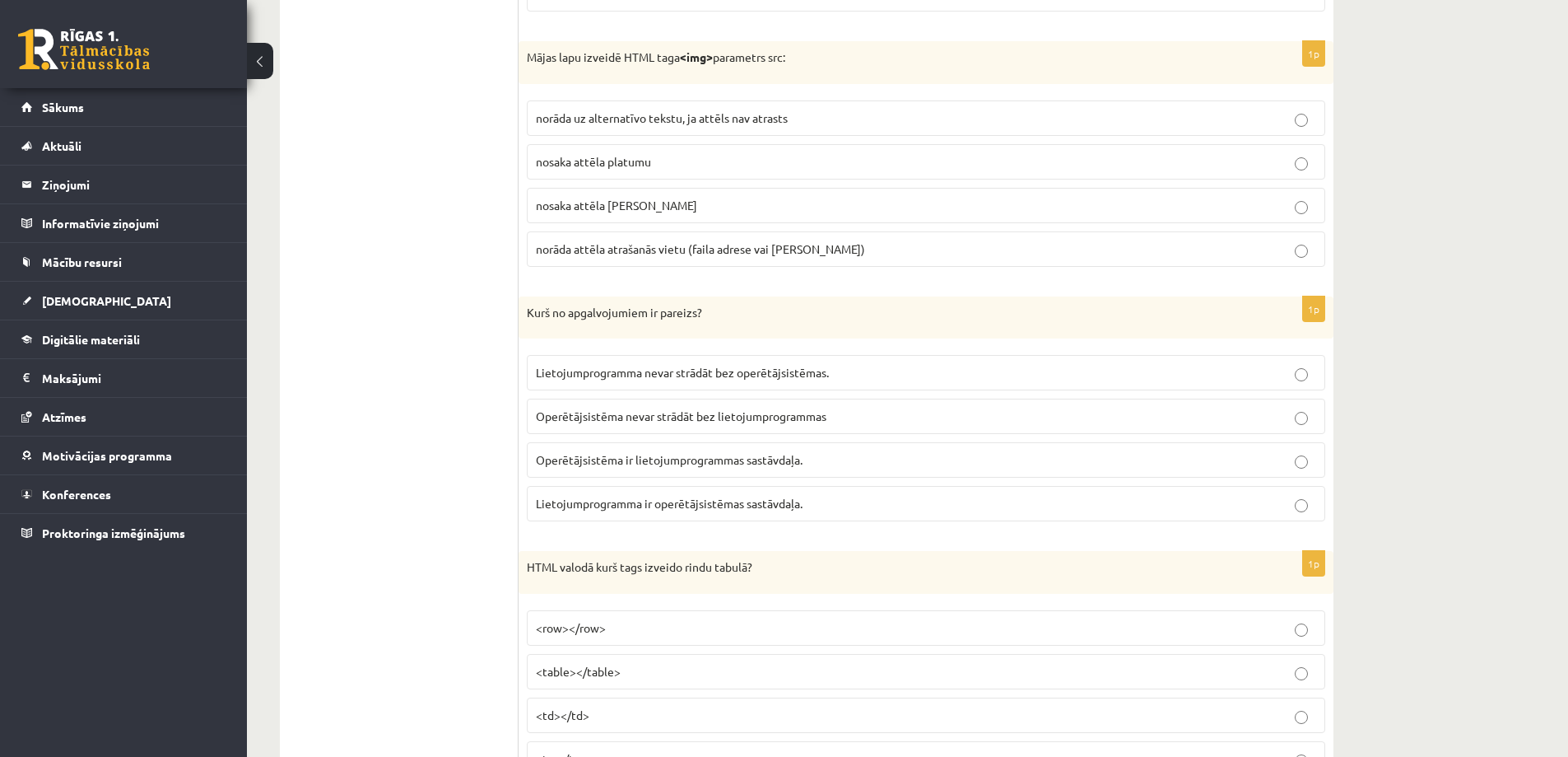
scroll to position [7902, 0]
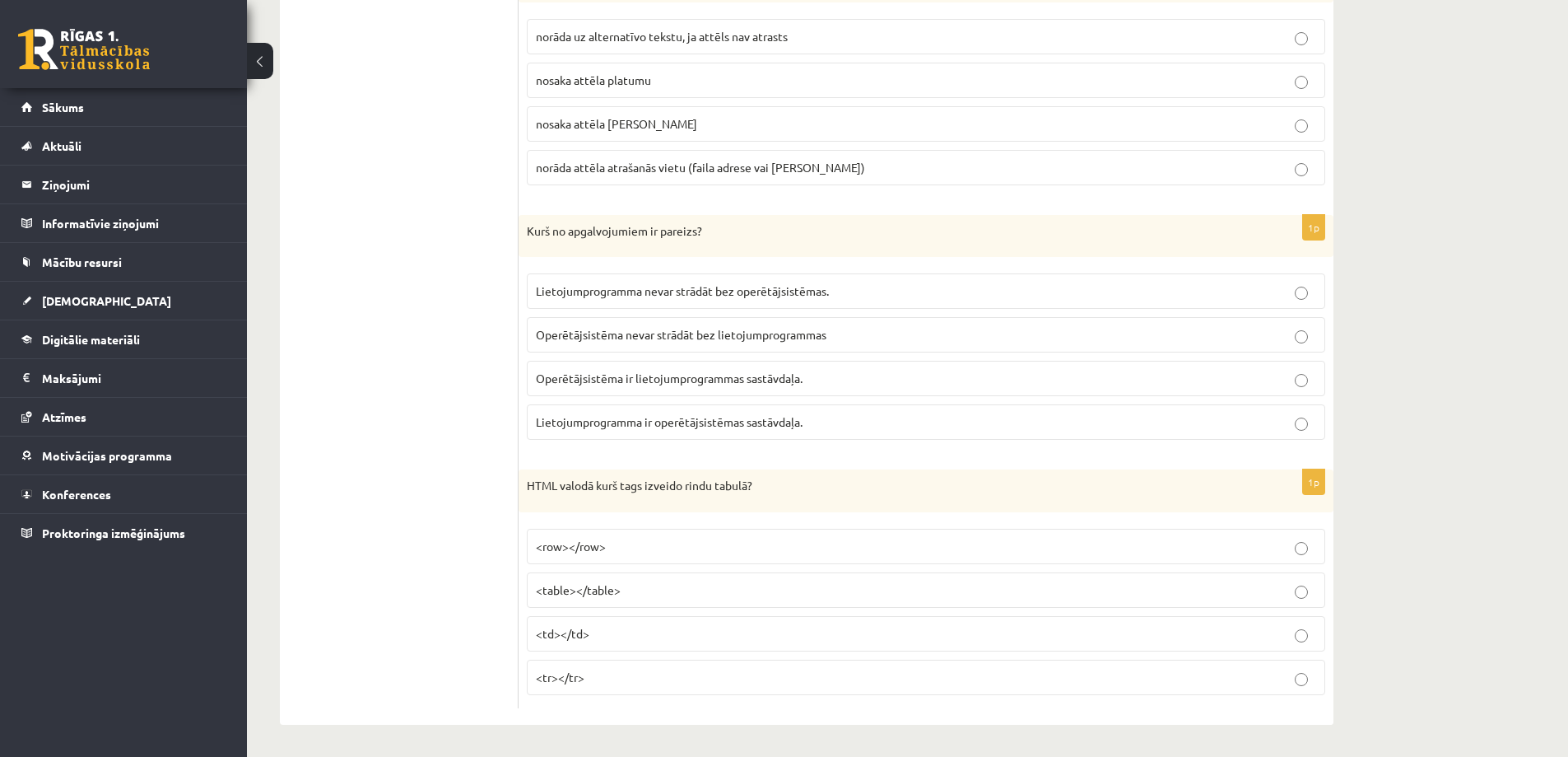
click at [589, 545] on span "<row></row>" at bounding box center [570, 546] width 70 height 15
click at [600, 639] on p "<td></td>" at bounding box center [926, 632] width 781 height 17
click at [641, 581] on p "<table></table>" at bounding box center [926, 589] width 781 height 17
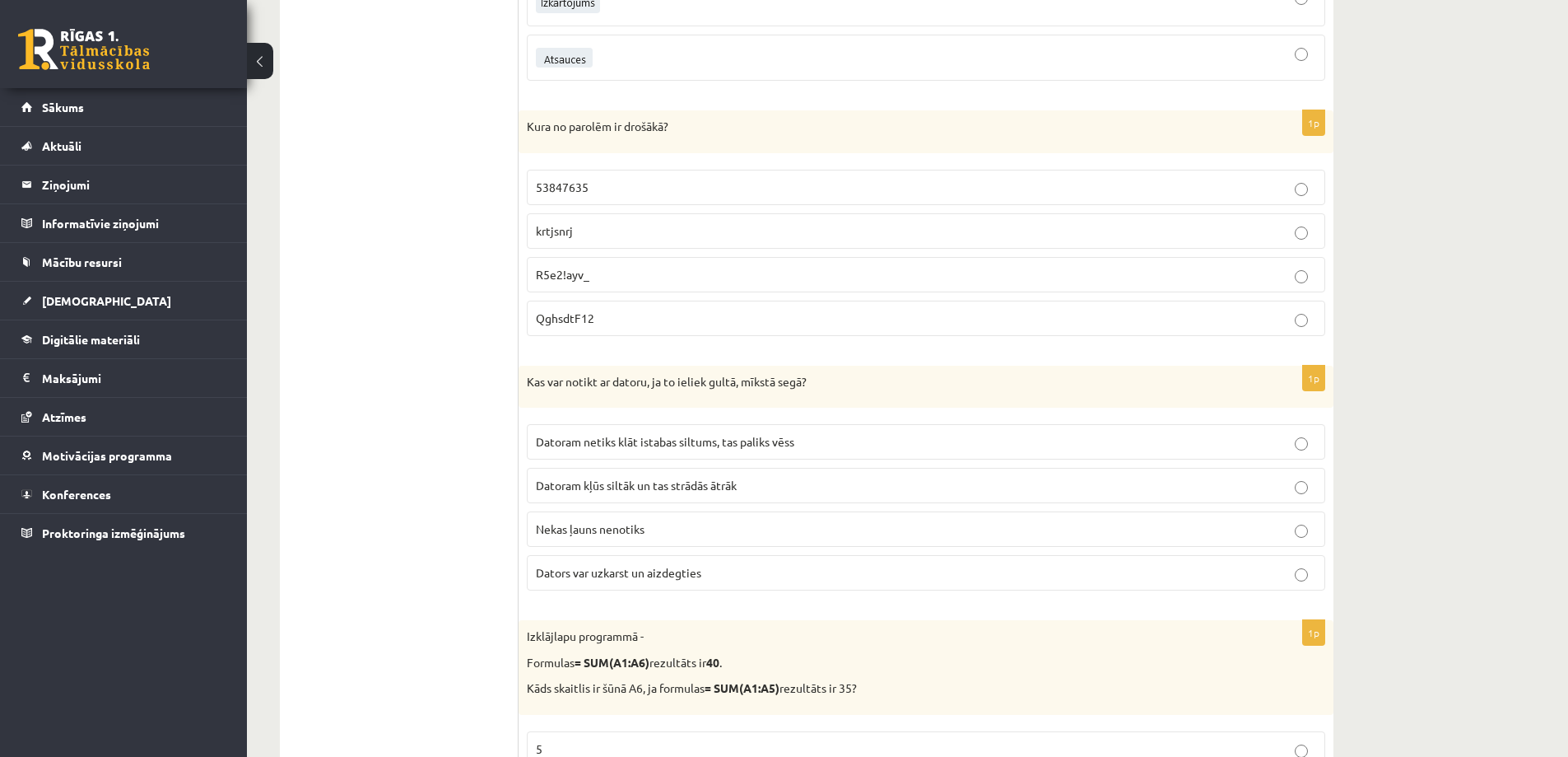
scroll to position [0, 0]
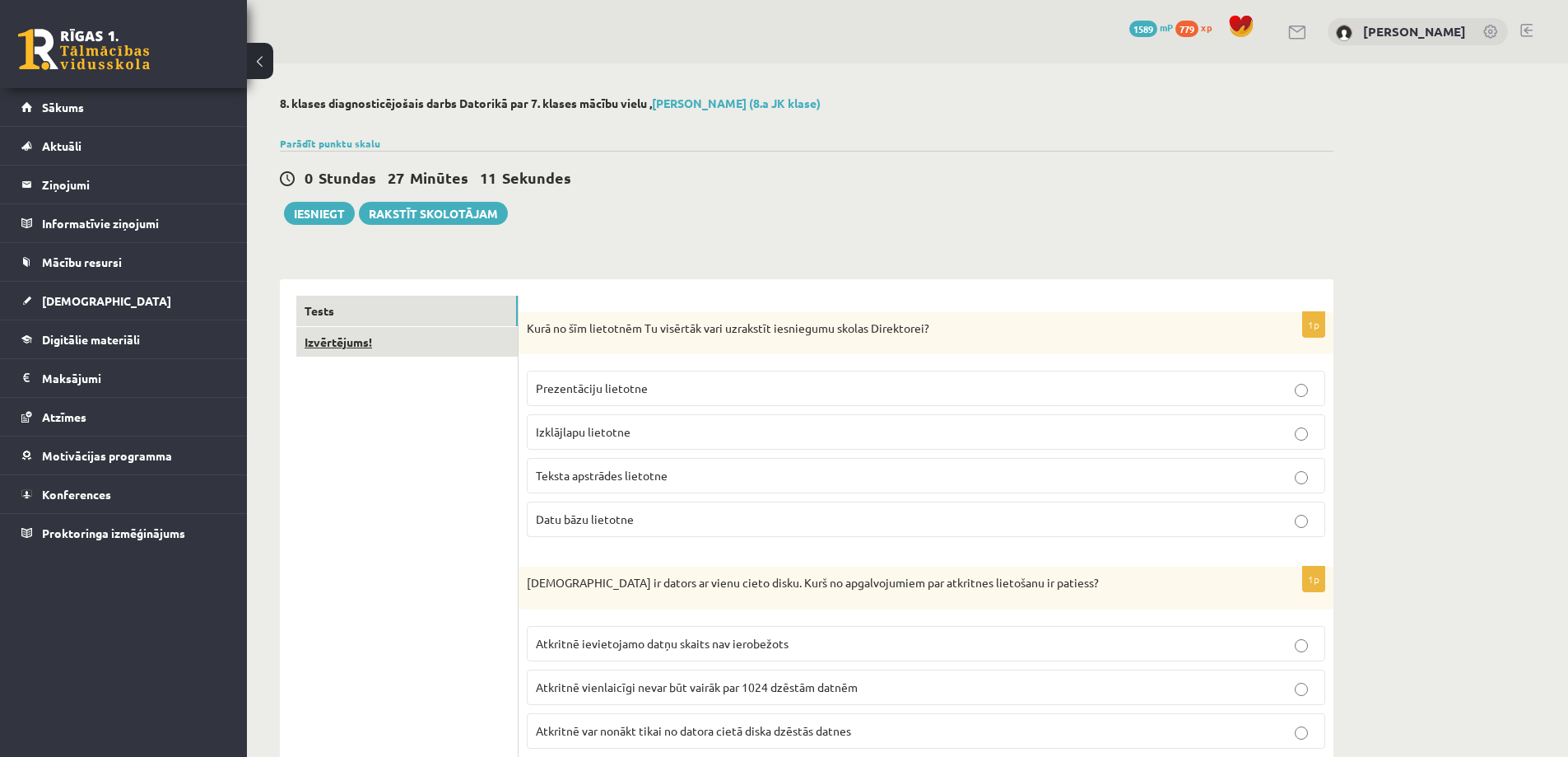
click at [349, 338] on link "Izvērtējums!" at bounding box center [407, 342] width 221 height 31
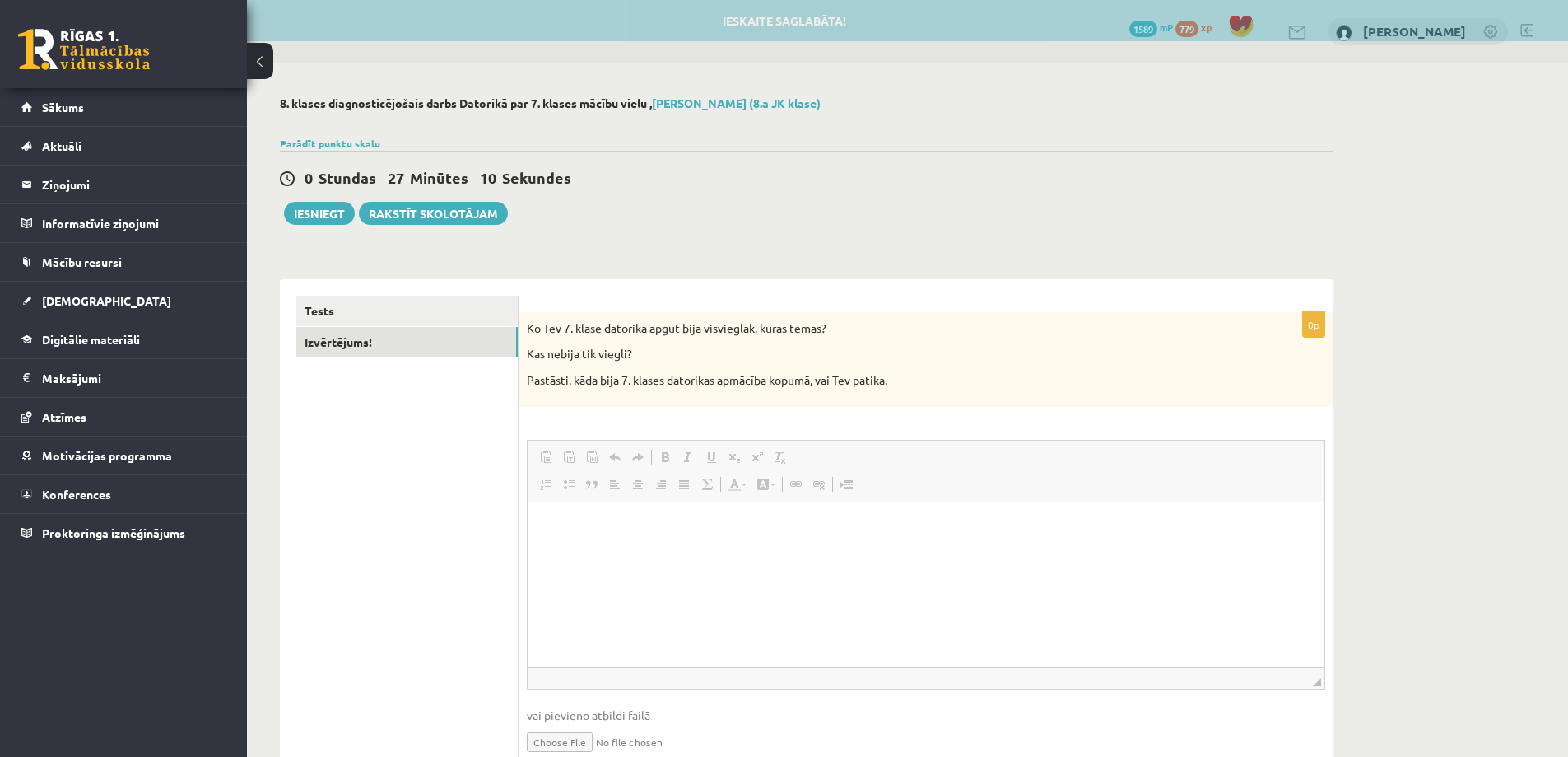
click at [594, 463] on span at bounding box center [591, 457] width 13 height 13
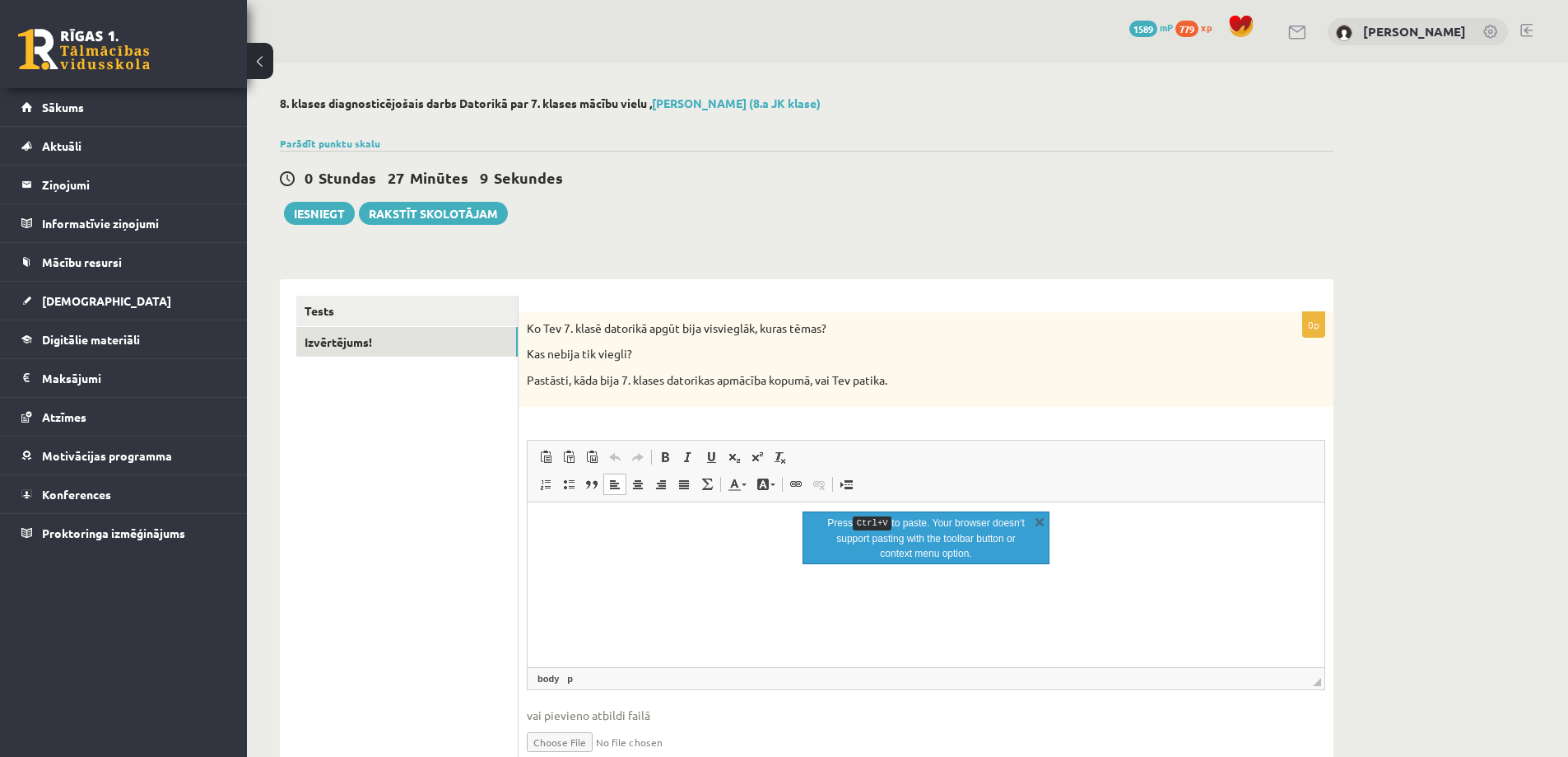
scroll to position [76, 0]
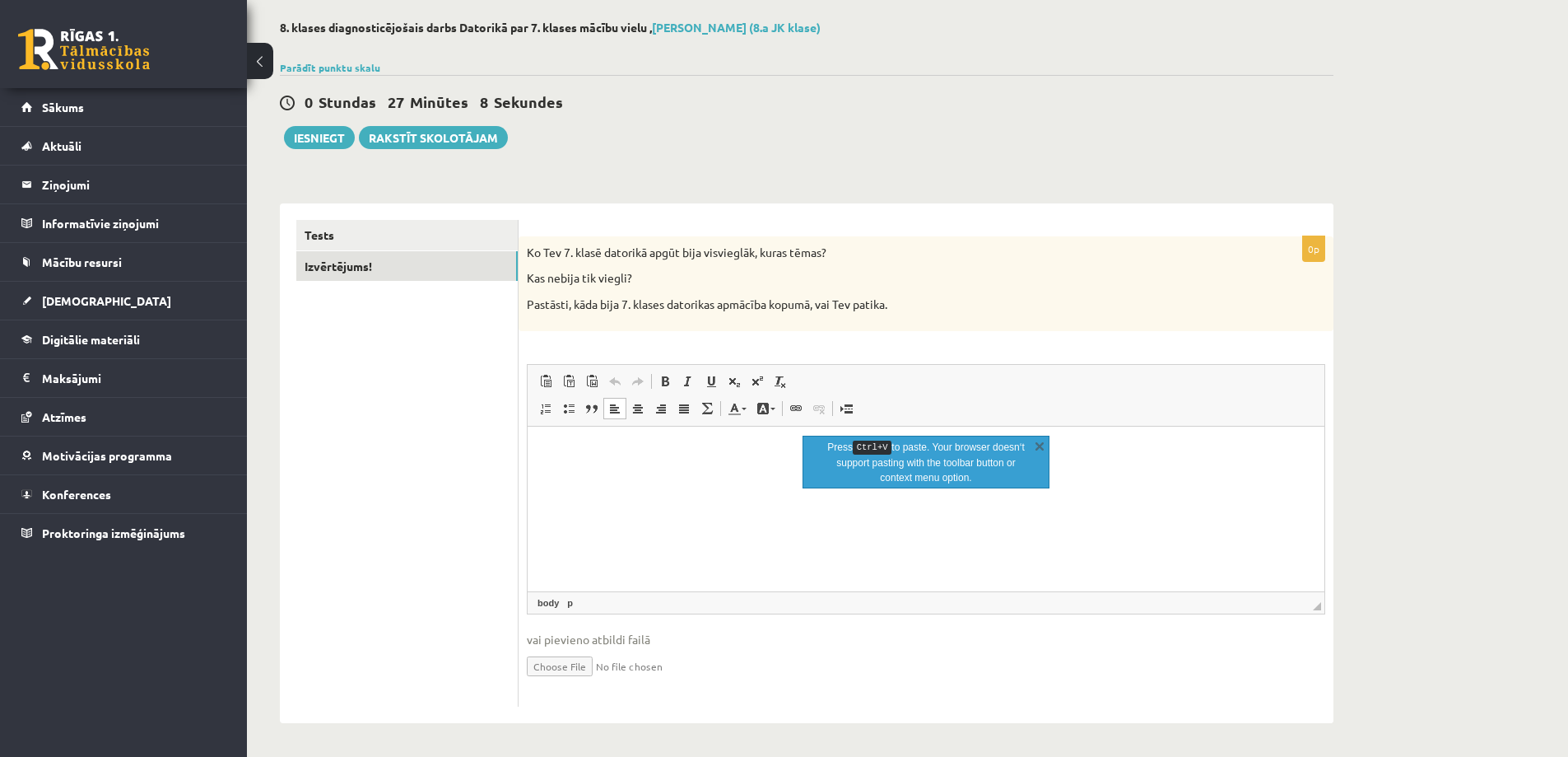
click at [572, 470] on html at bounding box center [926, 451] width 796 height 50
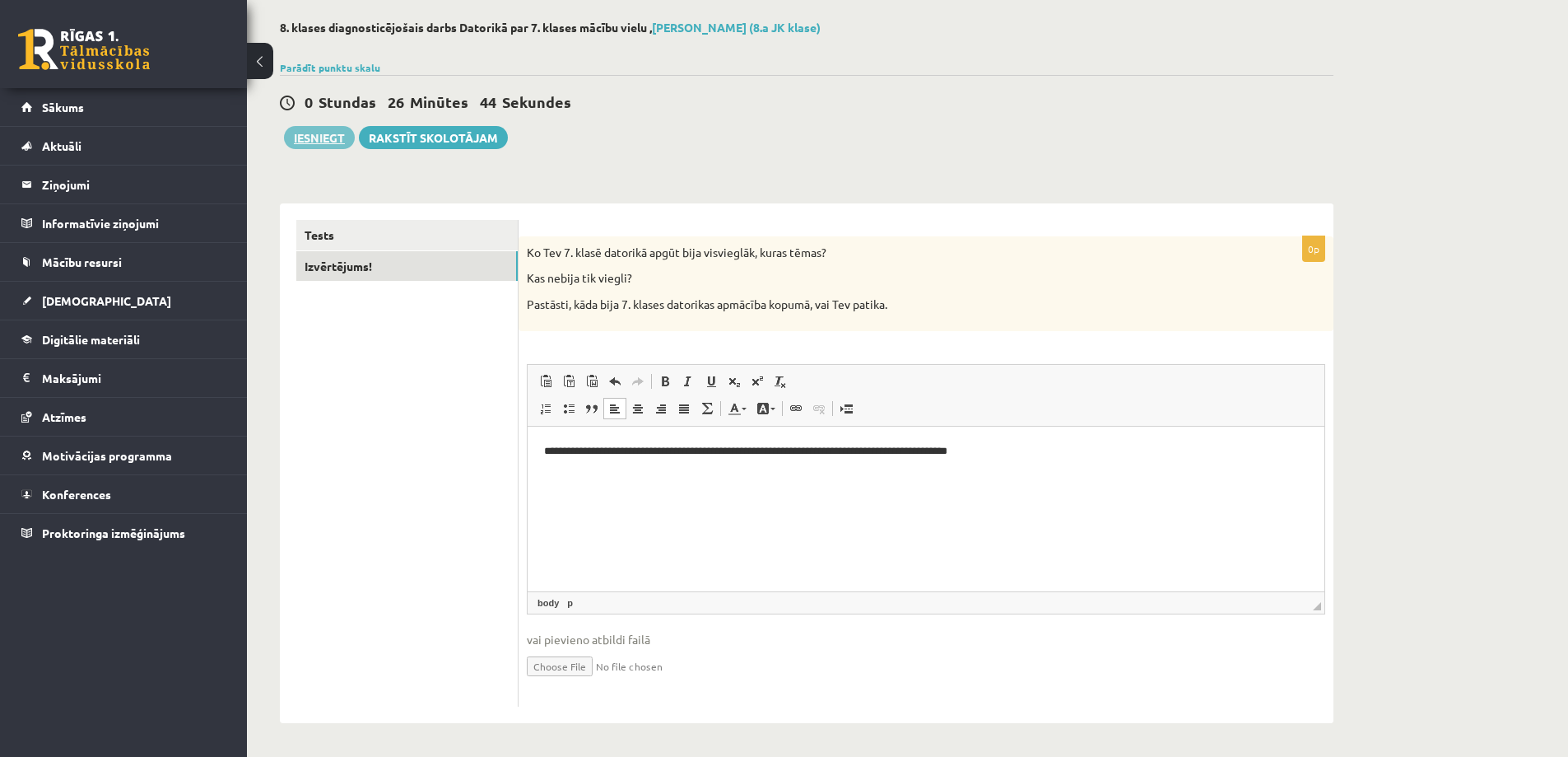
click at [309, 126] on button "Iesniegt" at bounding box center [319, 136] width 71 height 23
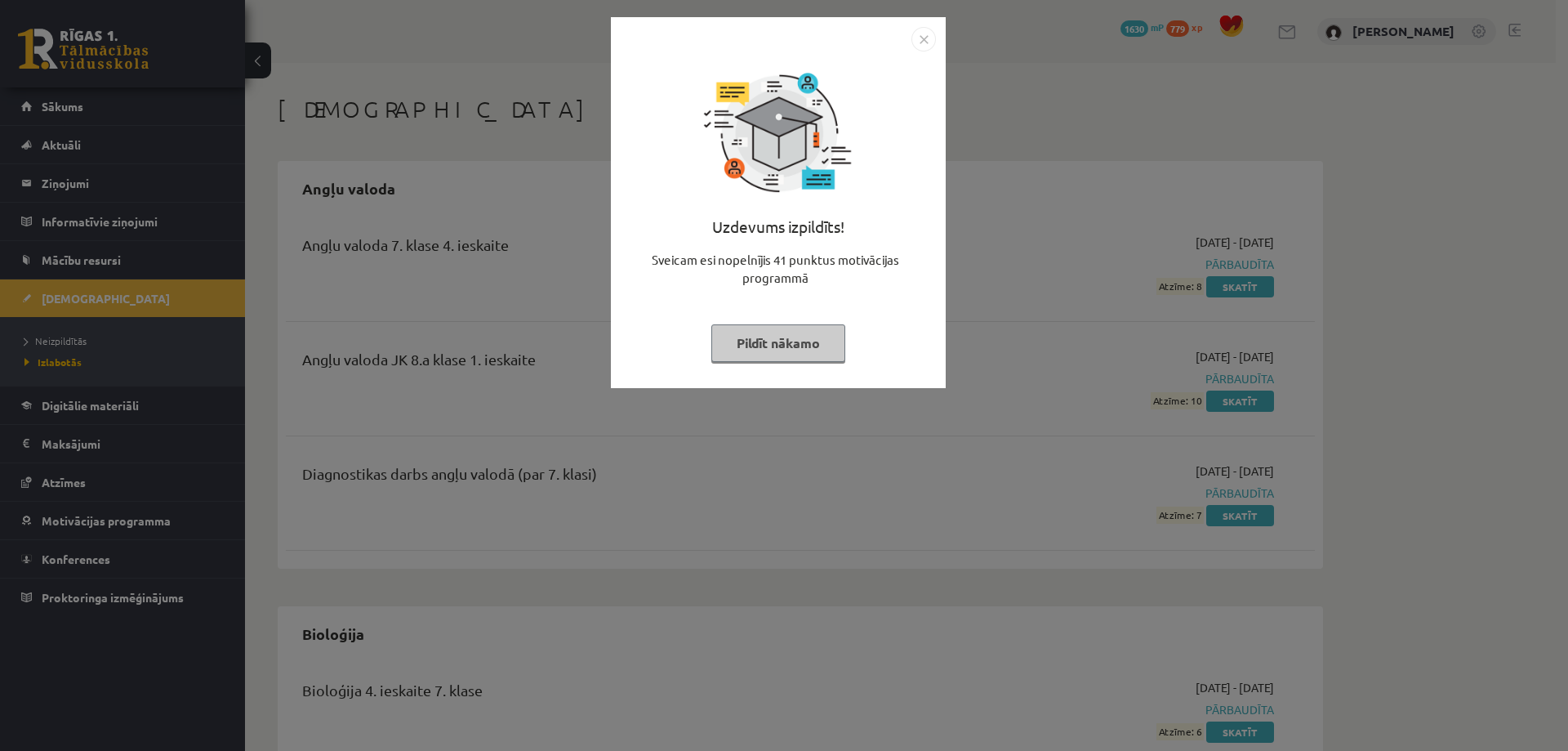
click at [800, 351] on button "Pildīt nākamo" at bounding box center [779, 343] width 134 height 37
